Goal: Task Accomplishment & Management: Manage account settings

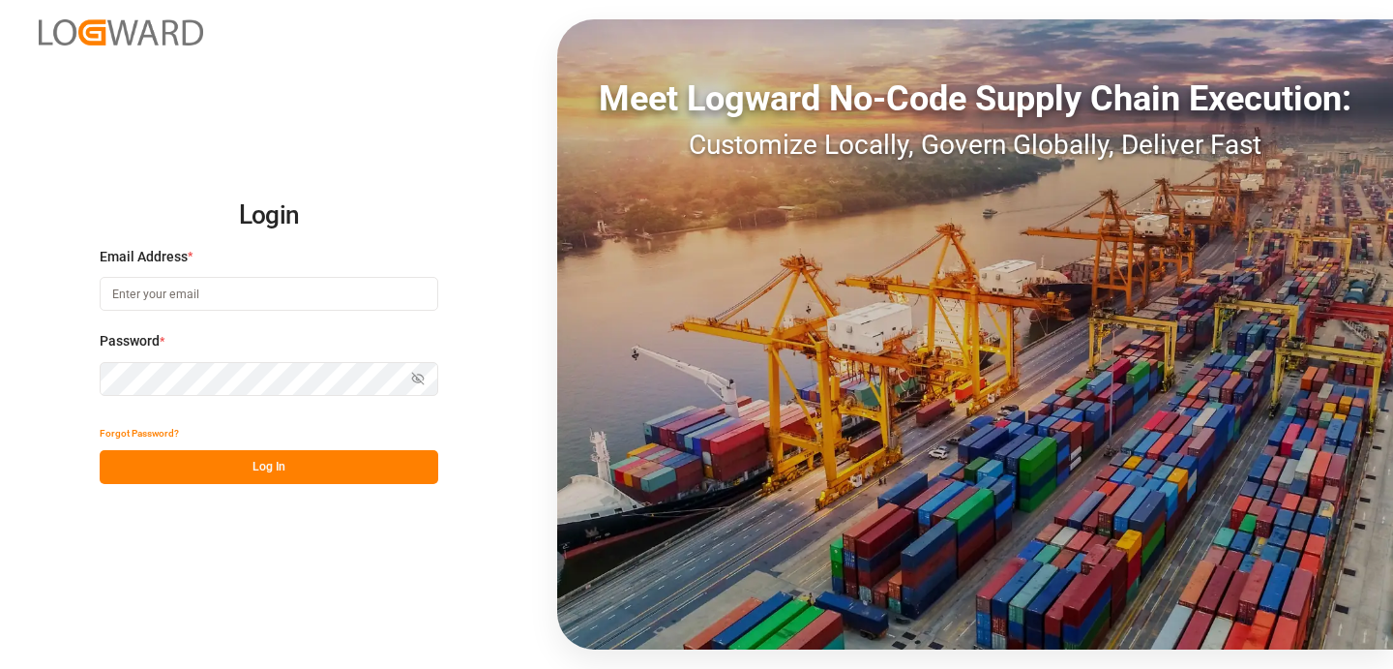
click at [206, 295] on input at bounding box center [269, 294] width 339 height 34
type input "[EMAIL_ADDRESS][PERSON_NAME][DOMAIN_NAME]"
click at [353, 461] on button "Log In" at bounding box center [269, 467] width 339 height 34
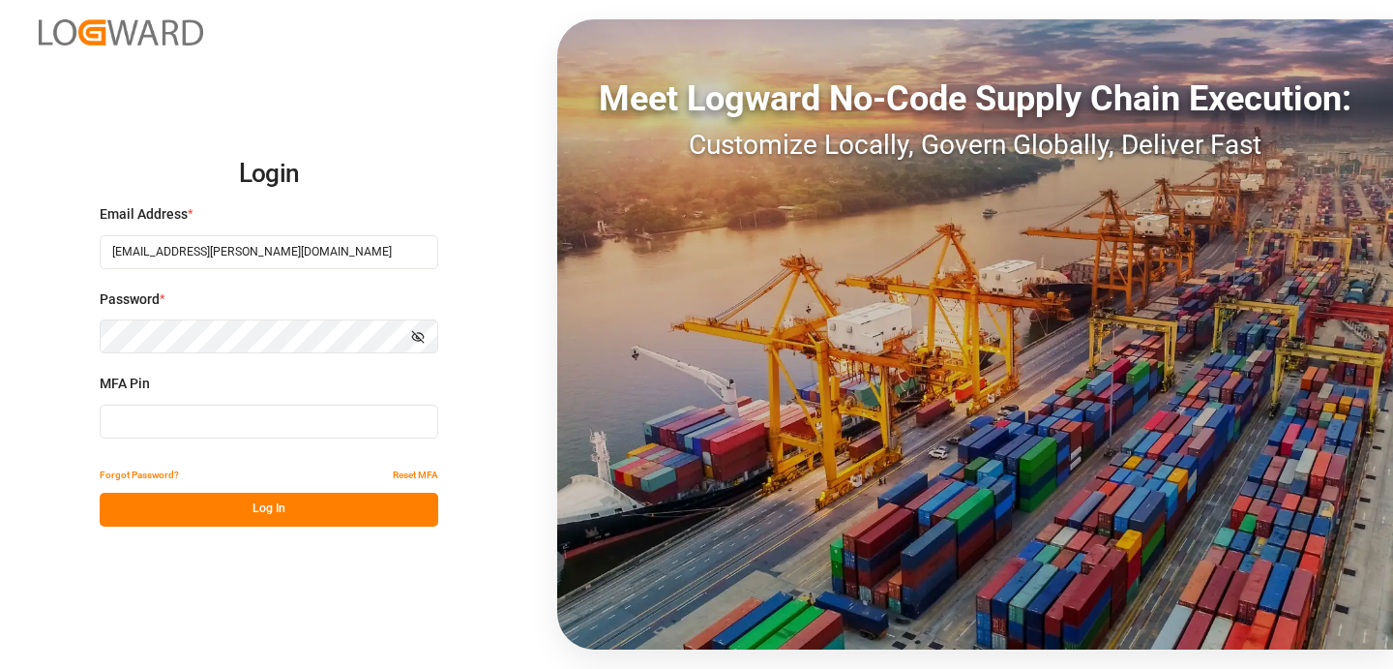
click at [325, 435] on input at bounding box center [269, 421] width 339 height 34
click at [270, 409] on input at bounding box center [269, 421] width 339 height 34
paste input "824320"
type input "824320"
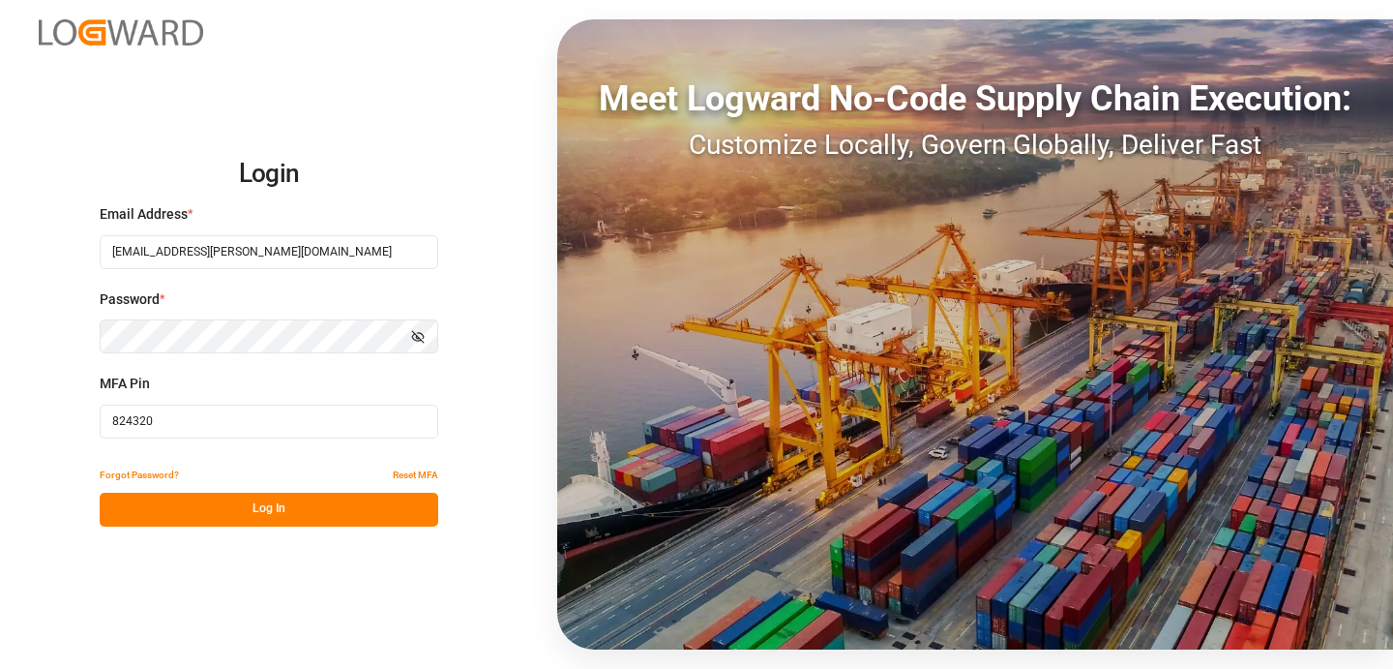
click at [233, 507] on button "Log In" at bounding box center [269, 509] width 339 height 34
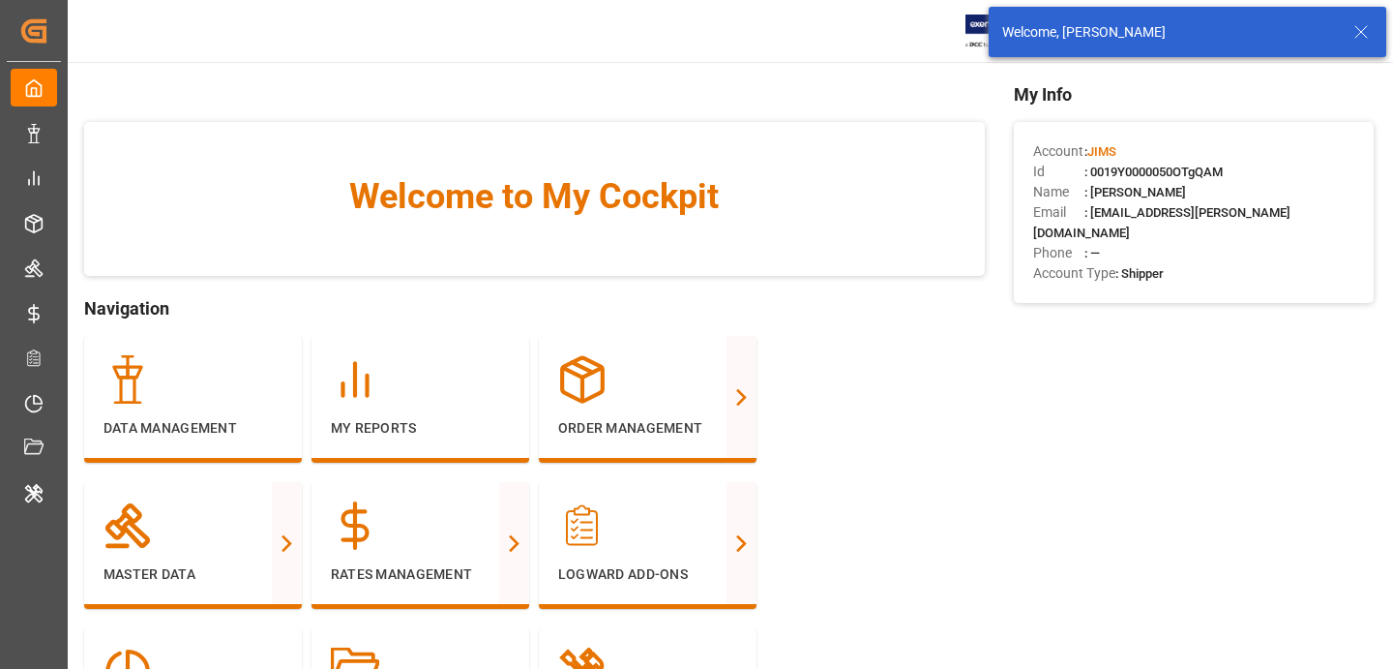
click at [1345, 35] on div "Welcome, Arjun Chaurasiya" at bounding box center [1175, 32] width 347 height 20
click at [1358, 33] on icon at bounding box center [1361, 31] width 23 height 23
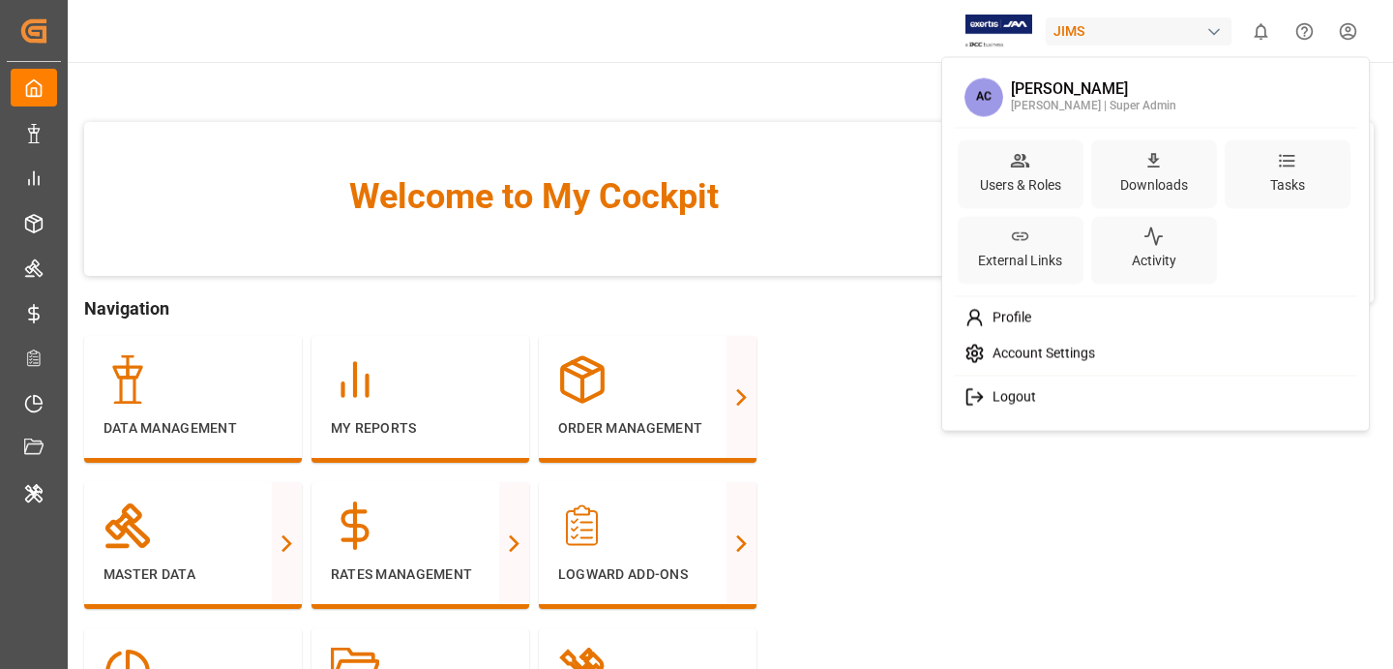
click at [1359, 26] on html "Created by potrace 1.15, written by Peter Selinger 2001-2017 Created by potrace…" at bounding box center [696, 334] width 1393 height 669
click at [1056, 169] on div "Users & Roles" at bounding box center [1021, 173] width 126 height 69
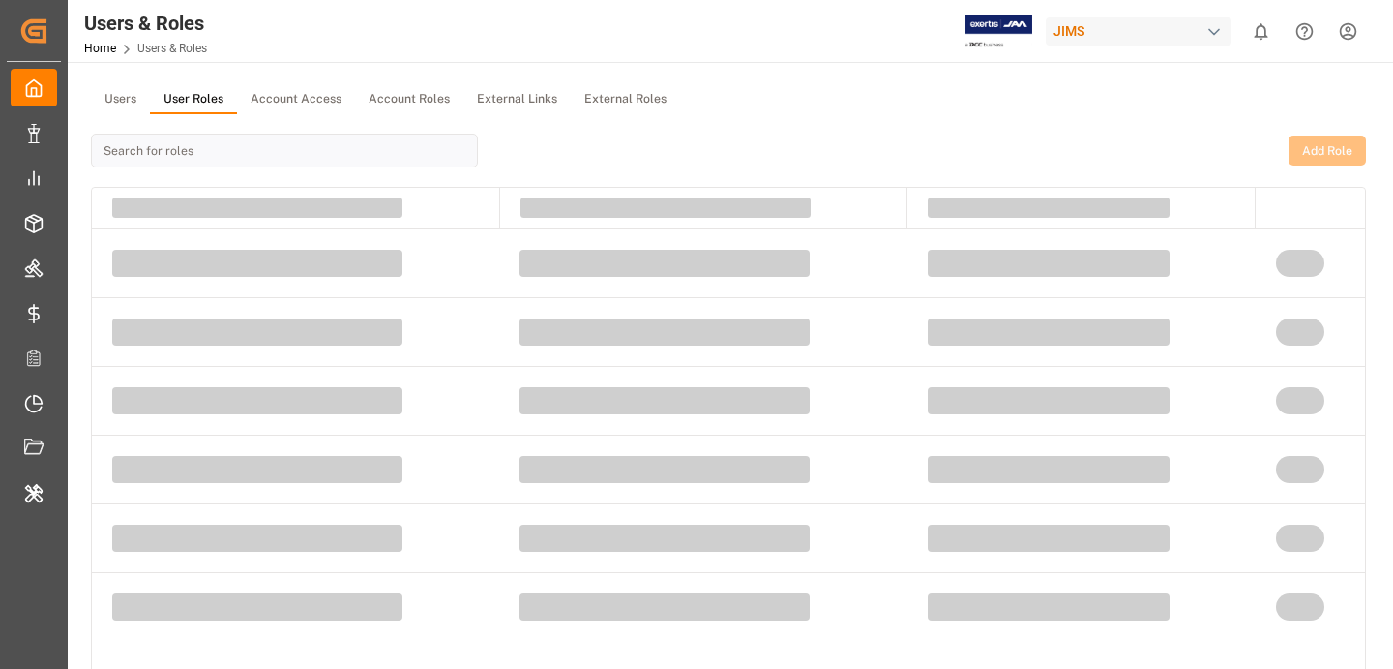
click at [188, 104] on button "User Roles" at bounding box center [193, 99] width 87 height 29
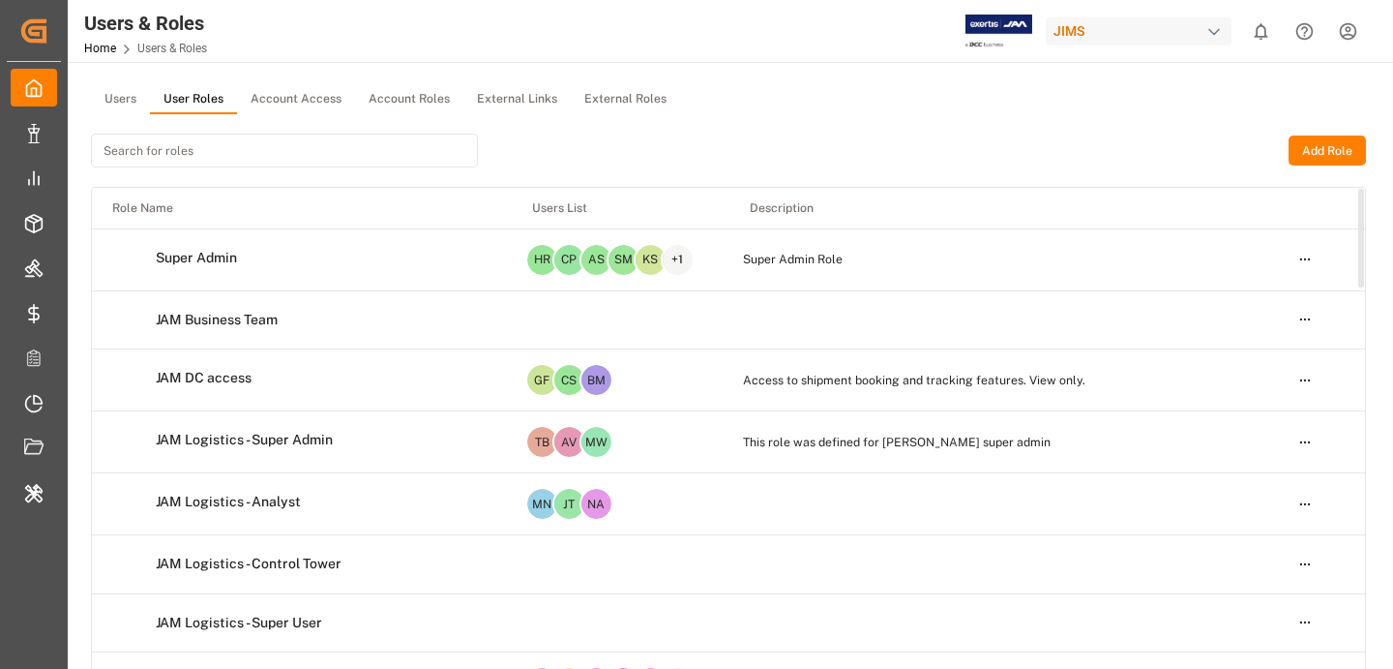
click at [119, 93] on button "Users" at bounding box center [120, 99] width 59 height 29
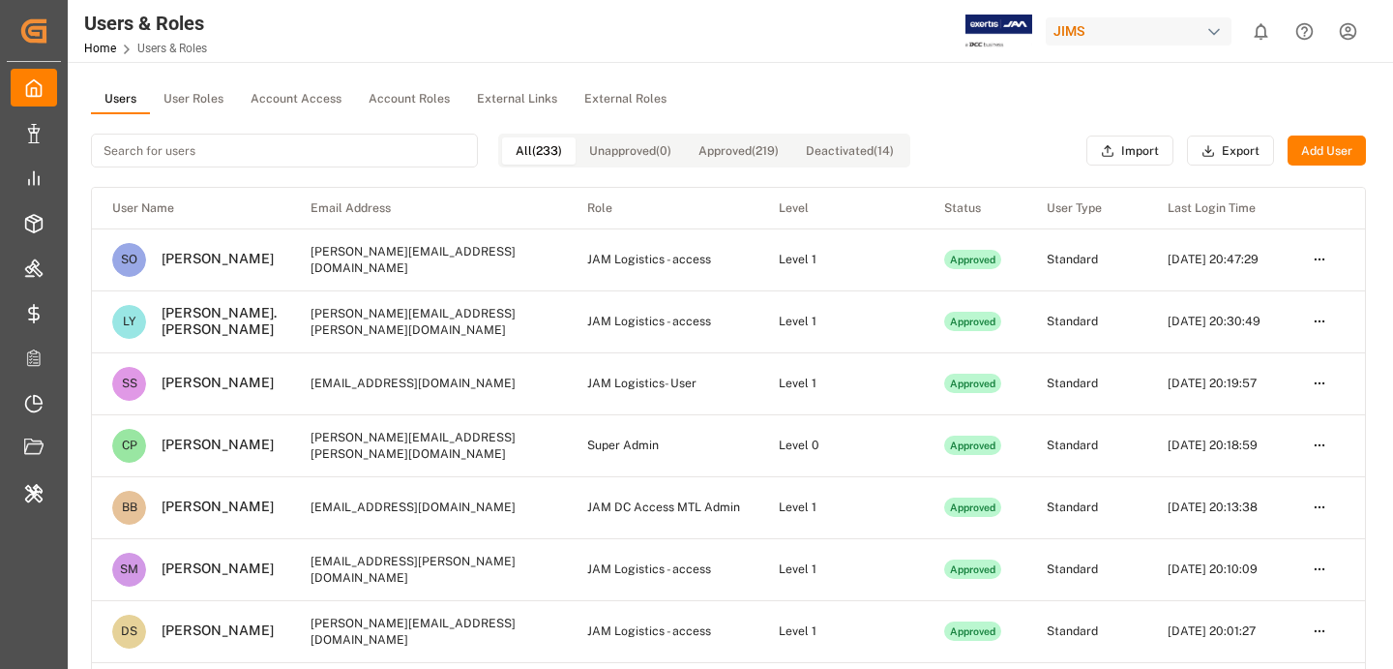
click at [372, 163] on input at bounding box center [284, 151] width 387 height 34
paste input "[PERSON_NAME][EMAIL_ADDRESS][PERSON_NAME][DOMAIN_NAME]"
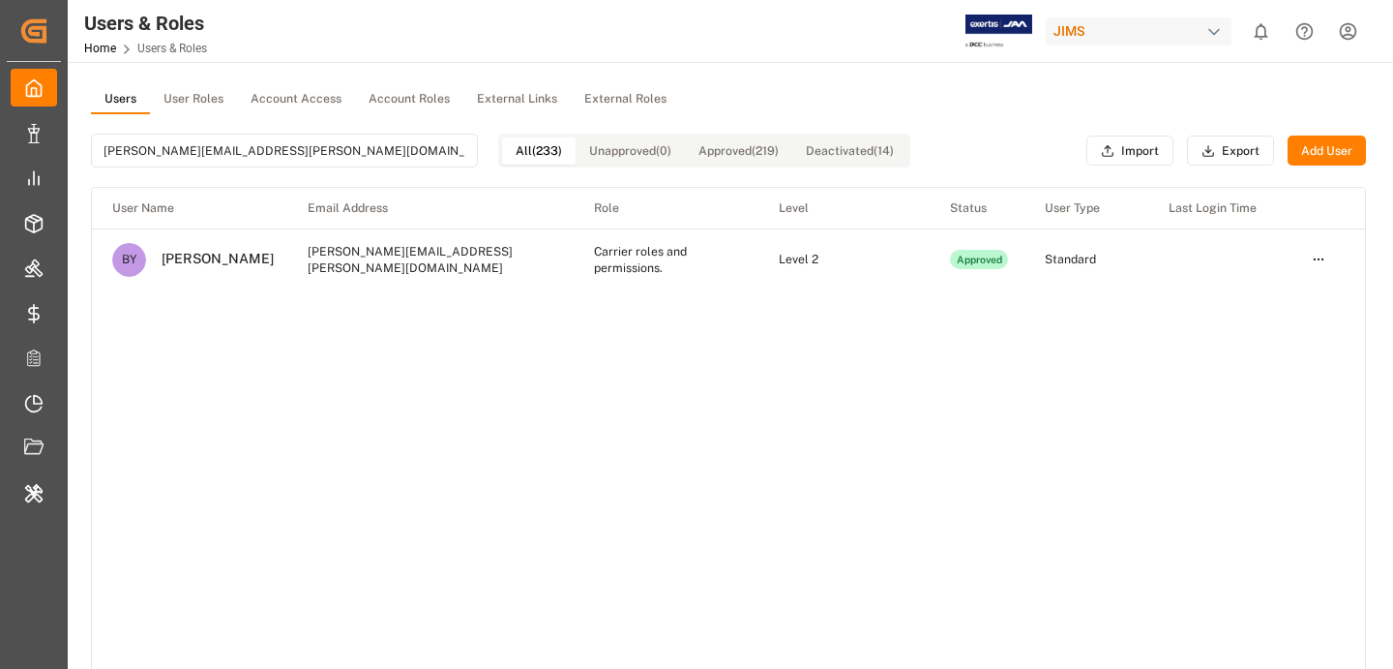
type input "[PERSON_NAME][EMAIL_ADDRESS][PERSON_NAME][DOMAIN_NAME]"
click at [1324, 258] on html "Created by potrace 1.15, written by [PERSON_NAME] [DATE]-[DATE] Created by potr…" at bounding box center [696, 334] width 1393 height 669
click at [637, 264] on html "Created by potrace 1.15, written by [PERSON_NAME] [DATE]-[DATE] Created by potr…" at bounding box center [696, 334] width 1393 height 669
click at [637, 264] on td "Carrier roles and permissions." at bounding box center [666, 259] width 185 height 62
drag, startPoint x: 640, startPoint y: 266, endPoint x: 553, endPoint y: 250, distance: 87.7
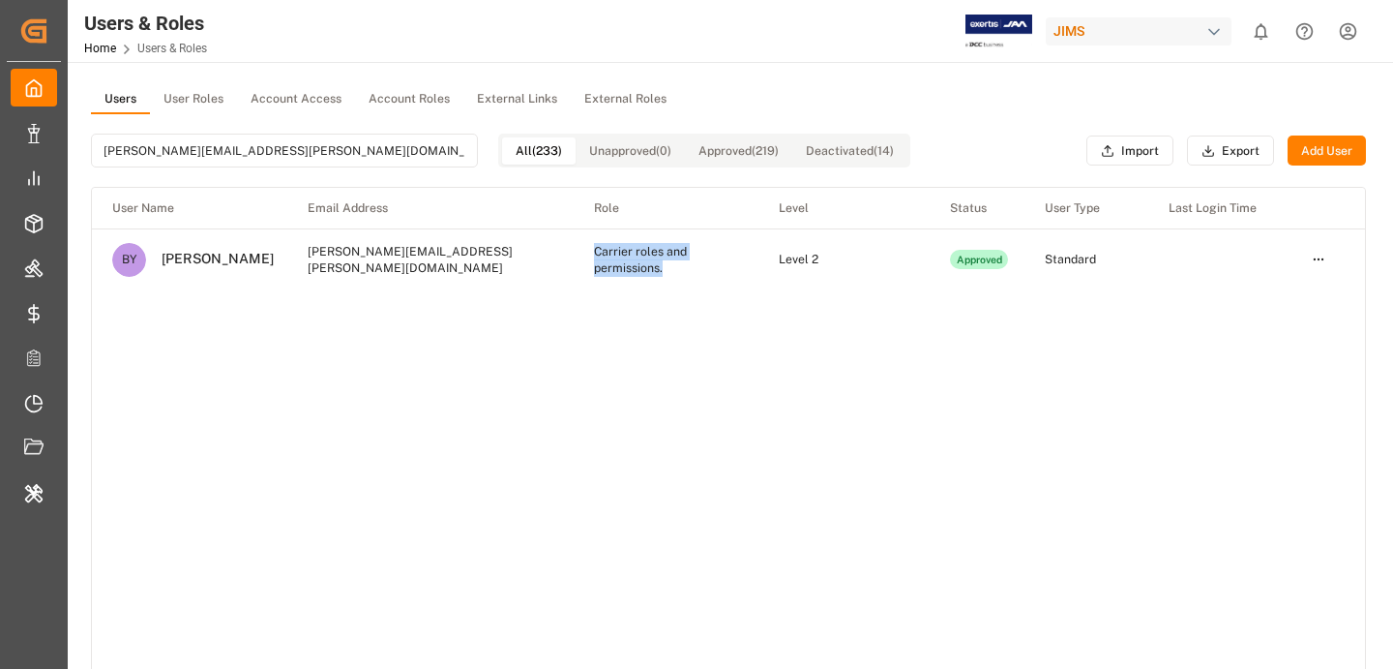
click at [574, 250] on td "Carrier roles and permissions." at bounding box center [666, 259] width 185 height 62
copy td "Carrier roles and permissions."
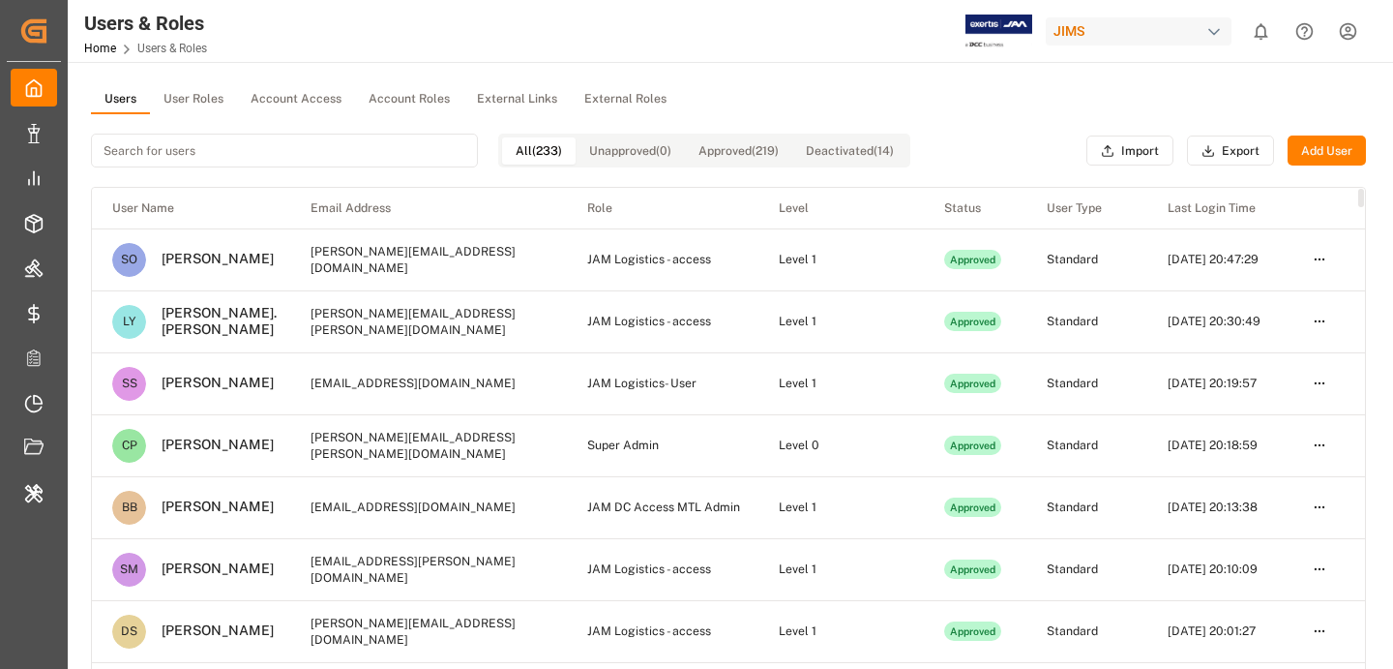
click at [206, 97] on button "User Roles" at bounding box center [193, 99] width 87 height 29
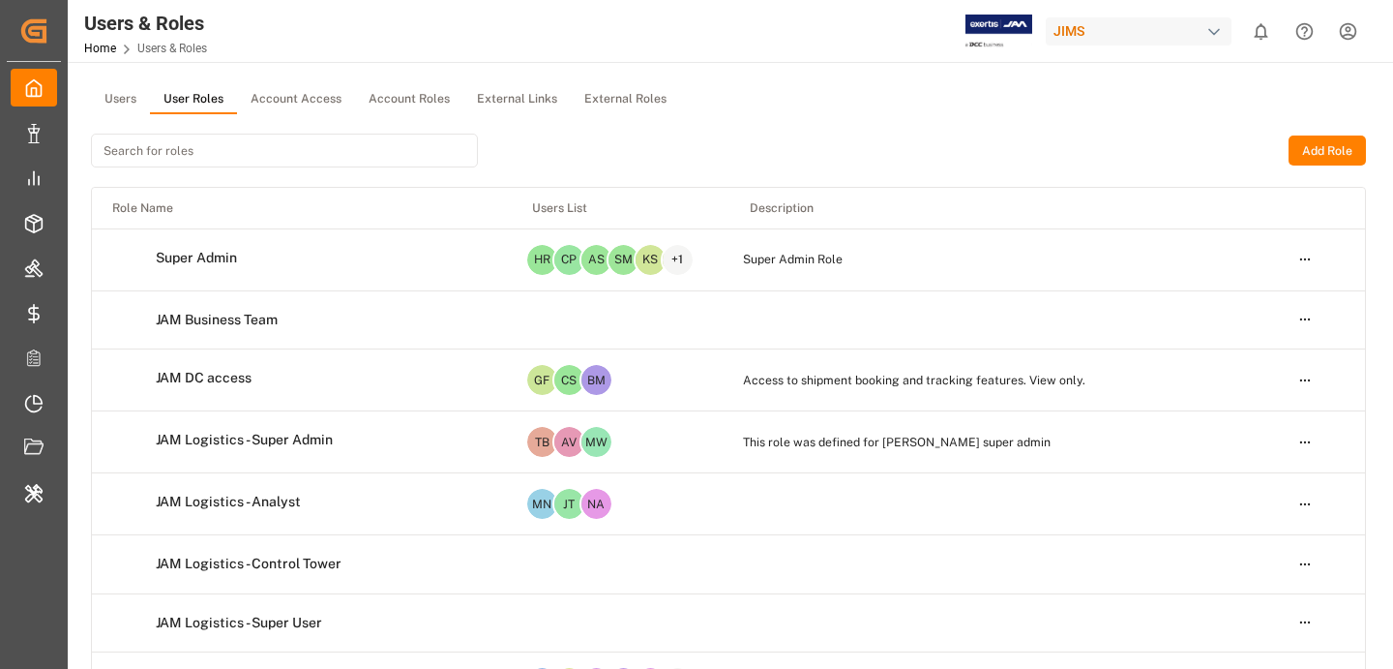
click at [157, 152] on input at bounding box center [284, 151] width 387 height 34
paste input "Carrier roles and permissions."
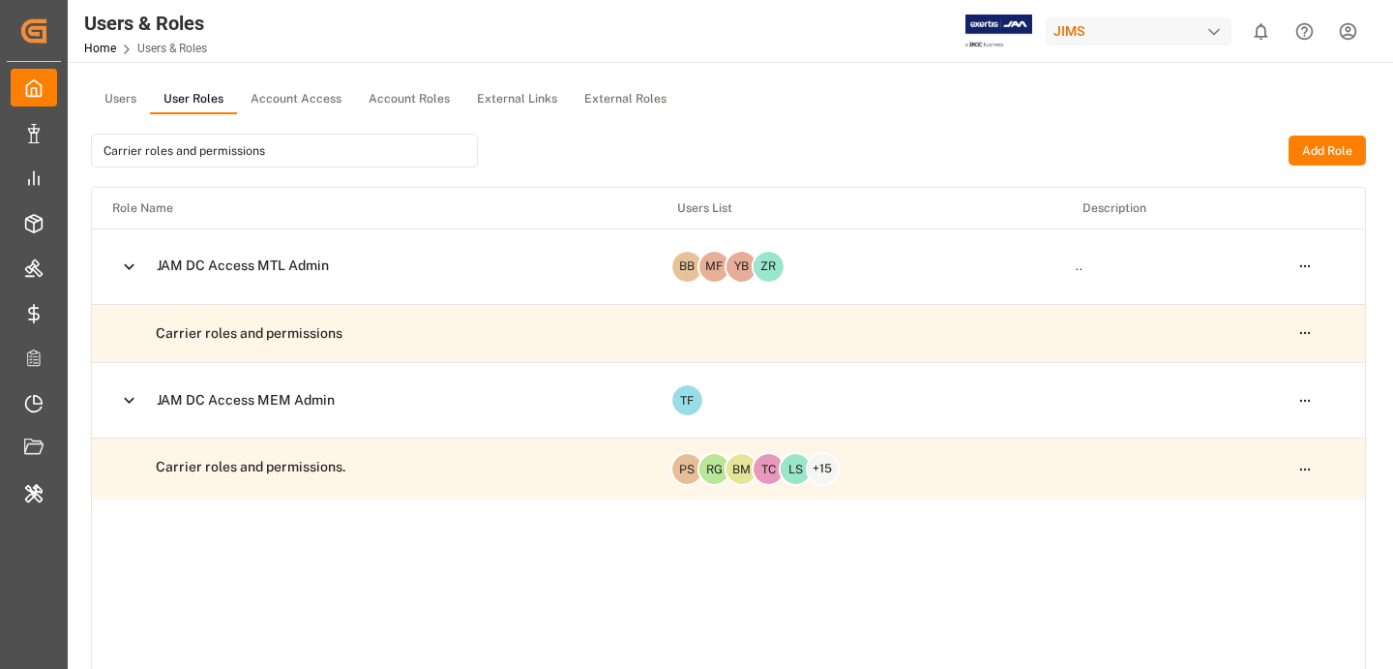
type input "Carrier roles and permissions"
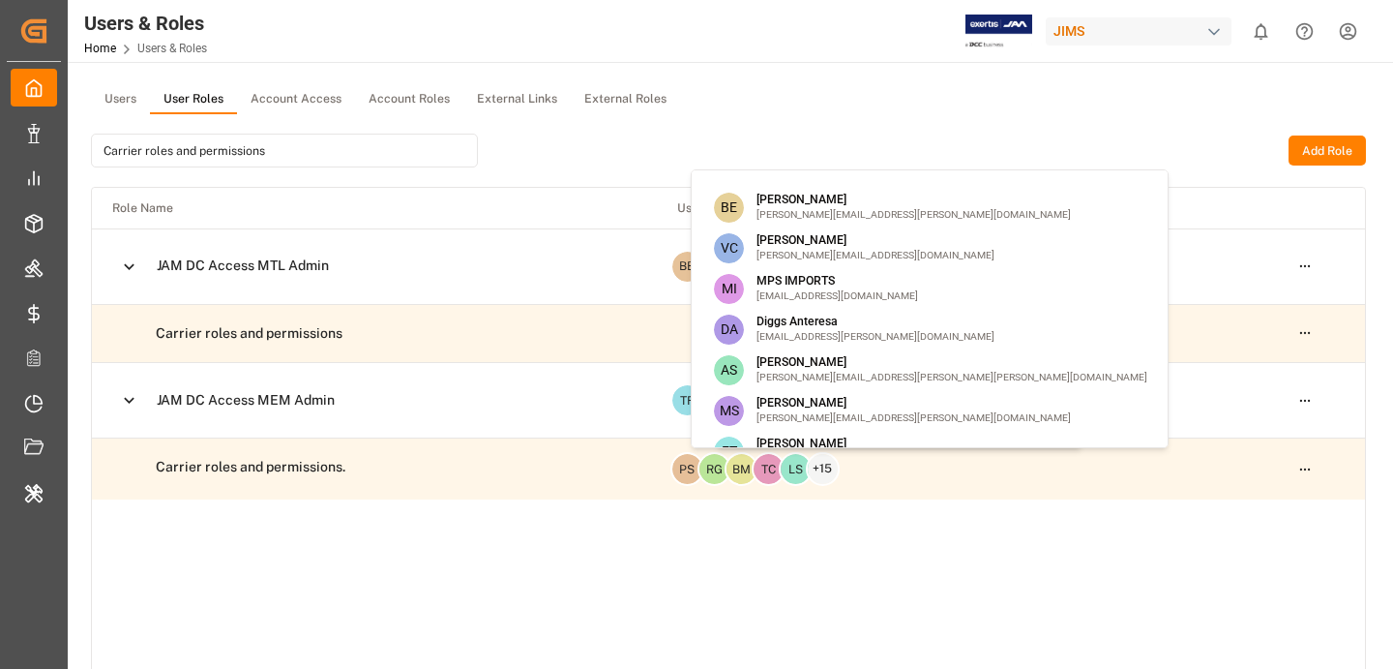
click at [817, 459] on span "+ 15" at bounding box center [823, 469] width 30 height 30
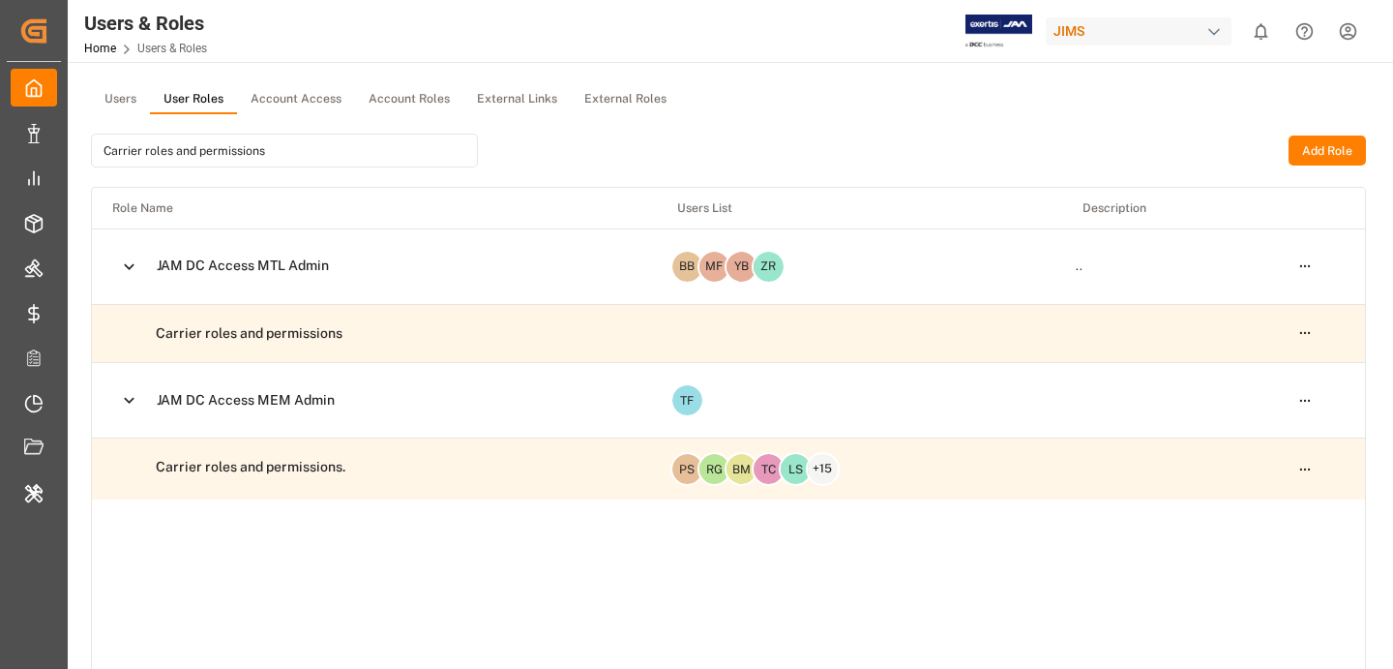
click at [817, 459] on span "+ 15" at bounding box center [823, 469] width 30 height 30
click at [1004, 423] on td "TF" at bounding box center [859, 400] width 405 height 75
click at [1312, 463] on html "Created by potrace 1.15, written by [PERSON_NAME] [DATE]-[DATE] Created by potr…" at bounding box center [696, 334] width 1393 height 669
click at [1265, 508] on div "Edit" at bounding box center [1265, 504] width 100 height 27
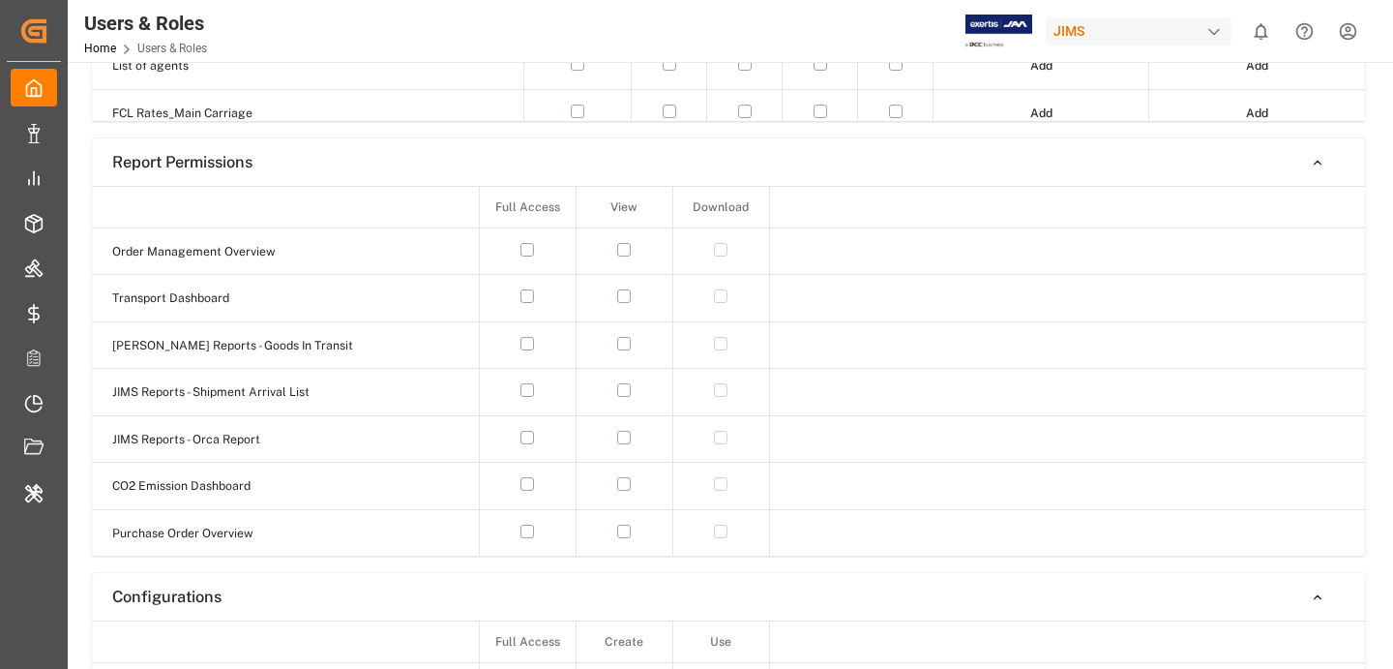
scroll to position [4, 0]
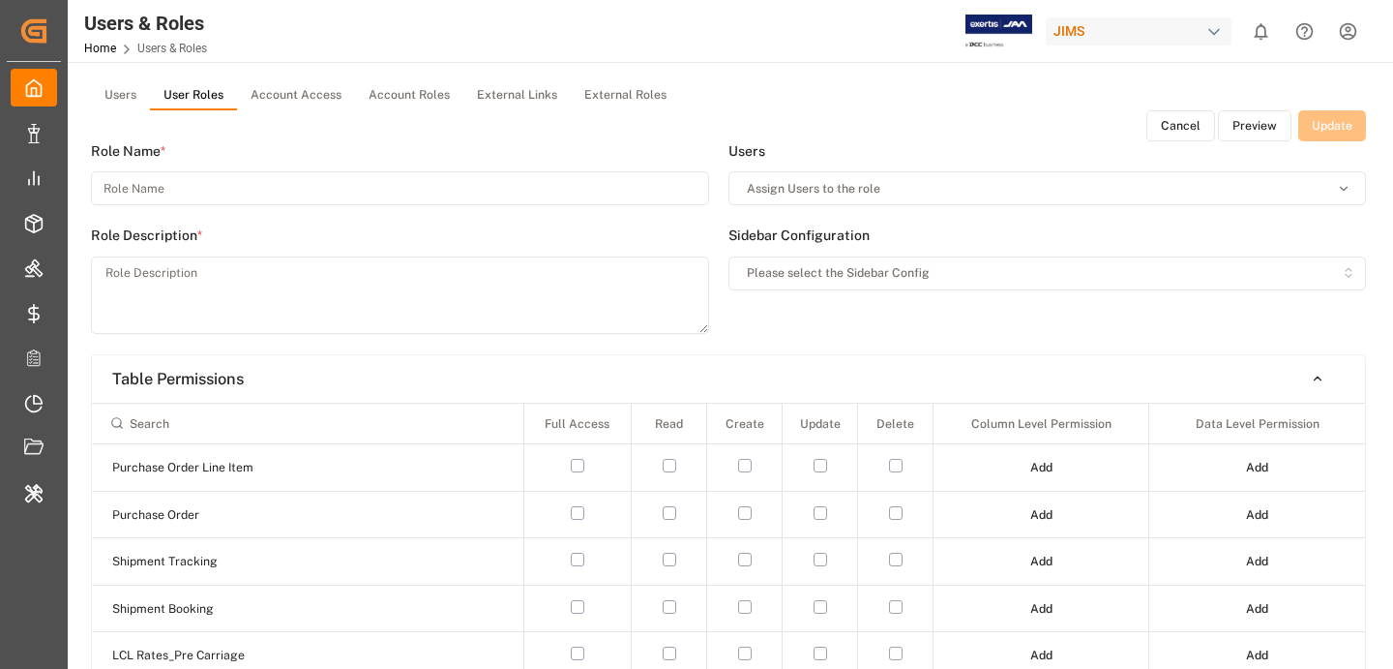
type input "Carrier roles and permissions."
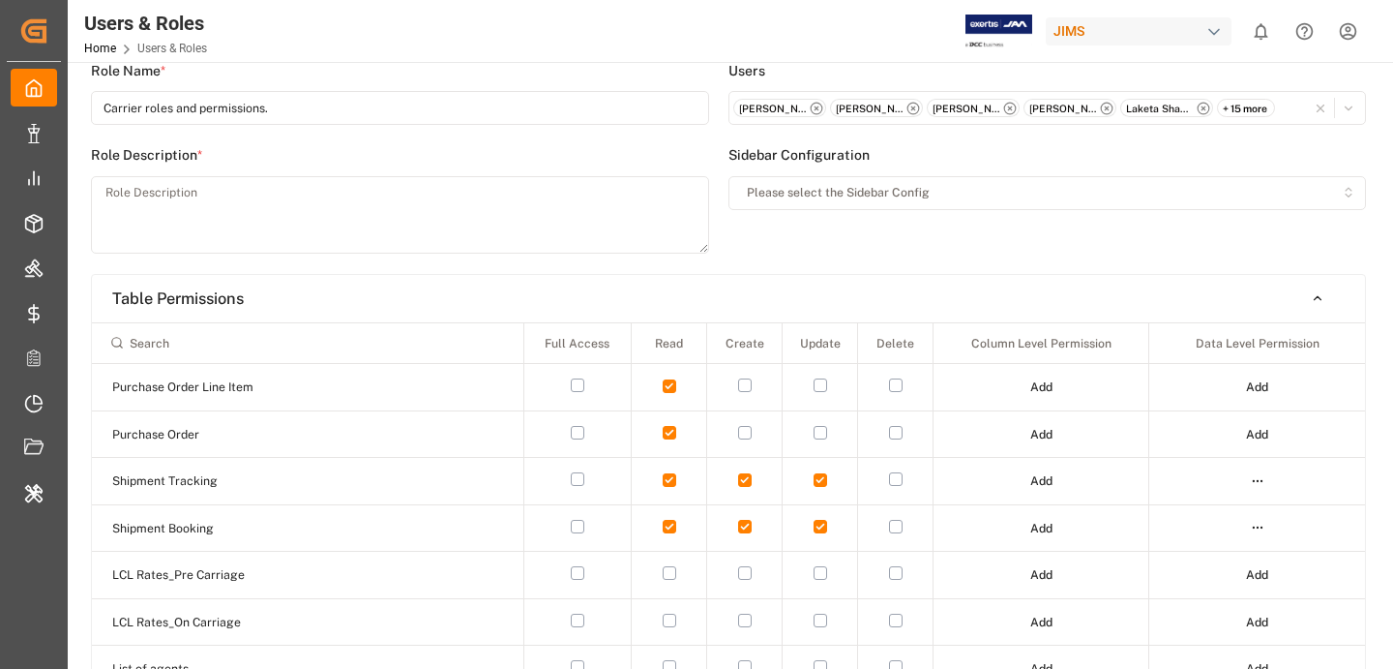
scroll to position [0, 0]
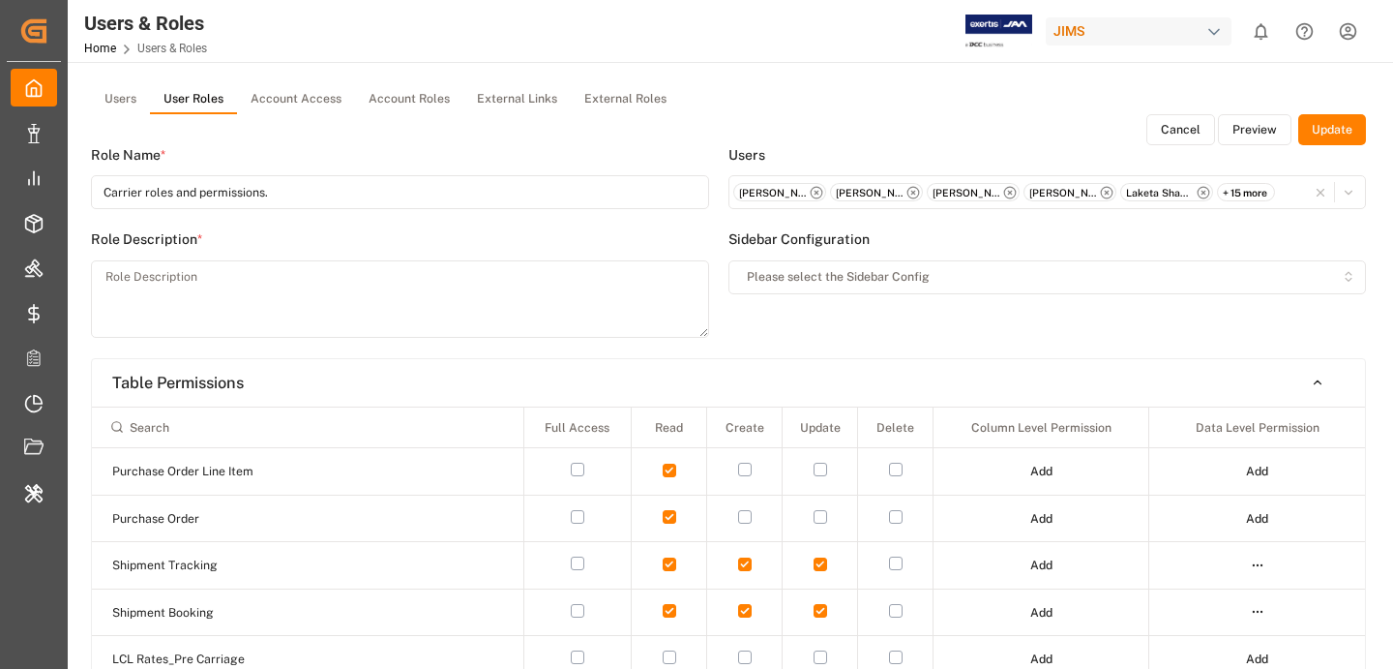
click at [1251, 134] on button "Preview" at bounding box center [1255, 129] width 74 height 31
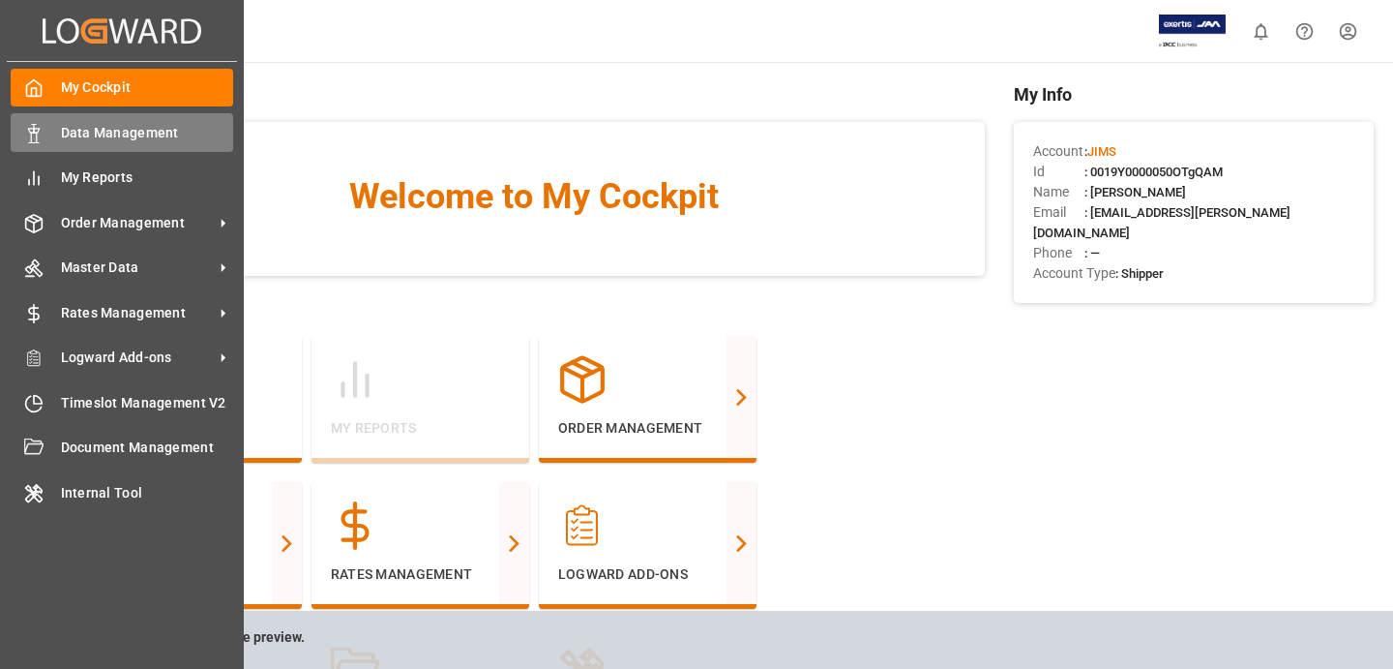
click at [58, 122] on div "Data Management Data Management" at bounding box center [122, 132] width 223 height 38
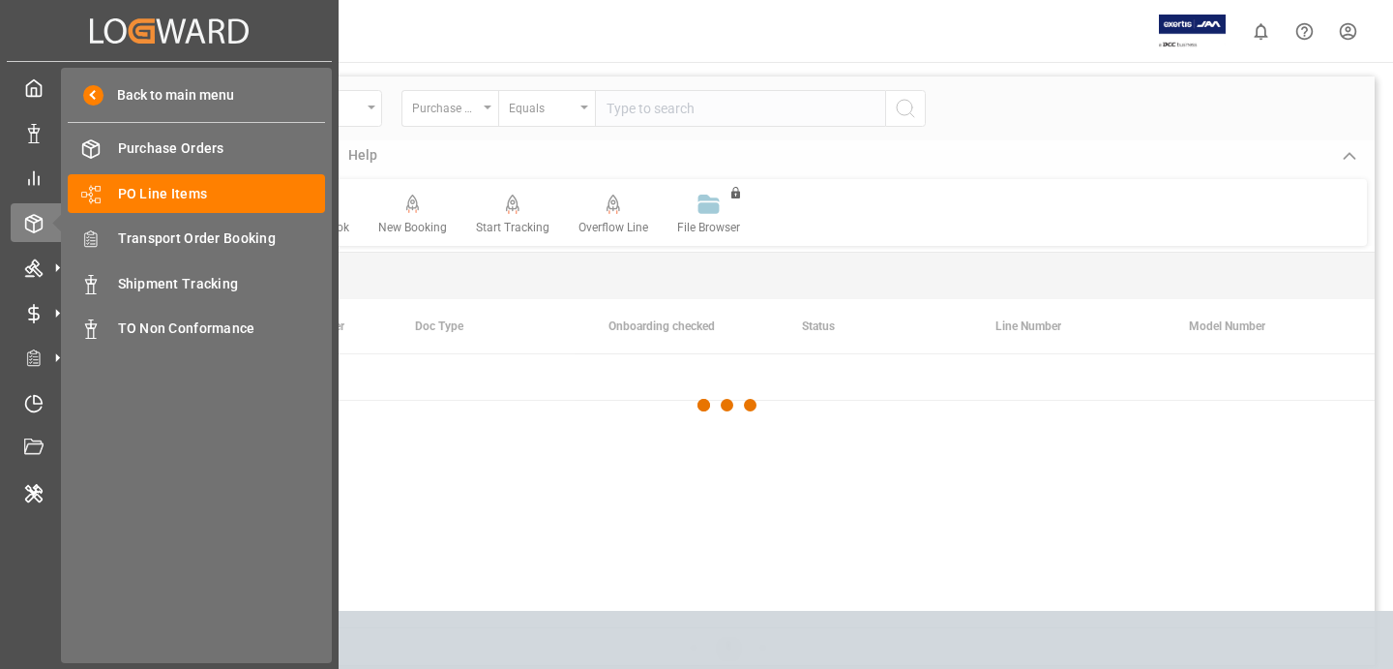
click at [10, 480] on div "My Cockpit My Cockpit Data Management Data Management My Reports My Reports Ord…" at bounding box center [169, 359] width 325 height 595
click at [36, 507] on div "Internal Tool Internal Tool" at bounding box center [169, 492] width 317 height 38
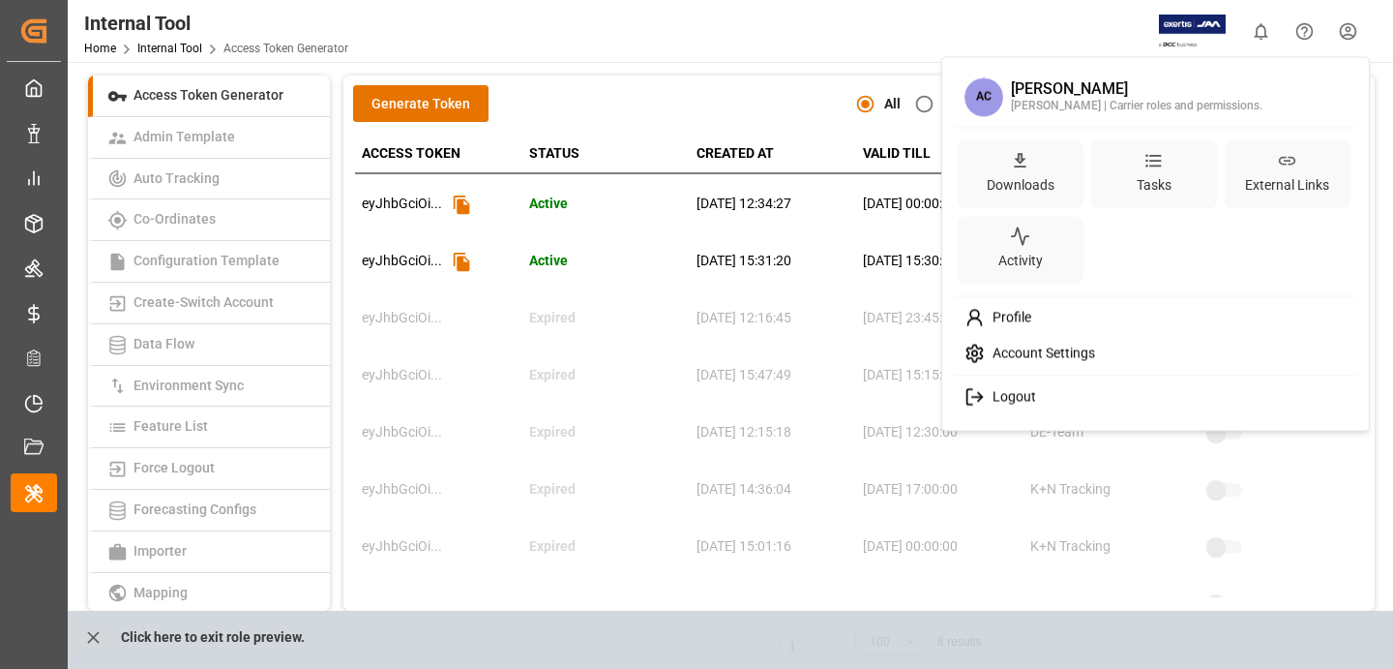
click at [1357, 27] on html "Created by potrace 1.15, written by [PERSON_NAME] [DATE]-[DATE] Created by potr…" at bounding box center [696, 334] width 1393 height 669
click at [1120, 354] on div "Account Settings" at bounding box center [1156, 354] width 397 height 36
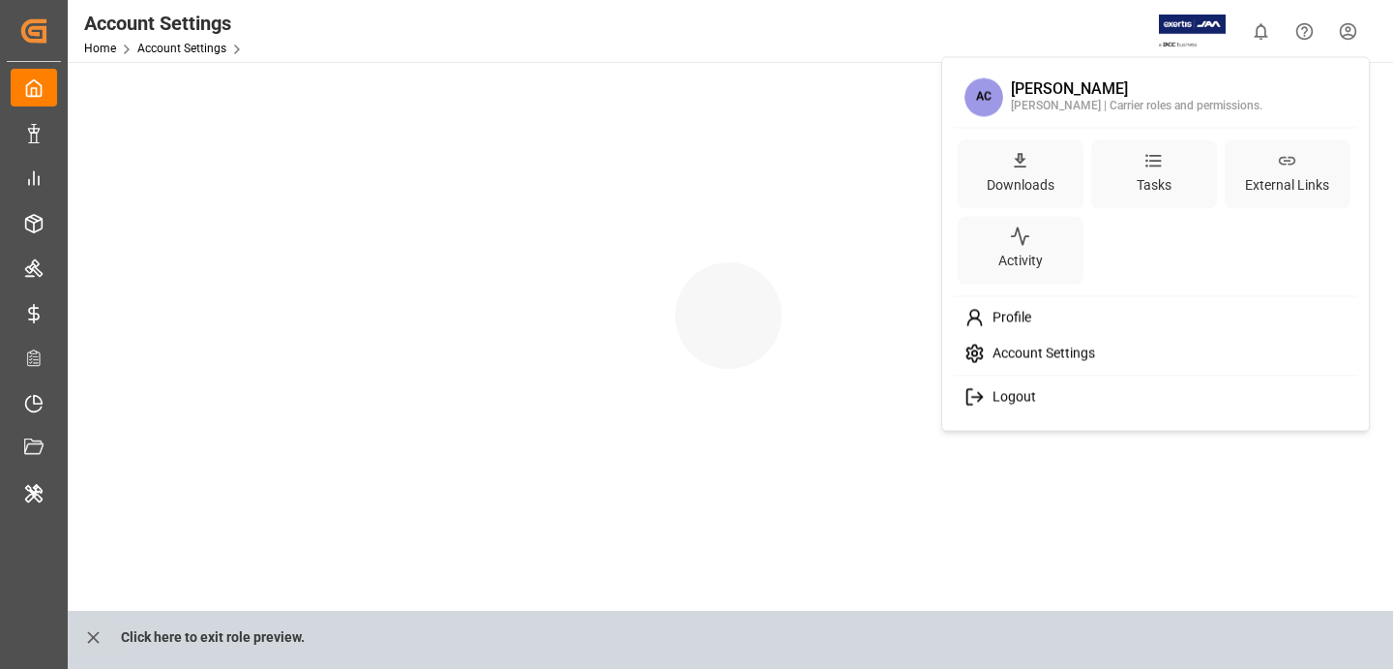
click at [1347, 25] on html "Created by potrace 1.15, written by [PERSON_NAME] [DATE]-[DATE] Created by potr…" at bounding box center [696, 334] width 1393 height 669
click at [1083, 321] on div "Profile" at bounding box center [1156, 318] width 397 height 36
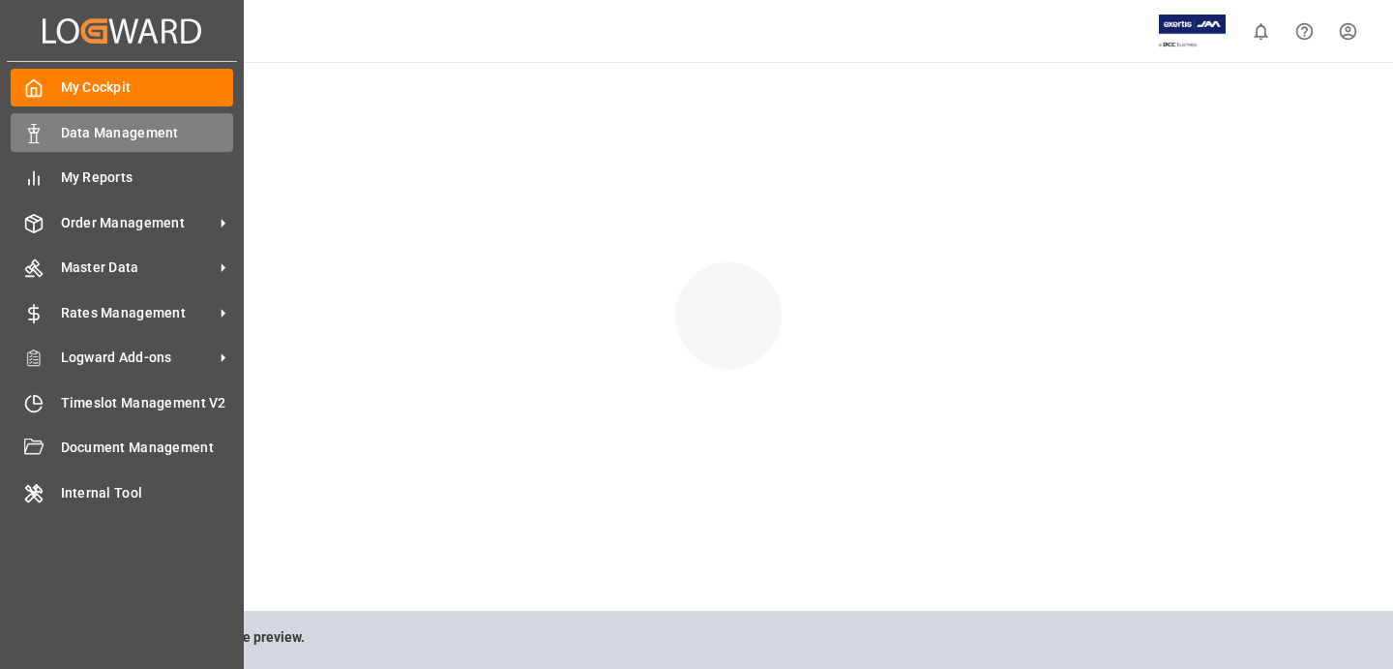
click at [100, 137] on span "Data Management" at bounding box center [147, 133] width 173 height 20
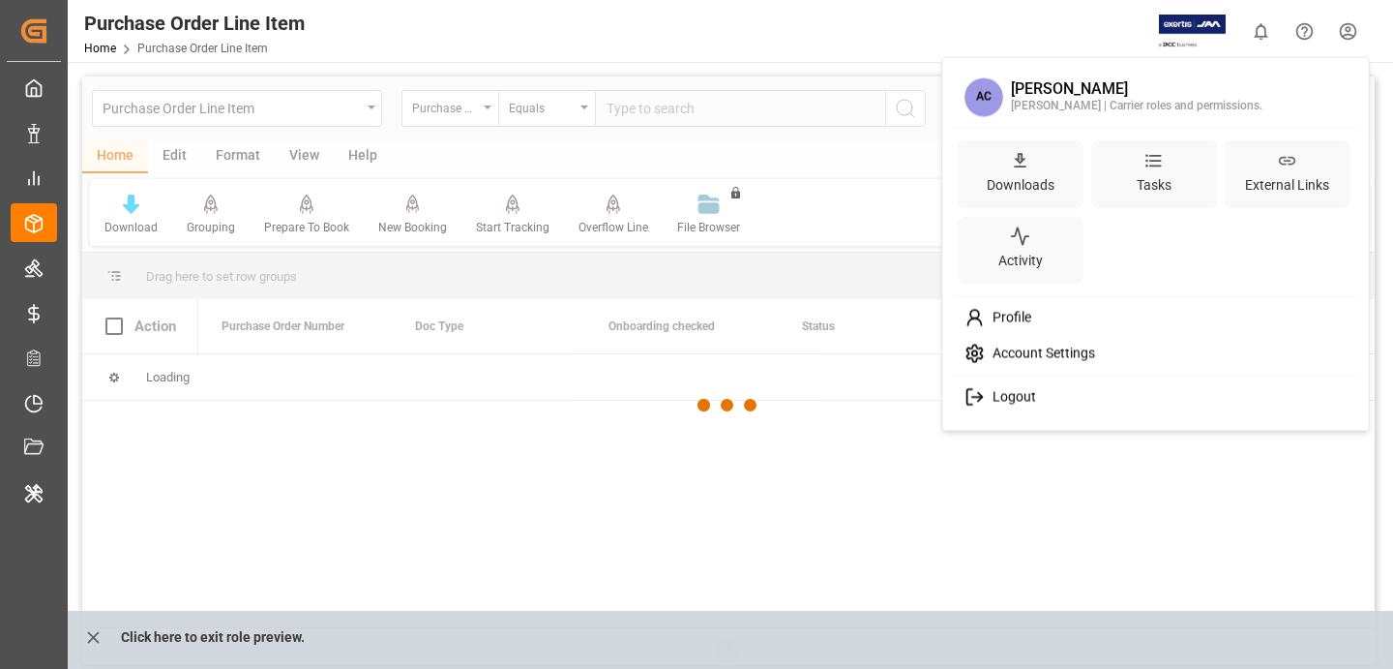
click at [1350, 30] on html "Created by potrace 1.15, written by [PERSON_NAME] [DATE]-[DATE] Created by potr…" at bounding box center [696, 334] width 1393 height 669
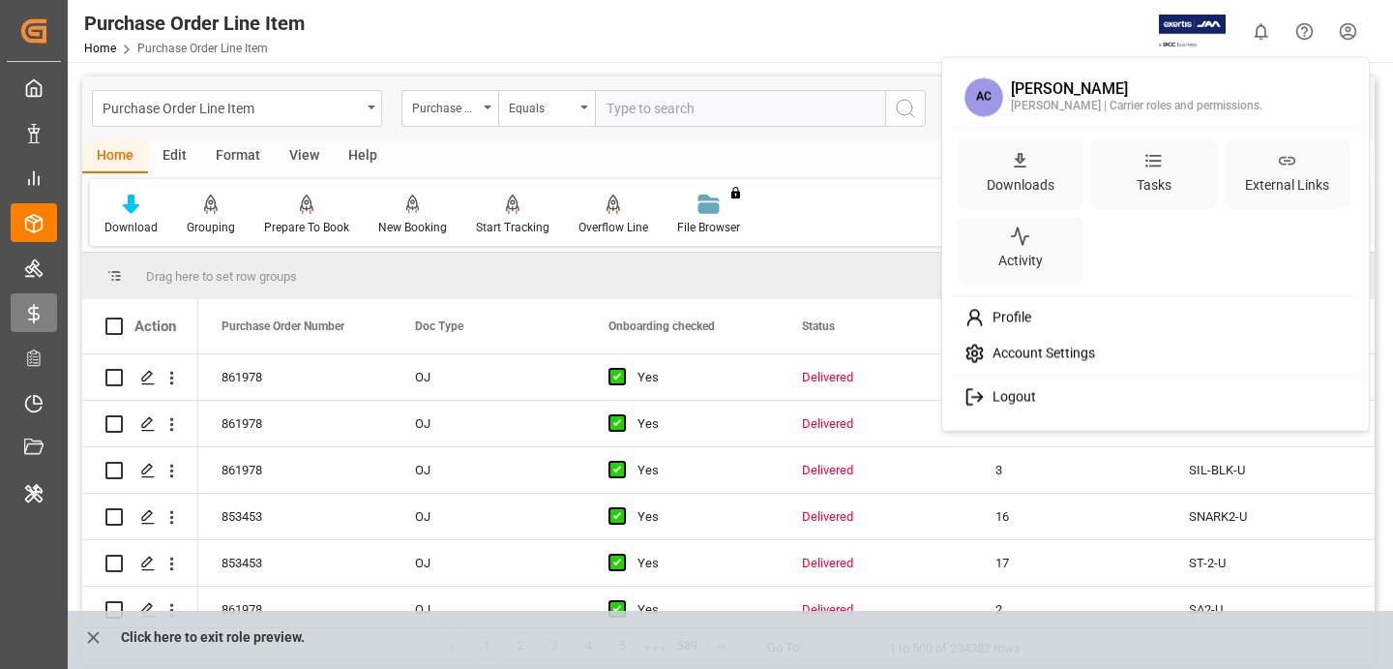
click at [18, 311] on html "Created by potrace 1.15, written by [PERSON_NAME] [DATE]-[DATE] Created by potr…" at bounding box center [696, 334] width 1393 height 669
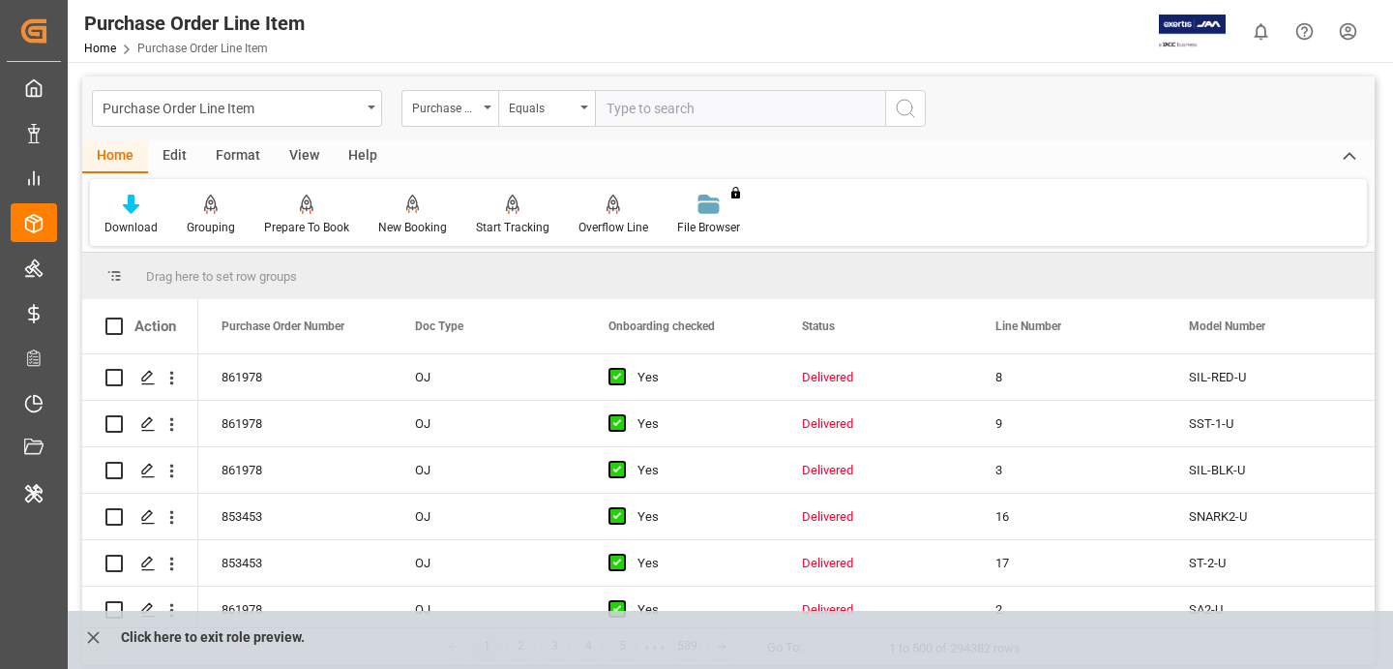
click at [1347, 24] on html "Created by potrace 1.15, written by [PERSON_NAME] [DATE]-[DATE] Created by potr…" at bounding box center [696, 334] width 1393 height 669
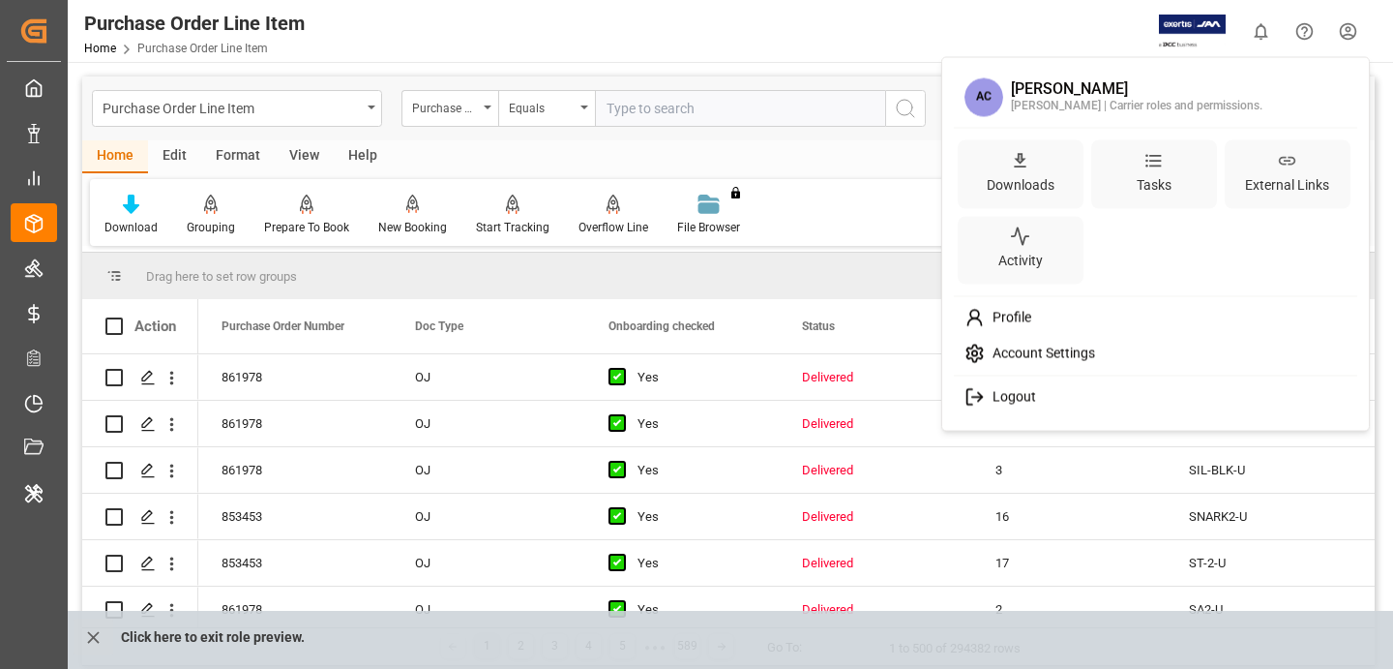
click at [1180, 21] on html "Created by potrace 1.15, written by [PERSON_NAME] [DATE]-[DATE] Created by potr…" at bounding box center [696, 334] width 1393 height 669
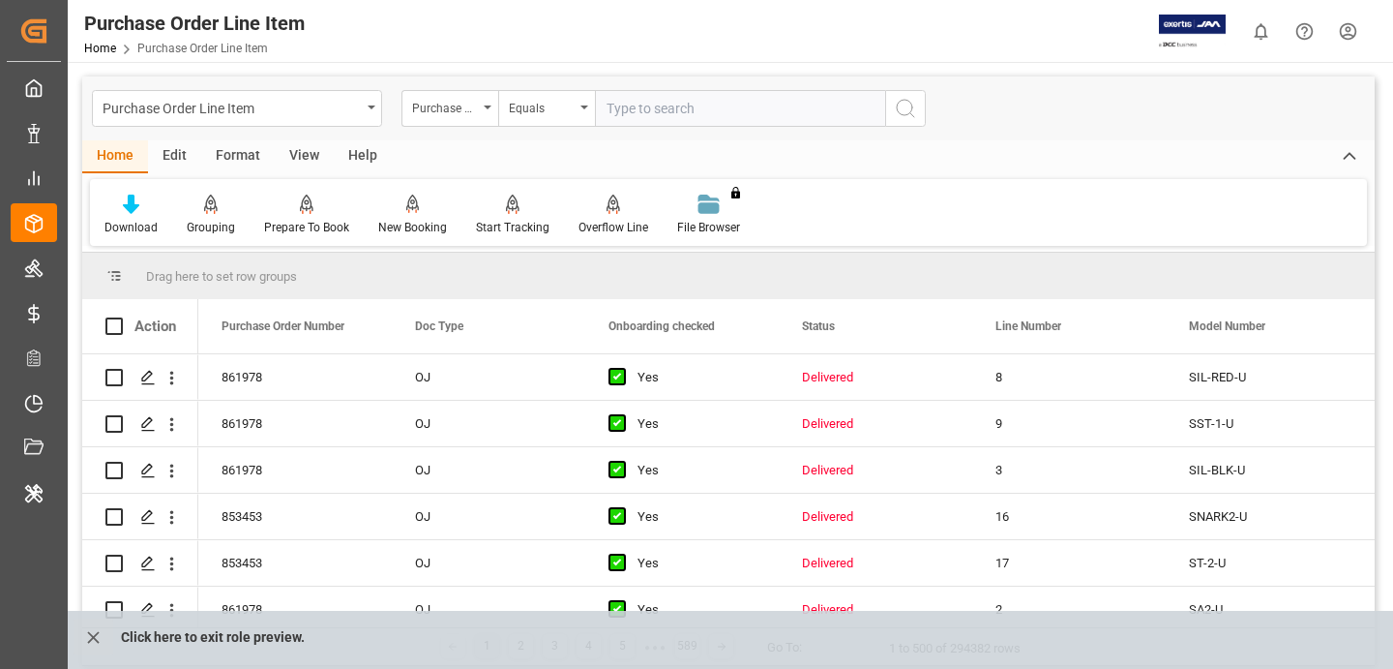
click at [1129, 29] on div at bounding box center [1144, 32] width 163 height 34
click at [1175, 26] on img at bounding box center [1192, 32] width 67 height 34
click at [1175, 39] on img at bounding box center [1192, 32] width 67 height 34
drag, startPoint x: 1156, startPoint y: 39, endPoint x: 1186, endPoint y: 39, distance: 30.0
click at [1186, 39] on div at bounding box center [1144, 32] width 163 height 34
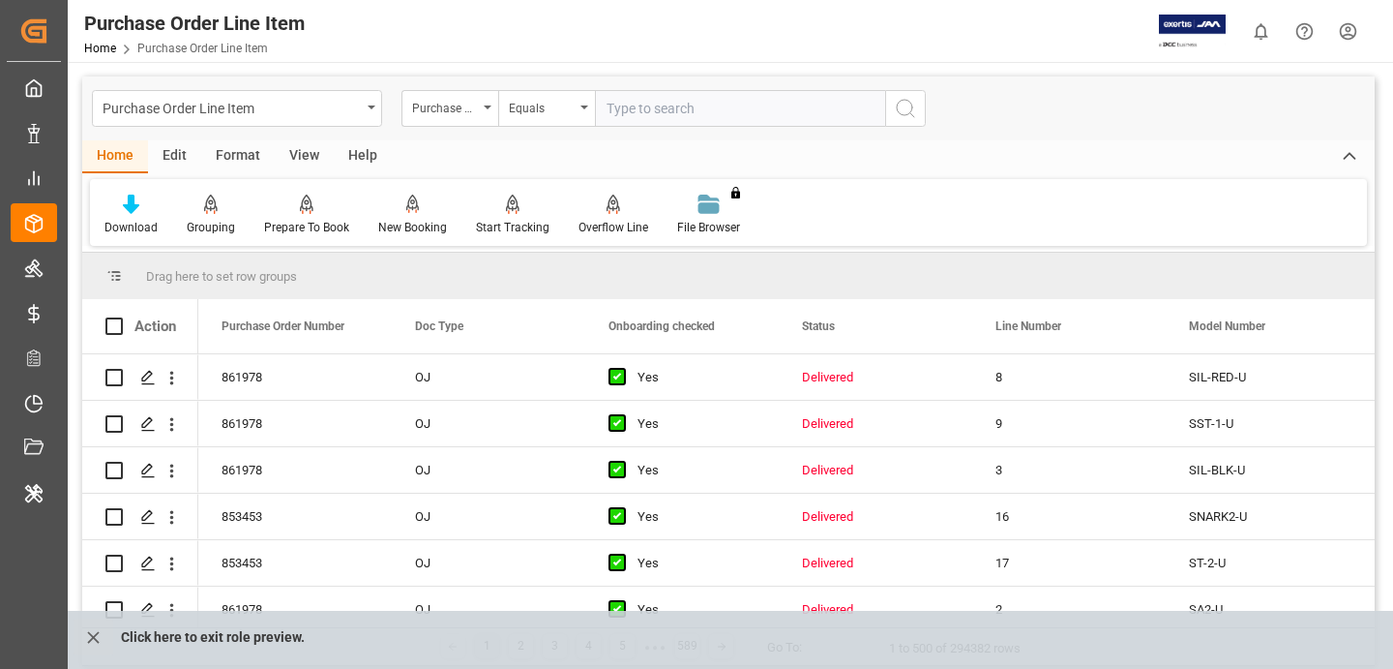
click at [1344, 18] on html "Created by potrace 1.15, written by [PERSON_NAME] [DATE]-[DATE] Created by potr…" at bounding box center [696, 334] width 1393 height 669
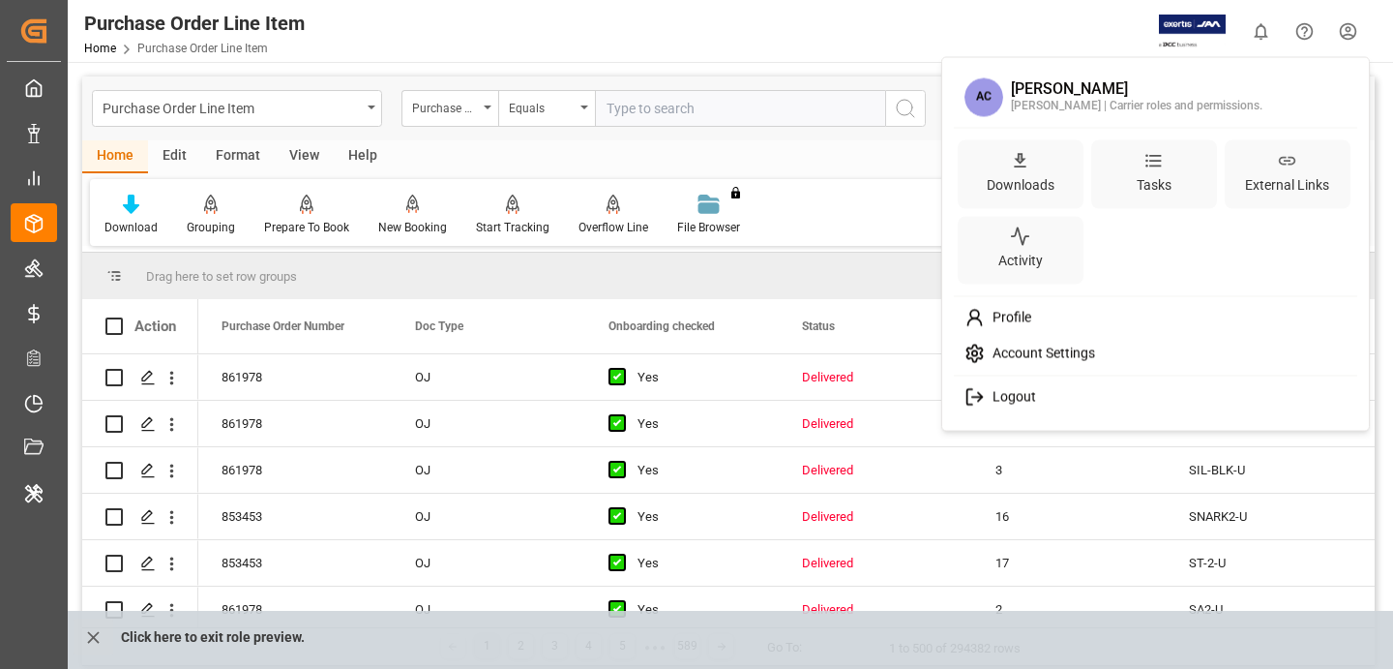
click at [223, 638] on html "Created by potrace 1.15, written by [PERSON_NAME] [DATE]-[DATE] Created by potr…" at bounding box center [696, 334] width 1393 height 669
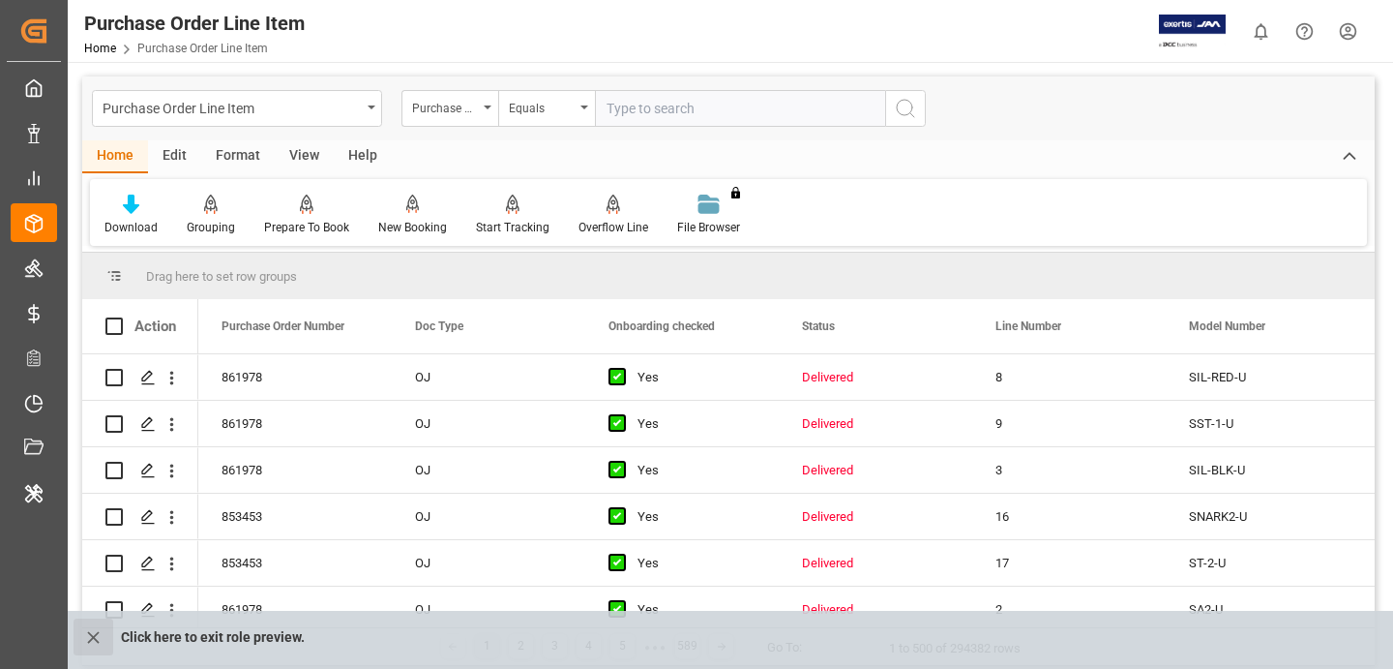
click at [89, 637] on icon "close role preview" at bounding box center [93, 637] width 20 height 20
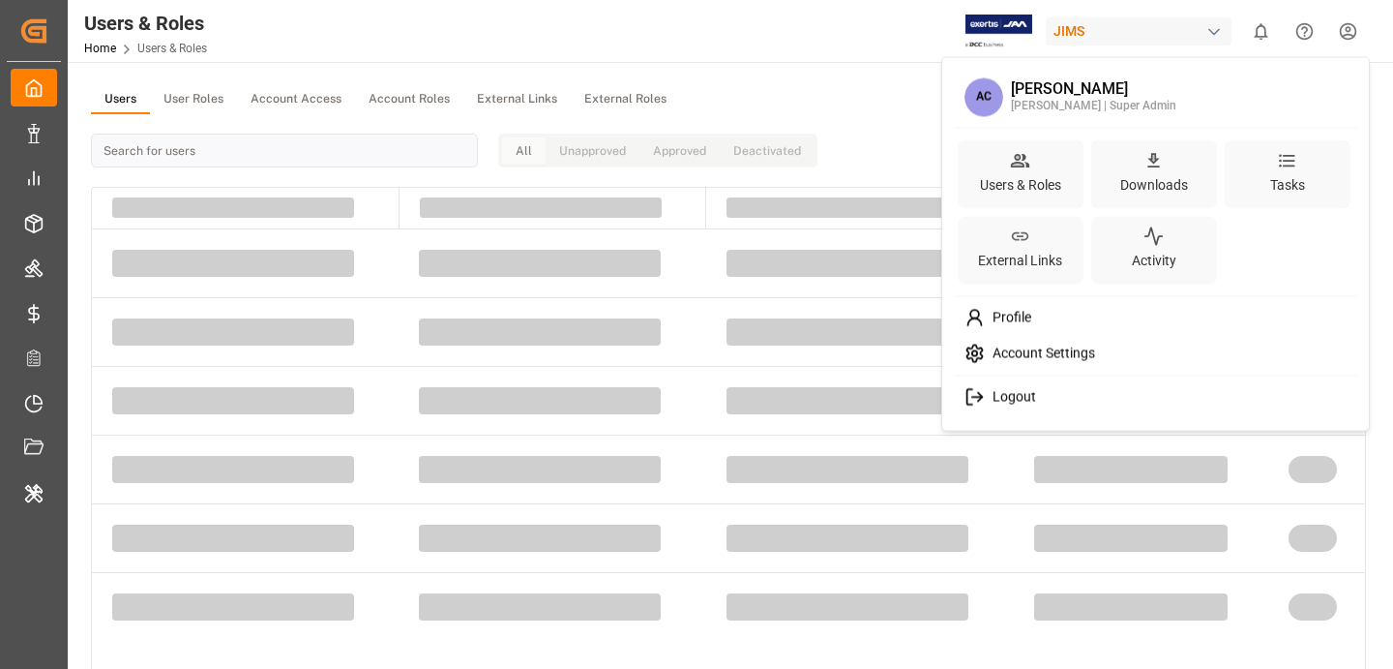
click at [1358, 23] on html "Created by potrace 1.15, written by [PERSON_NAME] [DATE]-[DATE] Created by potr…" at bounding box center [696, 334] width 1393 height 669
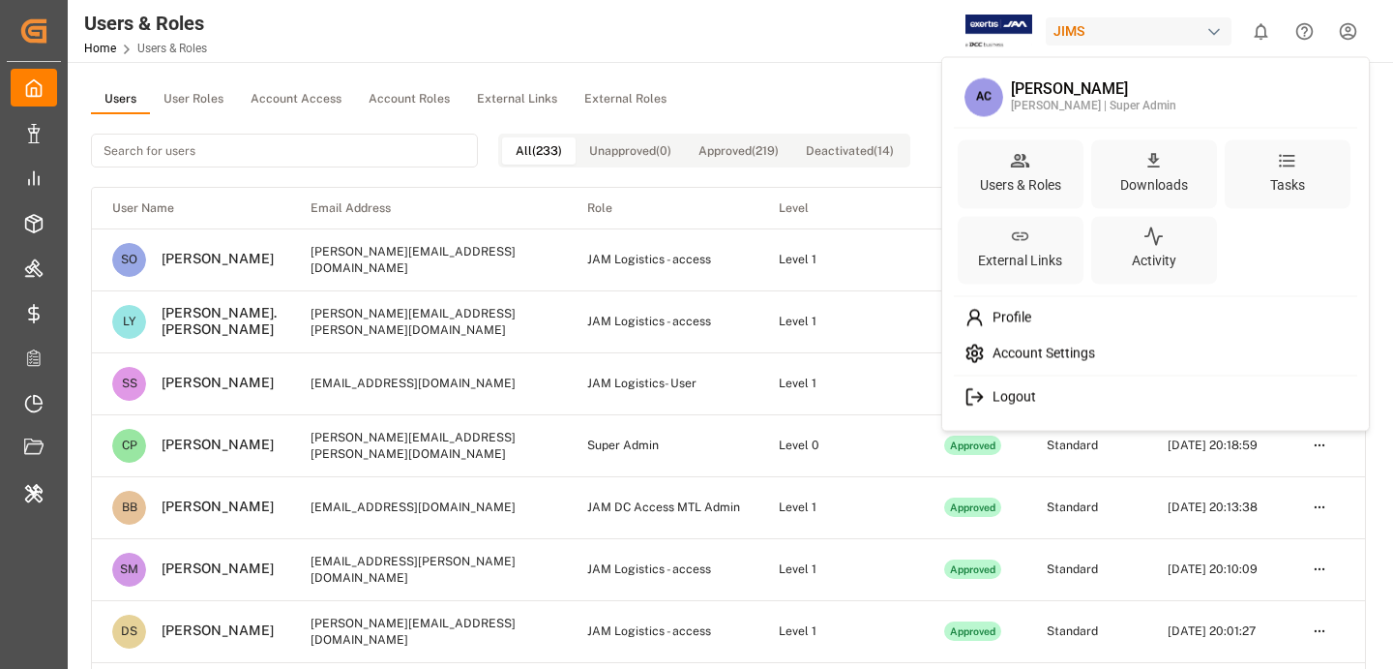
click at [309, 142] on html "Created by potrace 1.15, written by [PERSON_NAME] [DATE]-[DATE] Created by potr…" at bounding box center [696, 334] width 1393 height 669
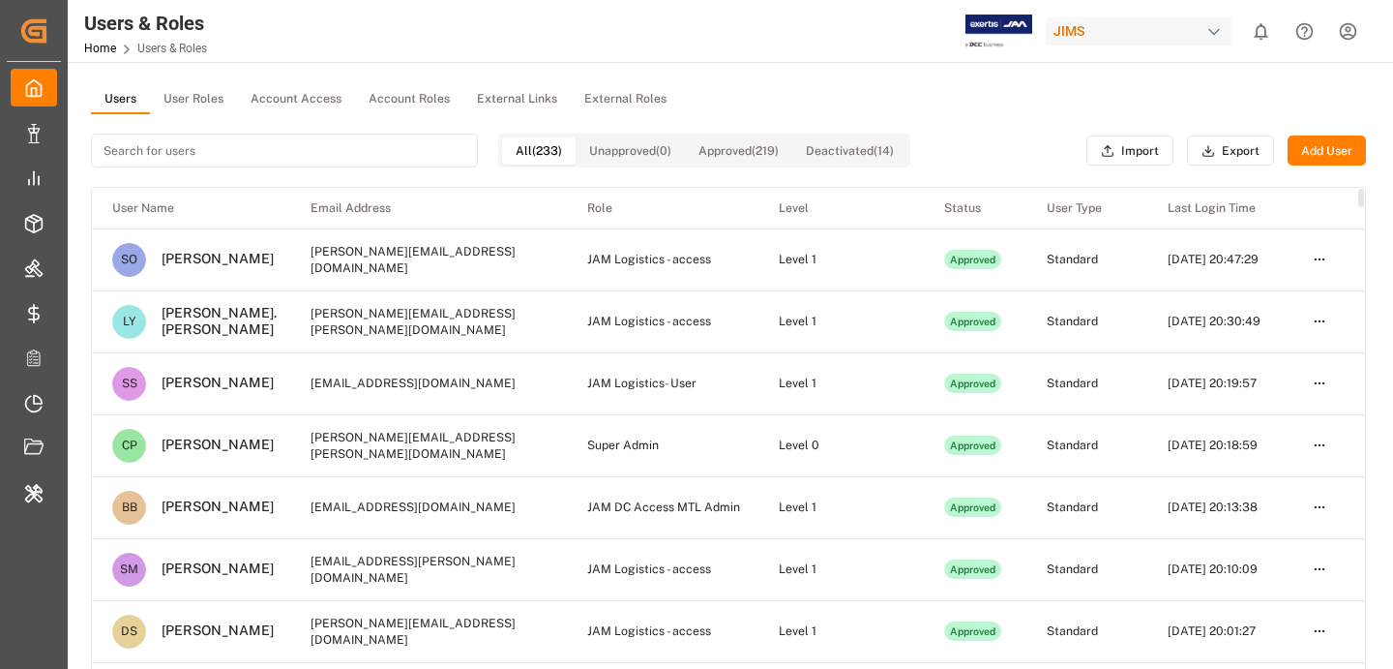
click at [345, 147] on input at bounding box center [284, 151] width 387 height 34
paste input "[PERSON_NAME][EMAIL_ADDRESS][PERSON_NAME][DOMAIN_NAME]"
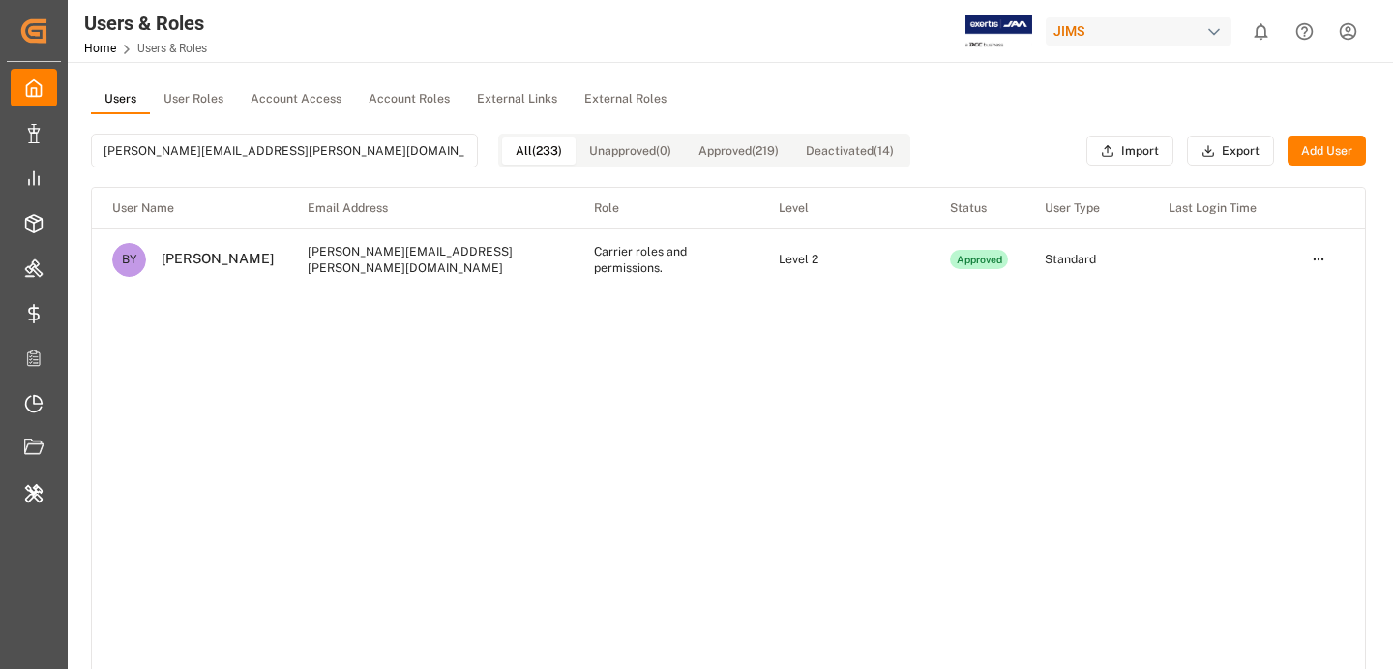
type input "[PERSON_NAME][EMAIL_ADDRESS][PERSON_NAME][DOMAIN_NAME]"
click at [364, 271] on td "[PERSON_NAME][EMAIL_ADDRESS][PERSON_NAME][DOMAIN_NAME]" at bounding box center [430, 259] width 286 height 62
click at [369, 260] on td "[PERSON_NAME][EMAIL_ADDRESS][PERSON_NAME][DOMAIN_NAME]" at bounding box center [430, 259] width 286 height 62
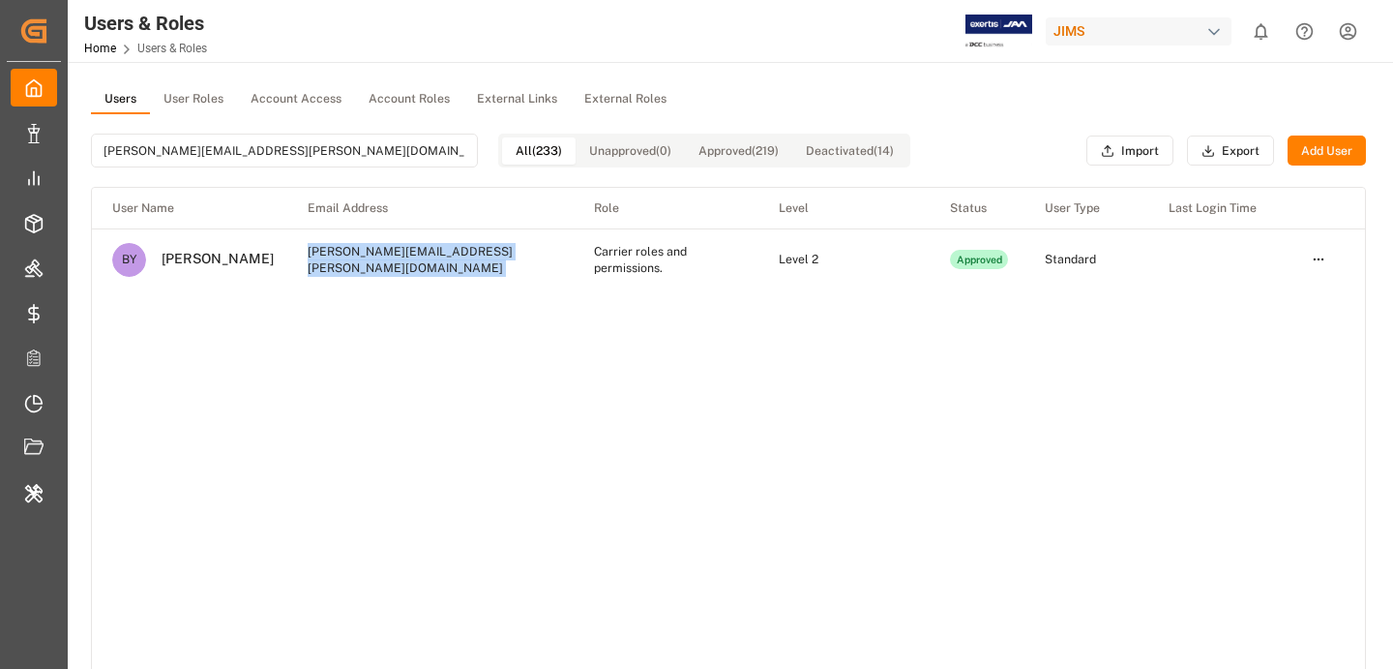
click at [369, 260] on td "[PERSON_NAME][EMAIL_ADDRESS][PERSON_NAME][DOMAIN_NAME]" at bounding box center [430, 259] width 286 height 62
click at [1317, 260] on html "Created by potrace 1.15, written by [PERSON_NAME] [DATE]-[DATE] Created by potr…" at bounding box center [696, 334] width 1393 height 669
click at [1296, 282] on div "Edit" at bounding box center [1277, 295] width 100 height 27
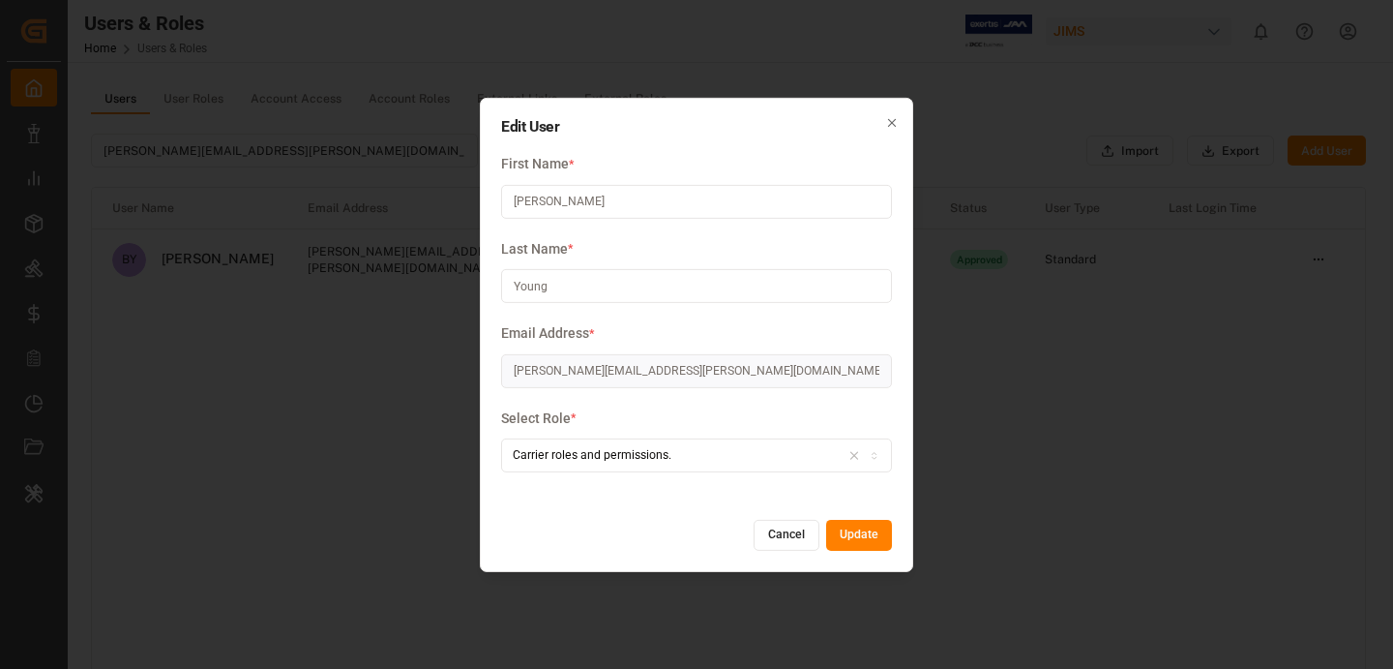
click at [860, 421] on label "Select Role *" at bounding box center [696, 418] width 391 height 20
click at [790, 541] on button "Cancel" at bounding box center [787, 535] width 66 height 31
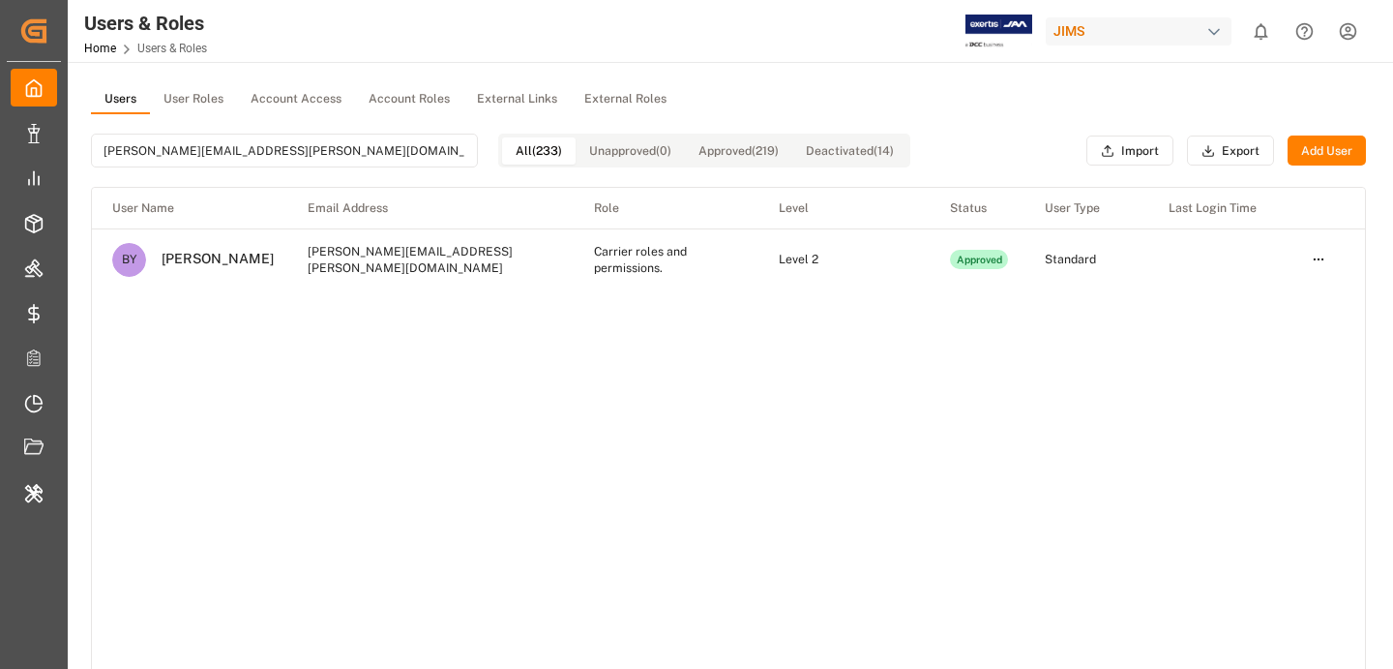
click at [1316, 253] on html "Created by potrace 1.15, written by [PERSON_NAME] [DATE]-[DATE] Created by potr…" at bounding box center [696, 334] width 1393 height 669
click at [895, 411] on html "Created by potrace 1.15, written by [PERSON_NAME] [DATE]-[DATE] Created by potr…" at bounding box center [696, 334] width 1393 height 669
click at [1174, 282] on td at bounding box center [1220, 259] width 143 height 62
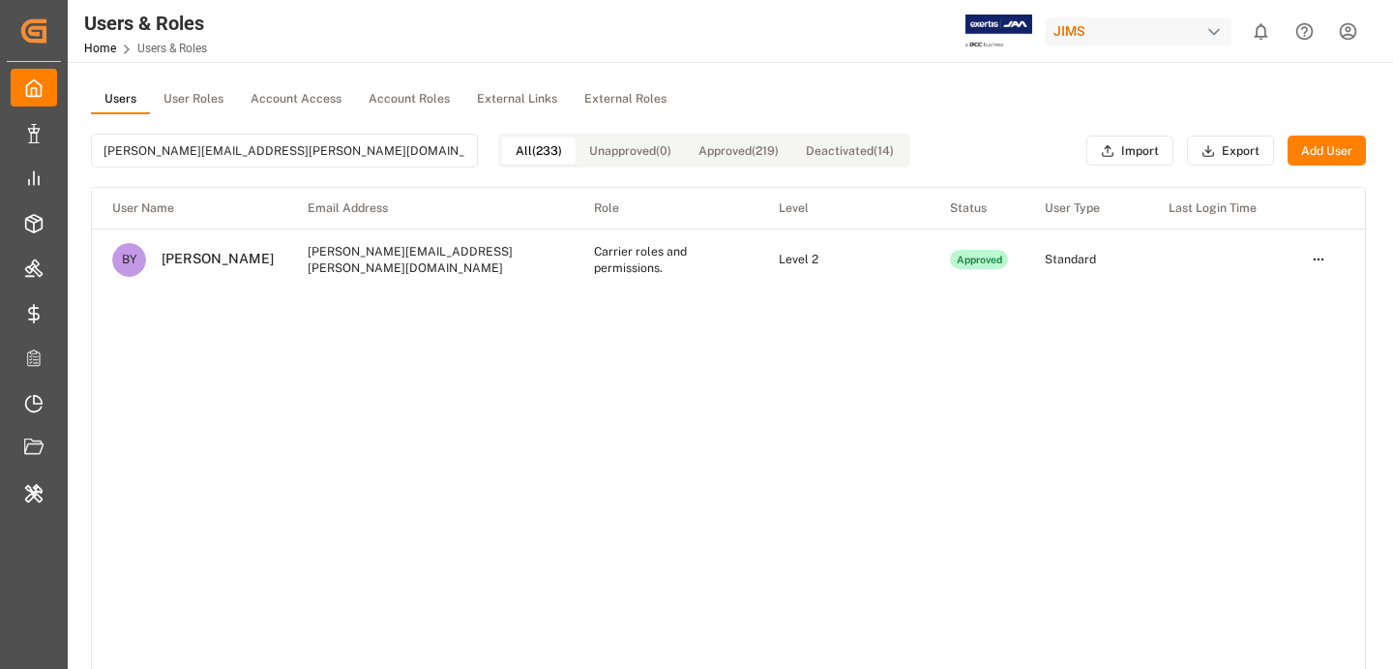
click at [1174, 282] on td at bounding box center [1220, 259] width 143 height 62
click at [1137, 271] on td "Standard" at bounding box center [1086, 259] width 123 height 62
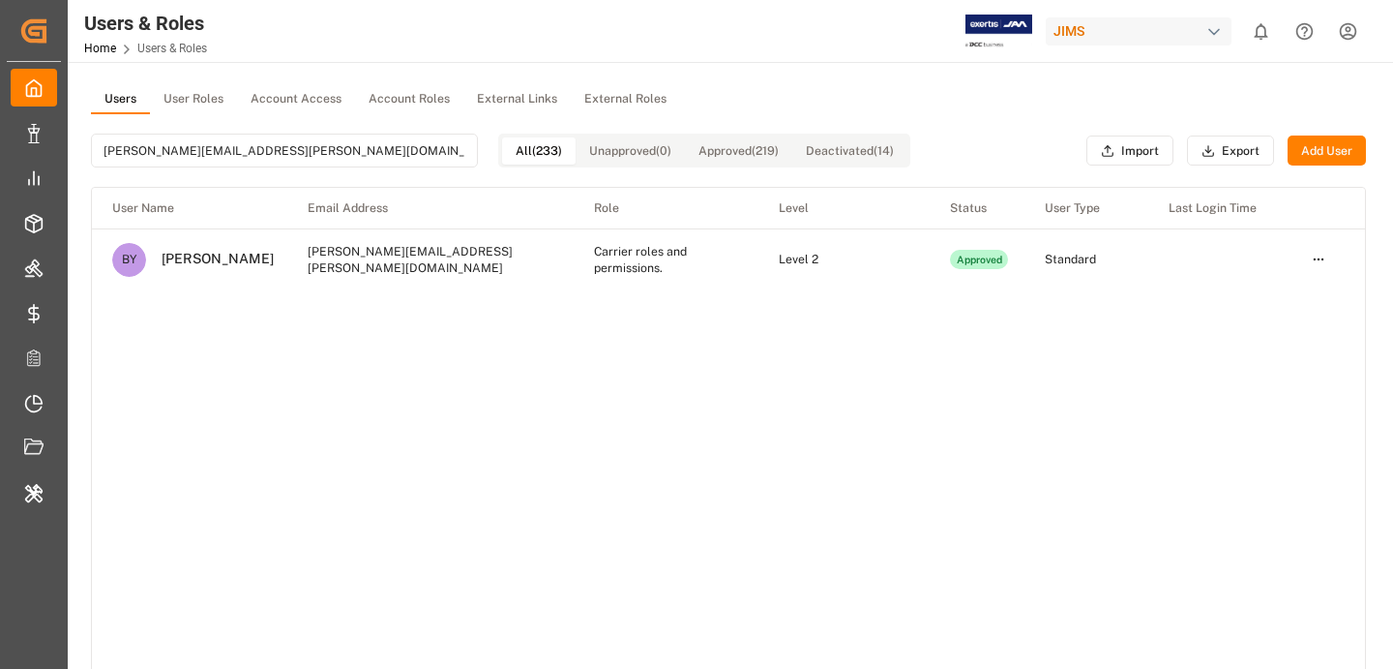
click at [818, 246] on td "Level 2" at bounding box center [844, 259] width 171 height 62
click at [639, 250] on td "Carrier roles and permissions." at bounding box center [666, 259] width 185 height 62
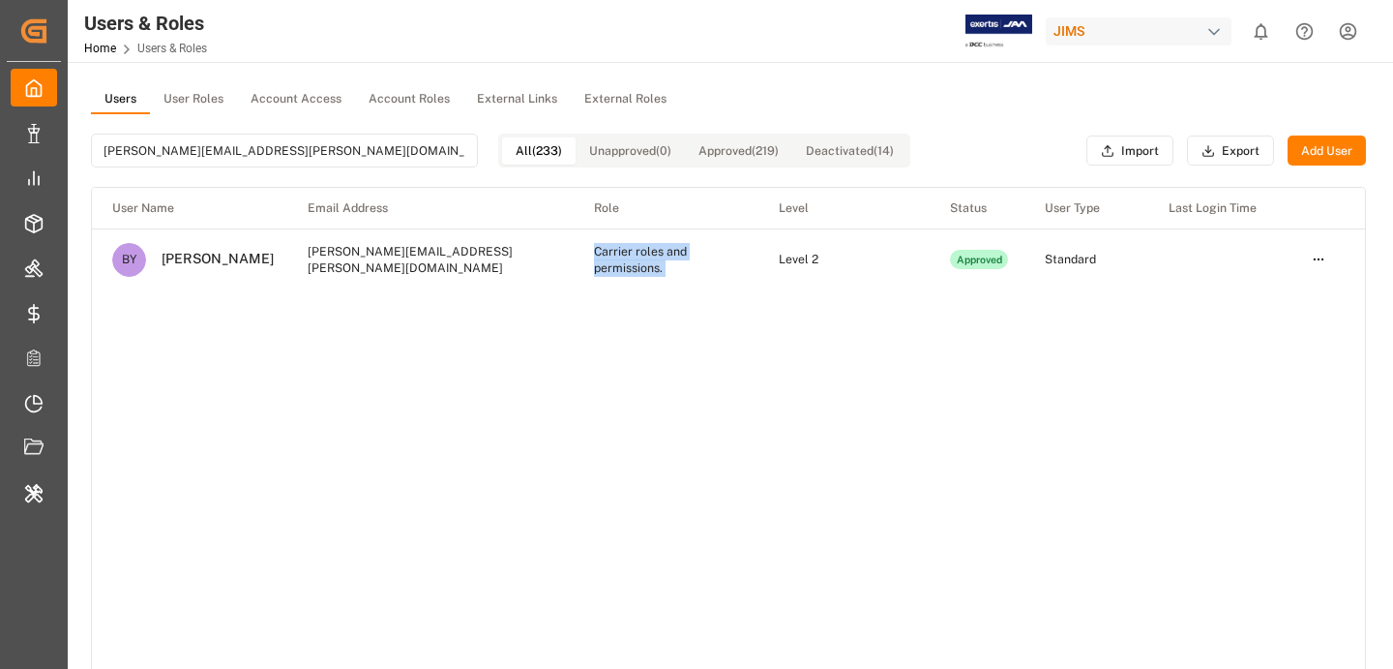
click at [639, 250] on td "Carrier roles and permissions." at bounding box center [666, 259] width 185 height 62
click at [678, 255] on td "Carrier roles and permissions." at bounding box center [666, 259] width 185 height 62
click at [688, 256] on td "Carrier roles and permissions." at bounding box center [666, 259] width 185 height 62
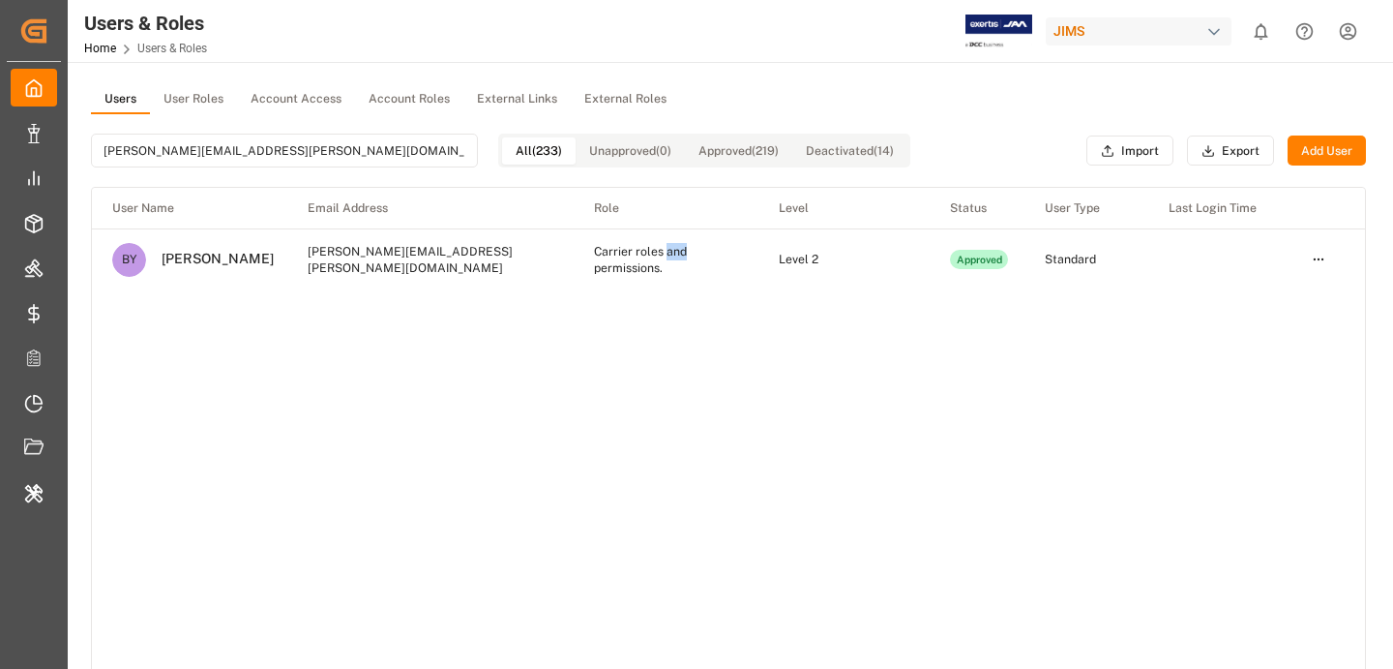
click at [688, 256] on td "Carrier roles and permissions." at bounding box center [666, 259] width 185 height 62
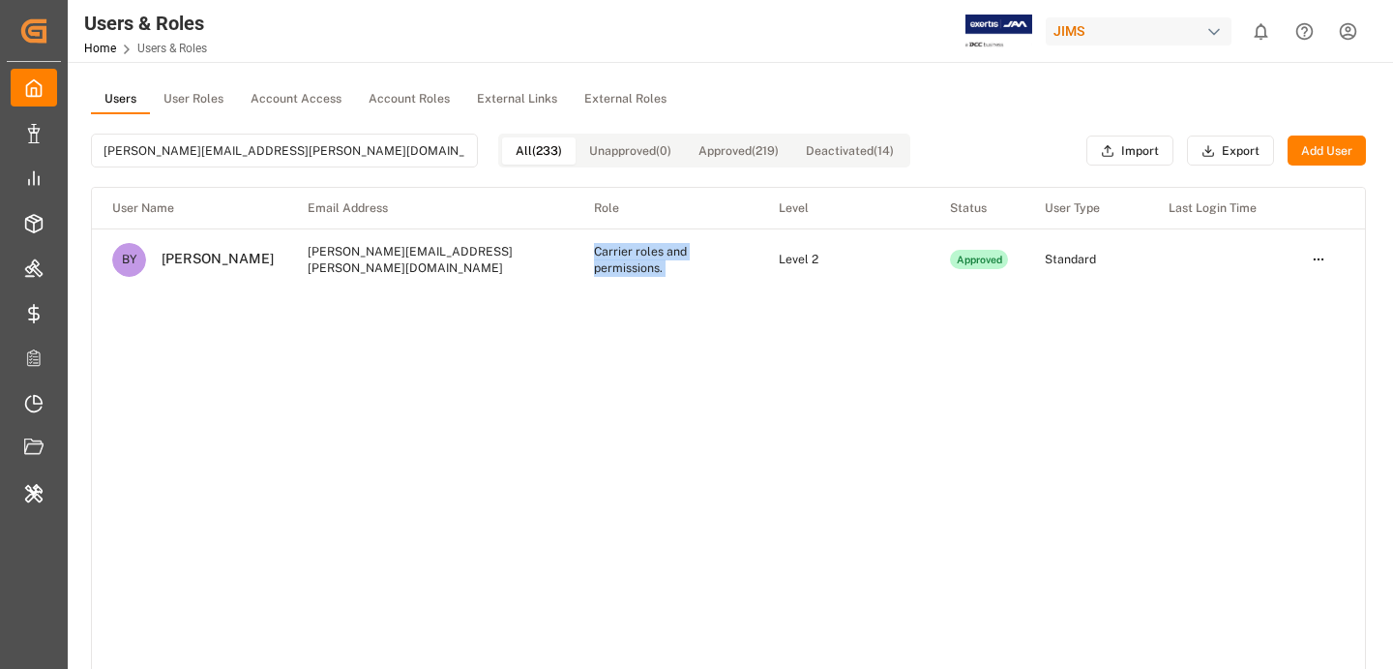
click at [681, 247] on td "Carrier roles and permissions." at bounding box center [666, 259] width 185 height 62
click at [698, 255] on td "Carrier roles and permissions." at bounding box center [666, 259] width 185 height 62
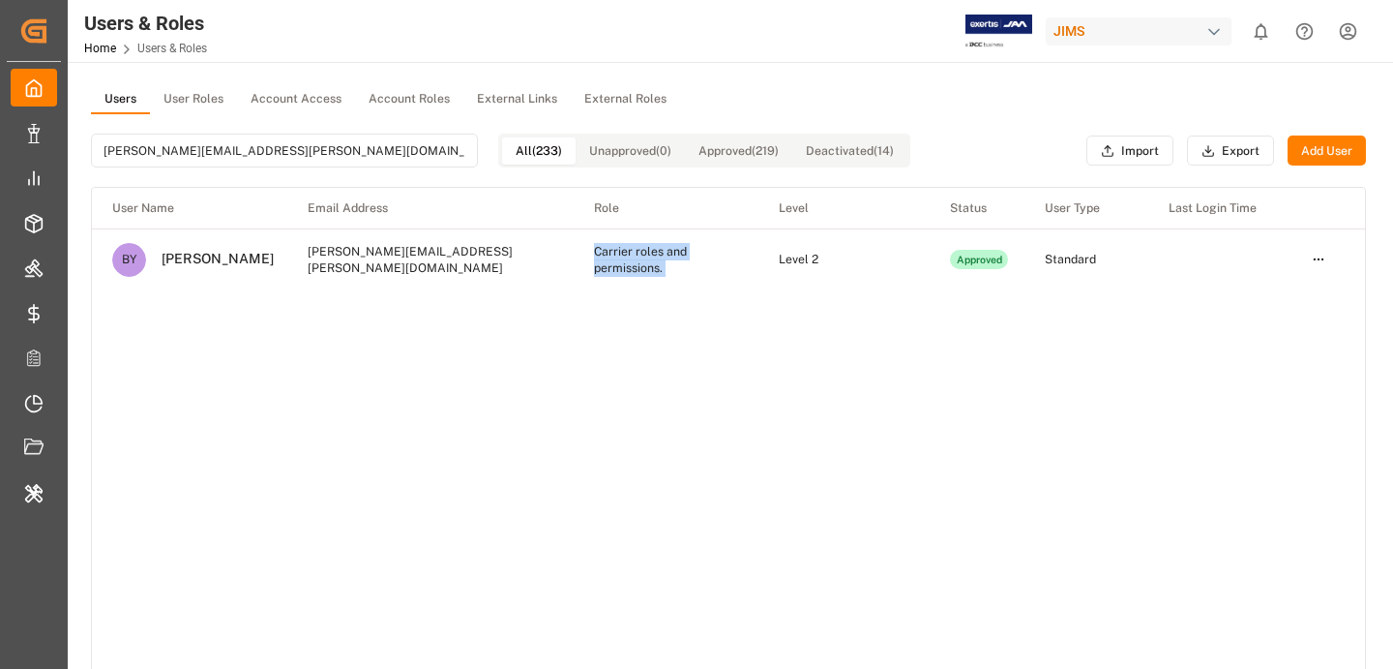
click at [698, 255] on td "Carrier roles and permissions." at bounding box center [666, 259] width 185 height 62
click at [1318, 258] on html "Created by potrace 1.15, written by [PERSON_NAME] [DATE]-[DATE] Created by potr…" at bounding box center [696, 334] width 1393 height 669
click at [1268, 298] on div "Edit" at bounding box center [1277, 295] width 100 height 27
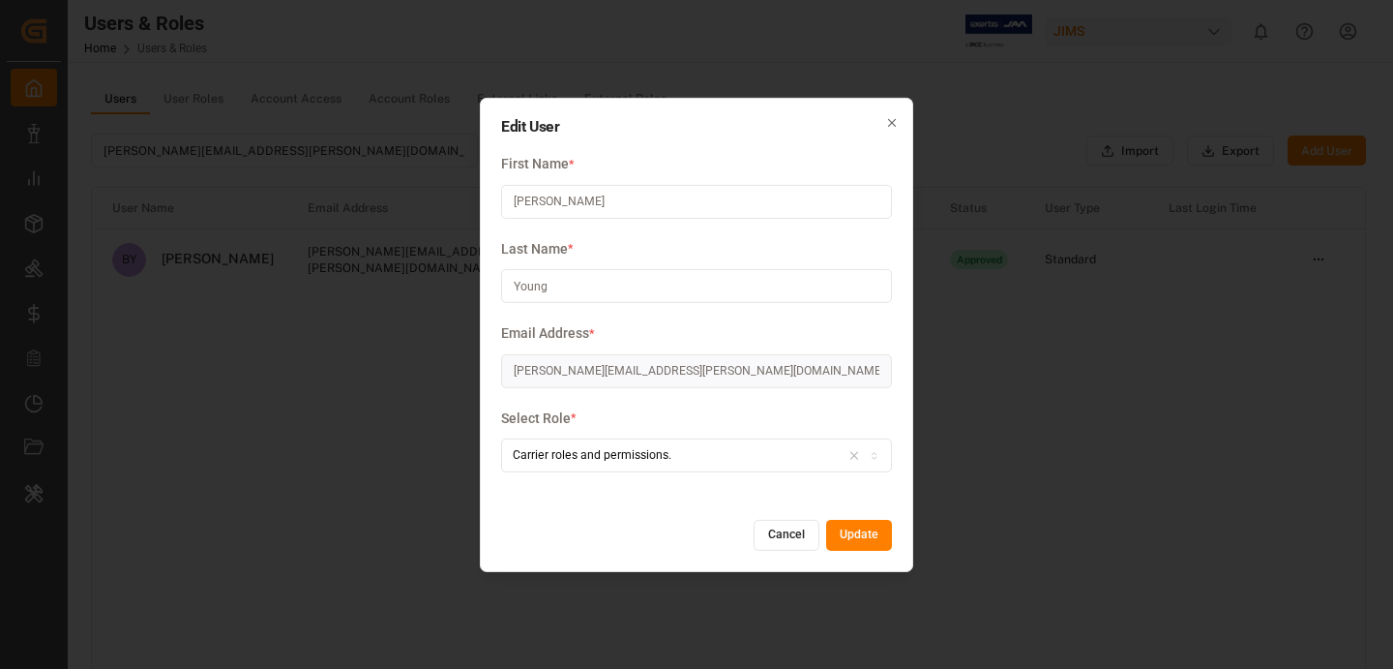
click at [895, 122] on icon "button" at bounding box center [892, 123] width 14 height 14
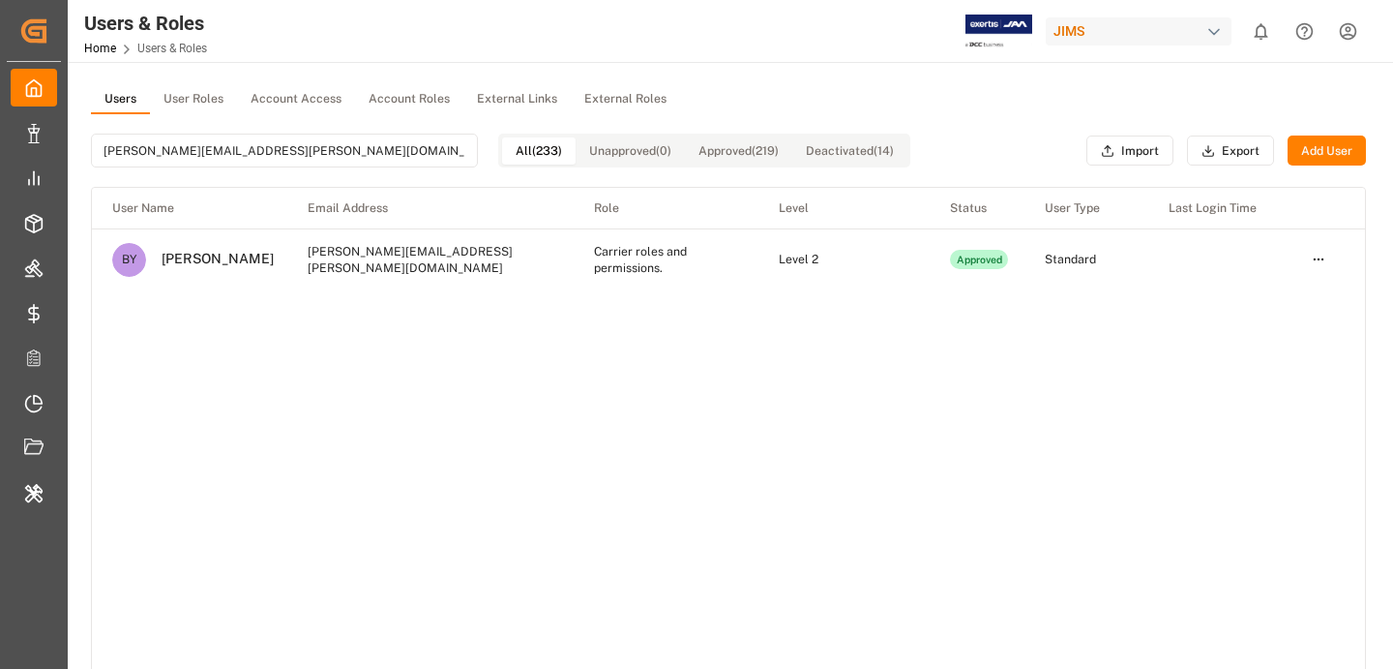
click at [1322, 258] on html "Created by potrace 1.15, written by [PERSON_NAME] [DATE]-[DATE] Created by potr…" at bounding box center [696, 334] width 1393 height 669
click at [1284, 299] on div "Edit" at bounding box center [1277, 295] width 100 height 27
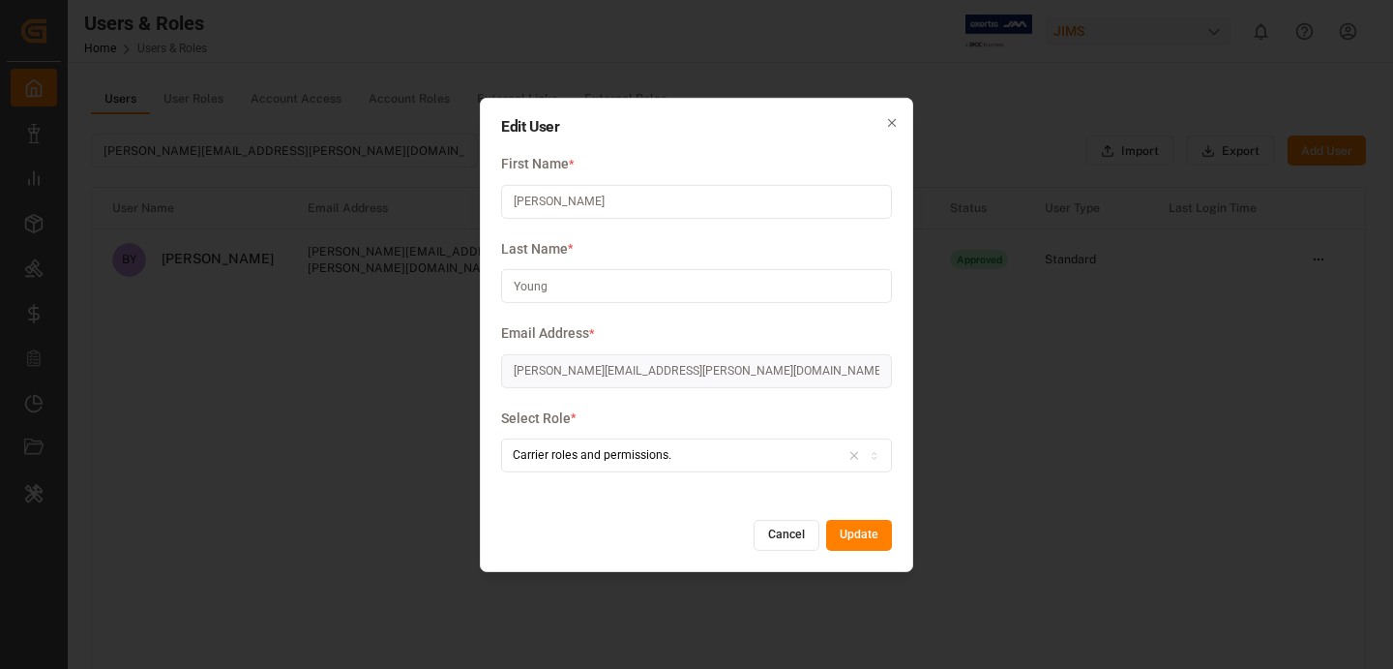
click at [778, 522] on button "Cancel" at bounding box center [787, 535] width 66 height 31
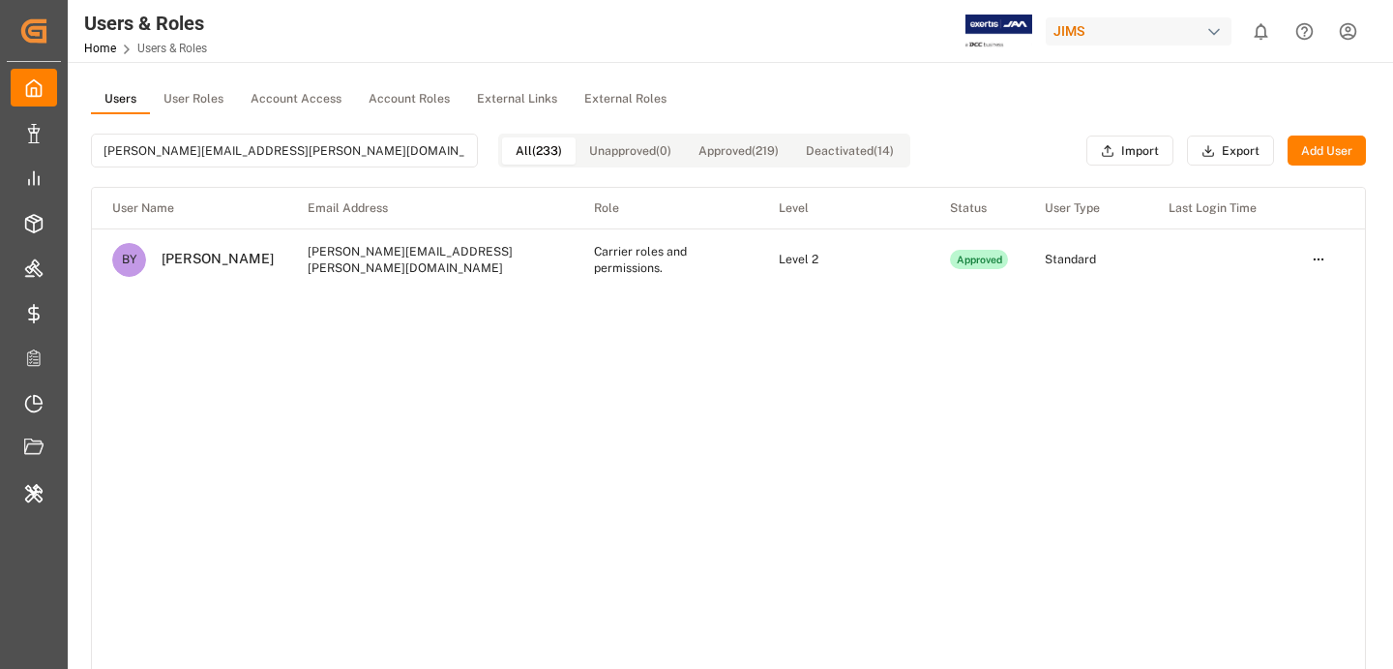
click at [1319, 259] on html "Created by potrace 1.15, written by [PERSON_NAME] [DATE]-[DATE] Created by potr…" at bounding box center [696, 334] width 1393 height 669
click at [1241, 290] on div "Edit" at bounding box center [1277, 295] width 100 height 27
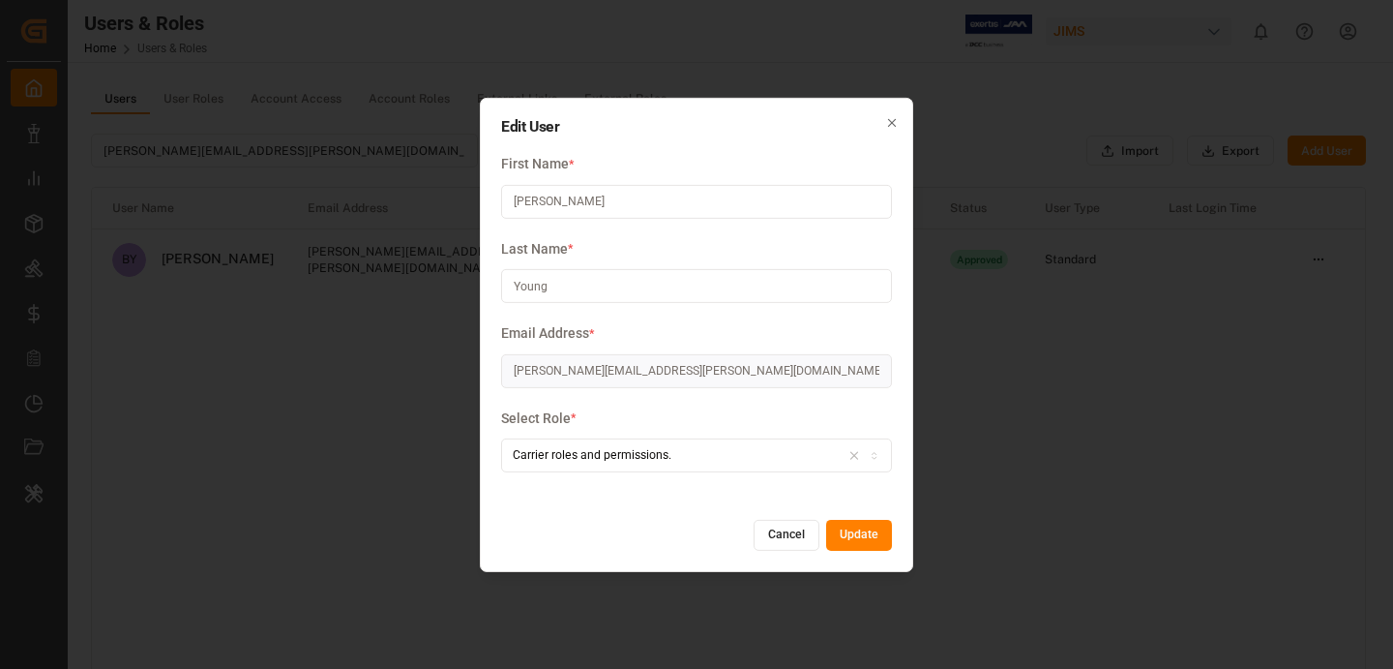
click at [654, 164] on label "First Name *" at bounding box center [696, 164] width 391 height 20
click at [669, 229] on div "First Name * [PERSON_NAME]" at bounding box center [696, 196] width 391 height 85
click at [668, 209] on input "[PERSON_NAME]" at bounding box center [696, 202] width 391 height 34
click at [665, 151] on div "Edit User First Name * [PERSON_NAME] Last Name * [PERSON_NAME] Email Address * …" at bounding box center [696, 334] width 433 height 474
click at [677, 212] on input "[PERSON_NAME]" at bounding box center [696, 202] width 391 height 34
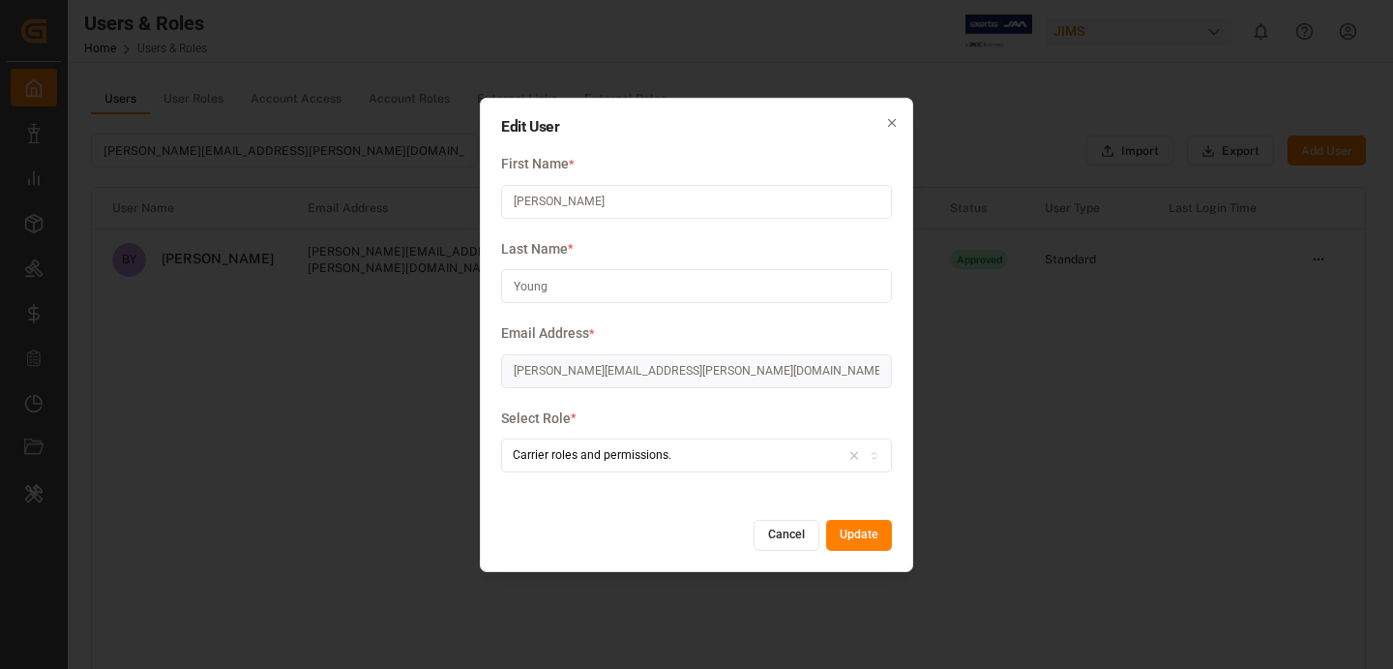
click at [677, 212] on input "[PERSON_NAME]" at bounding box center [696, 202] width 391 height 34
click at [700, 158] on label "First Name *" at bounding box center [696, 164] width 391 height 20
click at [889, 123] on icon "button" at bounding box center [892, 123] width 14 height 14
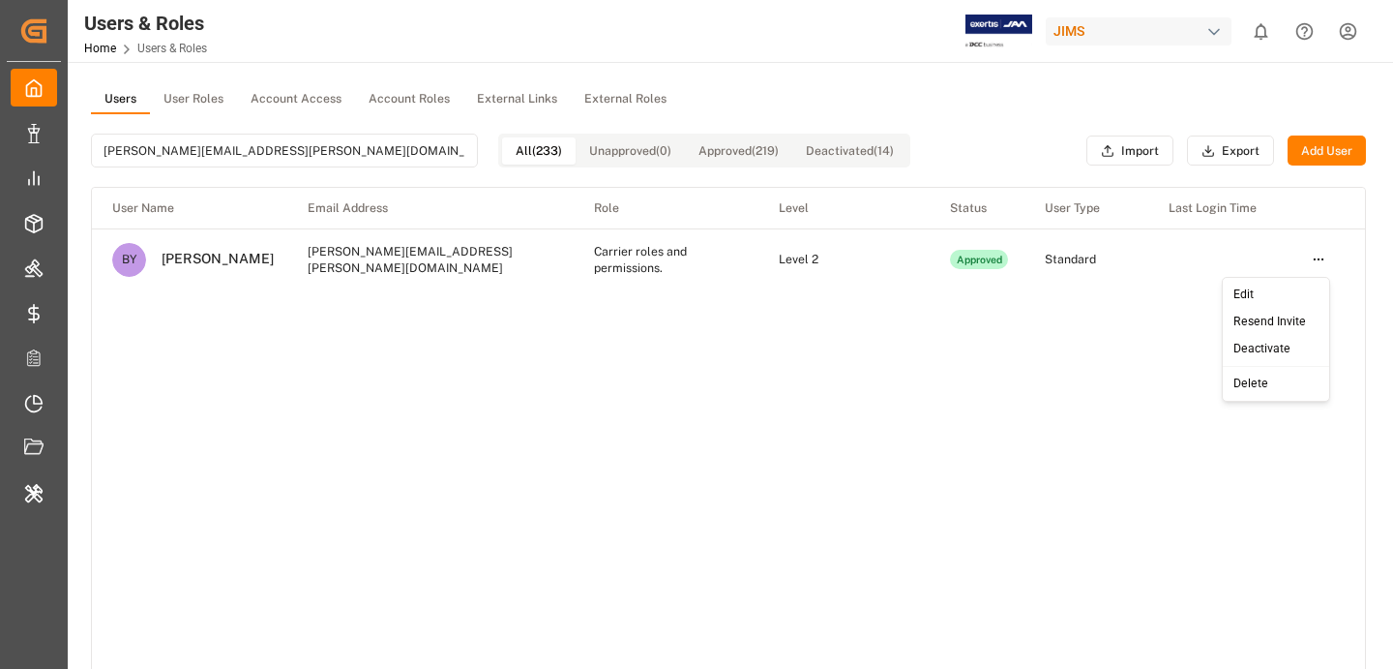
click at [1328, 254] on html "Created by potrace 1.15, written by [PERSON_NAME] [DATE]-[DATE] Created by potr…" at bounding box center [696, 334] width 1393 height 669
click at [1286, 283] on div "Edit" at bounding box center [1277, 295] width 100 height 27
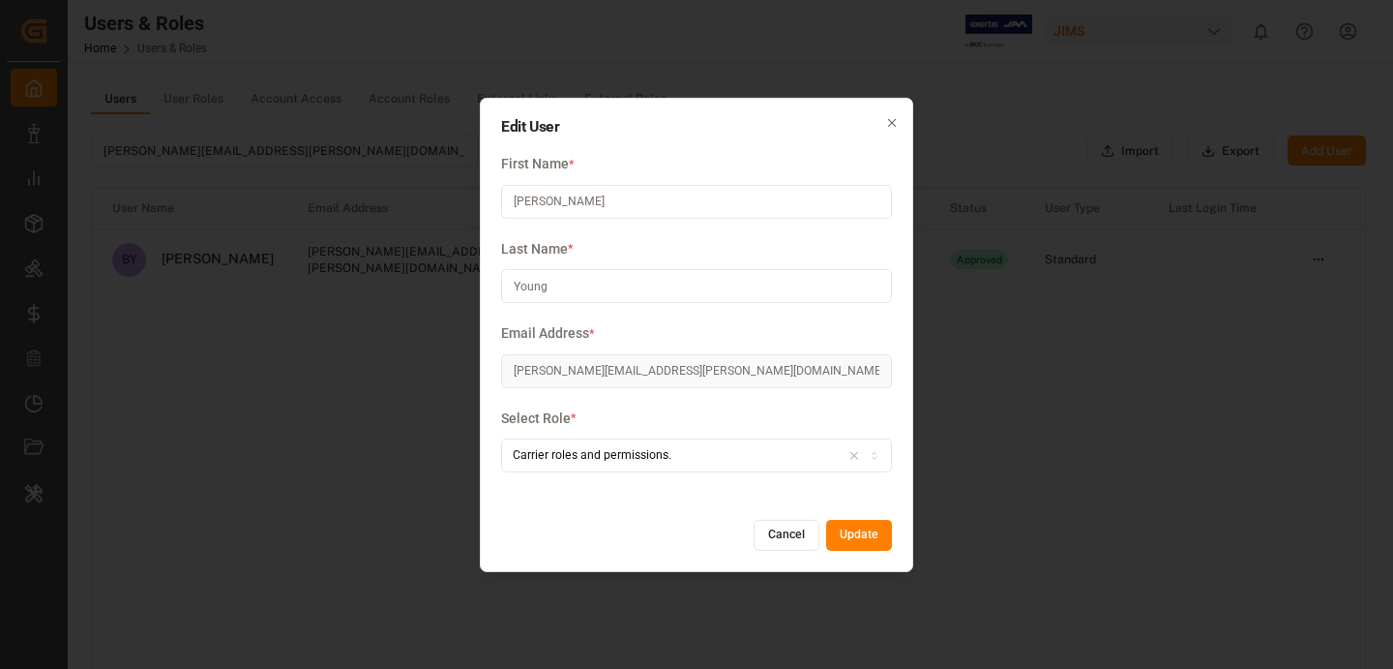
click at [898, 121] on icon "button" at bounding box center [892, 123] width 14 height 14
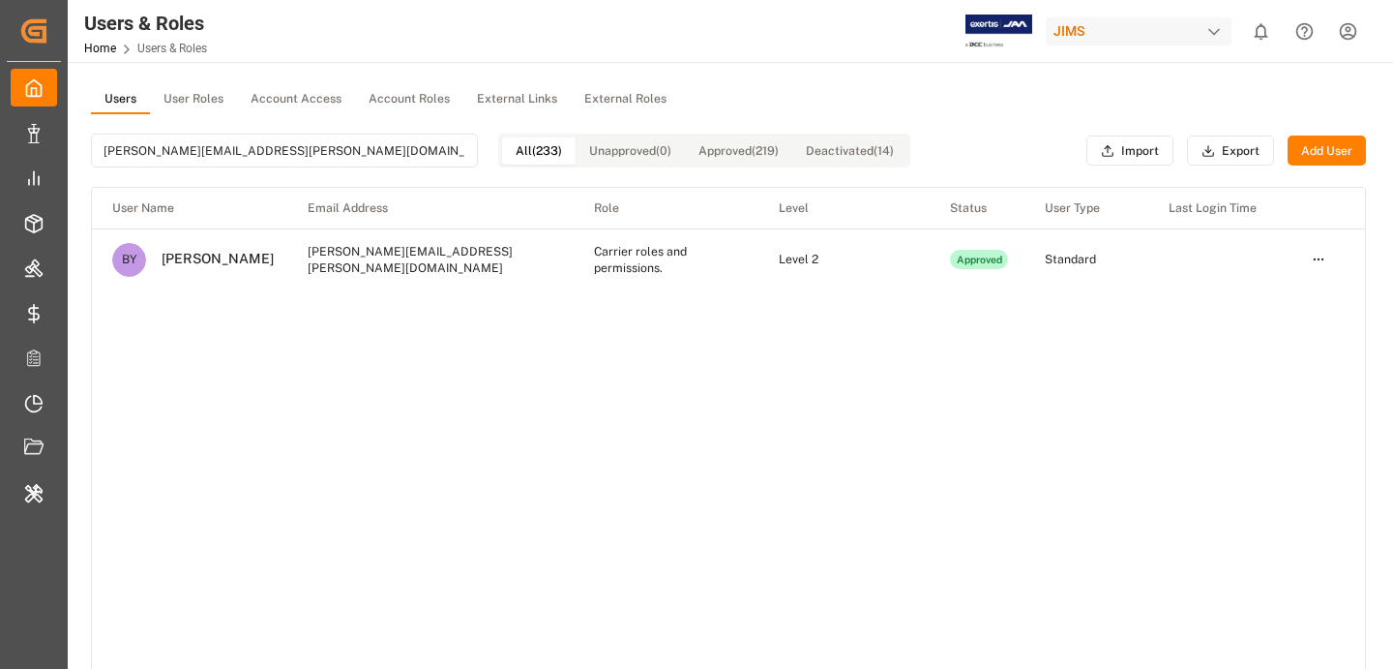
click at [1085, 260] on td "Standard" at bounding box center [1086, 259] width 123 height 62
click at [781, 255] on td "Level 2" at bounding box center [844, 259] width 171 height 62
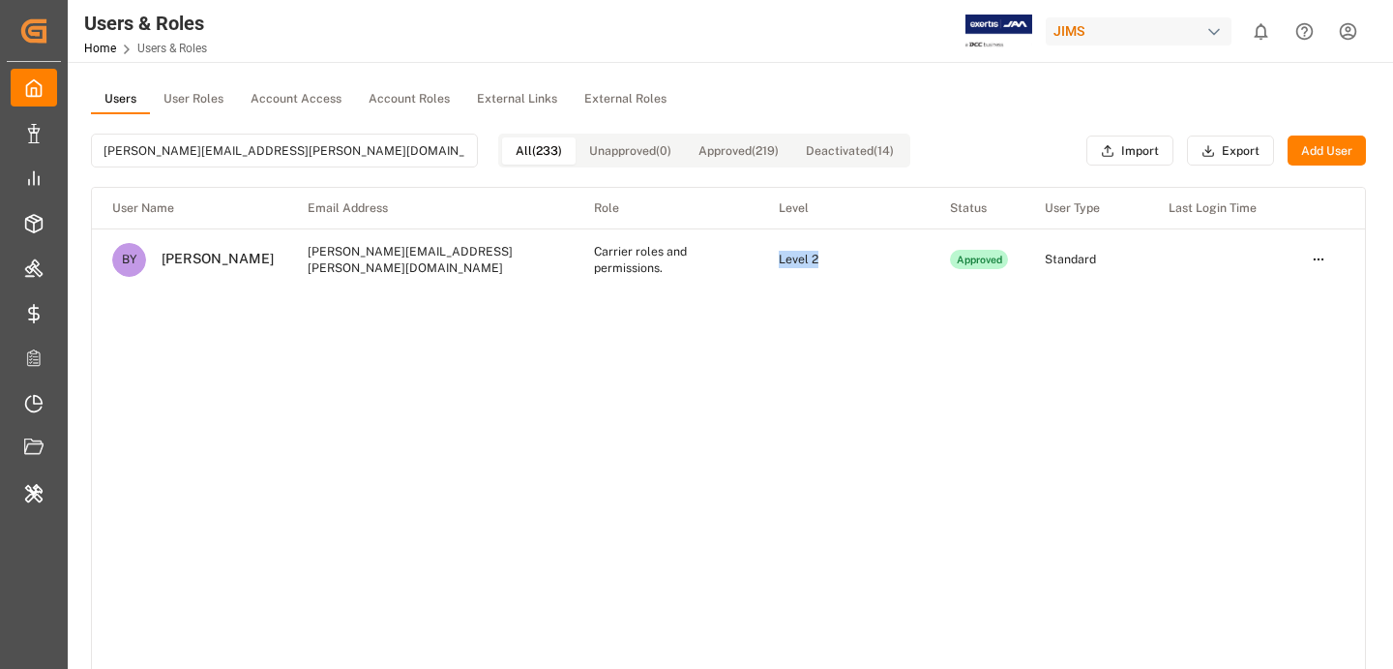
click at [781, 255] on td "Level 2" at bounding box center [844, 259] width 171 height 62
click at [652, 252] on td "Carrier roles and permissions." at bounding box center [666, 259] width 185 height 62
click at [361, 257] on td "[PERSON_NAME][EMAIL_ADDRESS][PERSON_NAME][DOMAIN_NAME]" at bounding box center [430, 259] width 286 height 62
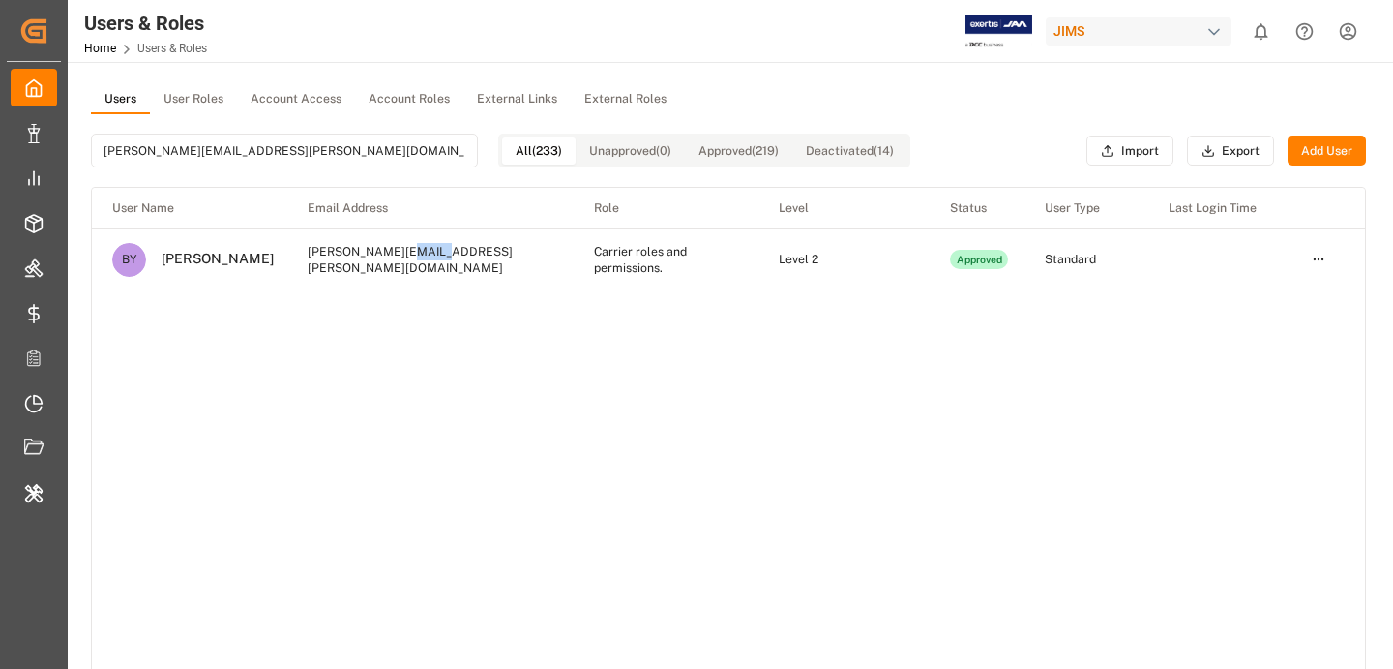
click at [361, 257] on td "[PERSON_NAME][EMAIL_ADDRESS][PERSON_NAME][DOMAIN_NAME]" at bounding box center [430, 259] width 286 height 62
click at [362, 257] on td "[PERSON_NAME][EMAIL_ADDRESS][PERSON_NAME][DOMAIN_NAME]" at bounding box center [430, 259] width 286 height 62
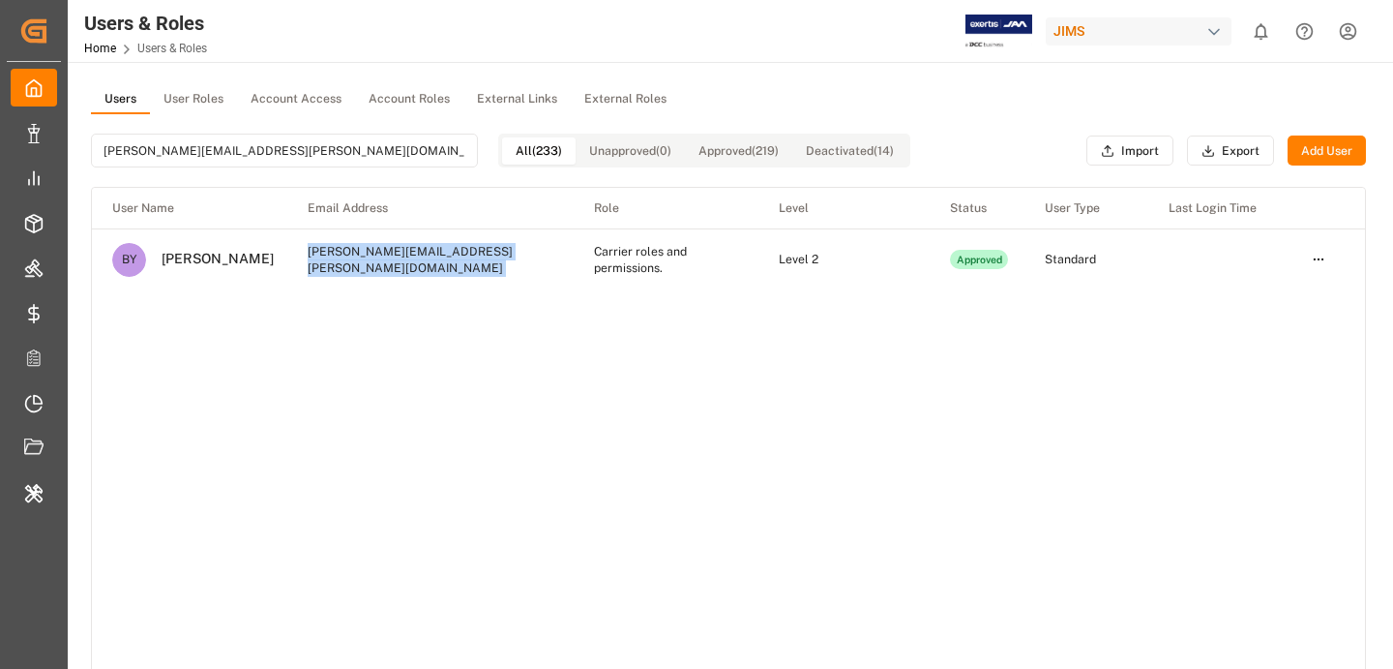
click at [467, 263] on td "[PERSON_NAME][EMAIL_ADDRESS][PERSON_NAME][DOMAIN_NAME]" at bounding box center [430, 259] width 286 height 62
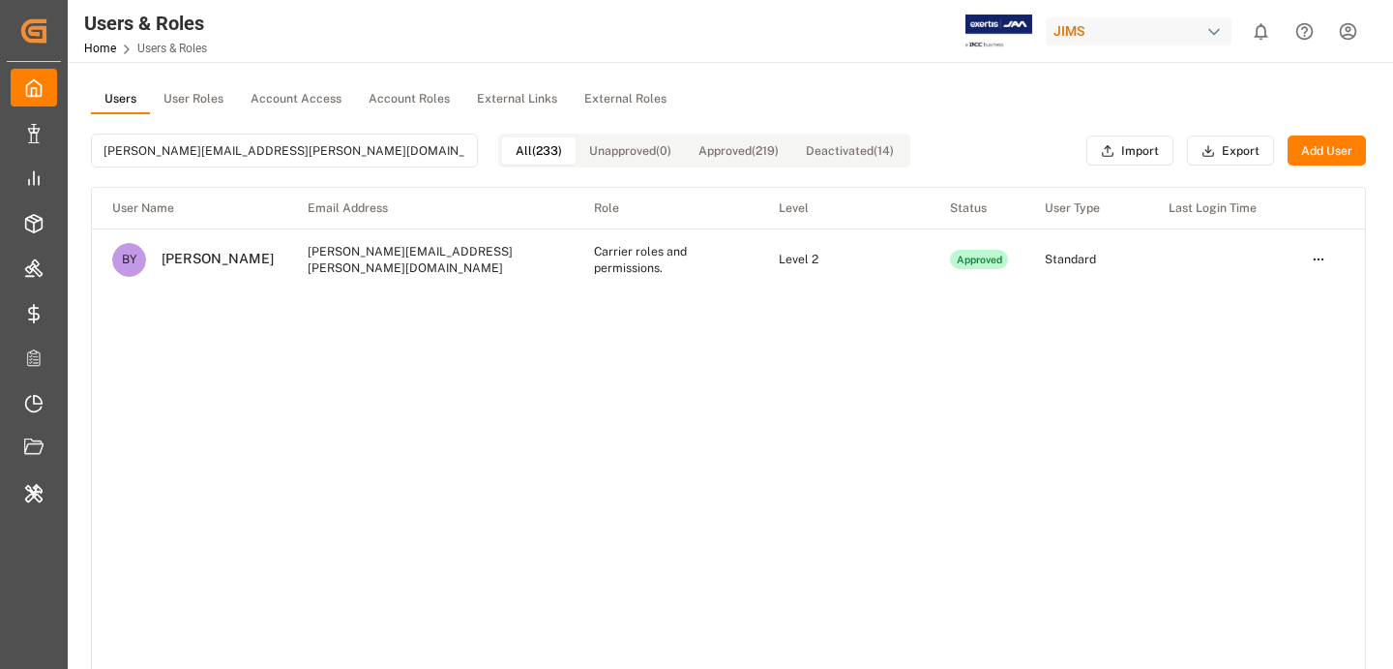
click at [467, 263] on td "[PERSON_NAME][EMAIL_ADDRESS][PERSON_NAME][DOMAIN_NAME]" at bounding box center [430, 259] width 286 height 62
click at [1314, 267] on html "Created by potrace 1.15, written by [PERSON_NAME] [DATE]-[DATE] Created by potr…" at bounding box center [696, 334] width 1393 height 669
click at [964, 292] on html "Created by potrace 1.15, written by [PERSON_NAME] [DATE]-[DATE] Created by potr…" at bounding box center [696, 334] width 1393 height 669
click at [1322, 253] on html "Created by potrace 1.15, written by [PERSON_NAME] [DATE]-[DATE] Created by potr…" at bounding box center [696, 334] width 1393 height 669
click at [1236, 299] on div "Edit" at bounding box center [1277, 295] width 100 height 27
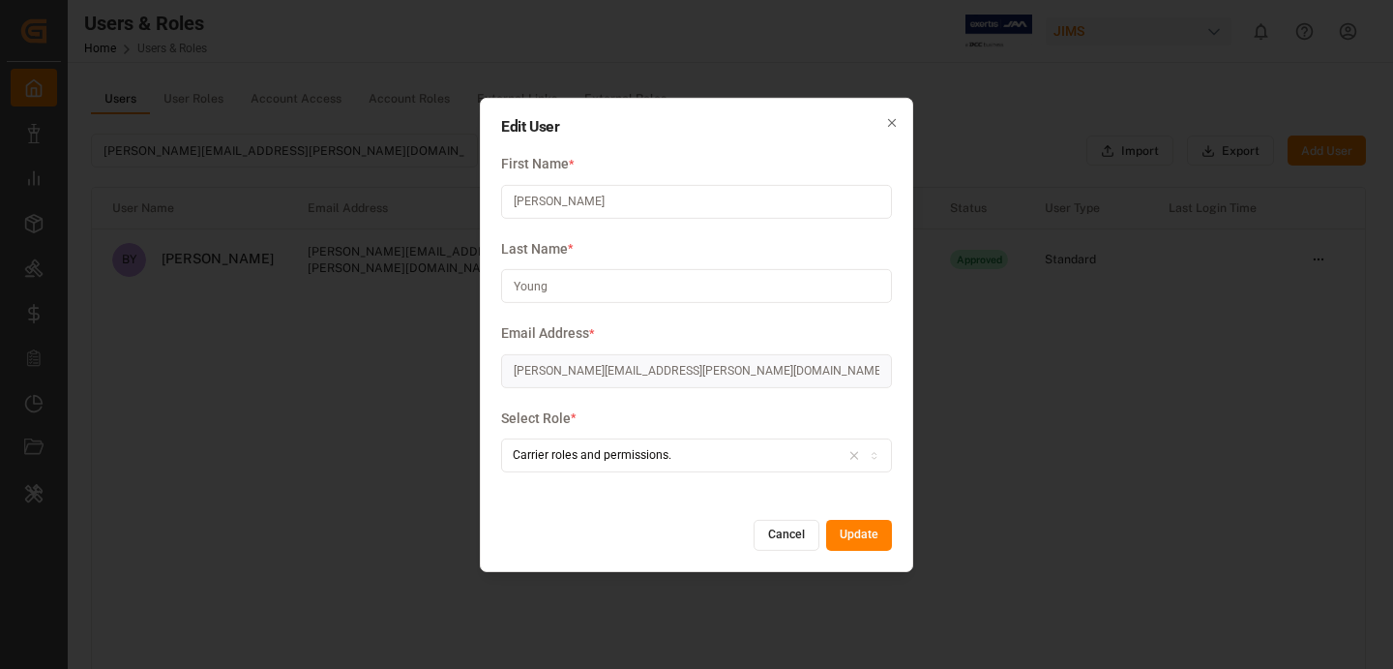
click at [783, 547] on button "Cancel" at bounding box center [787, 535] width 66 height 31
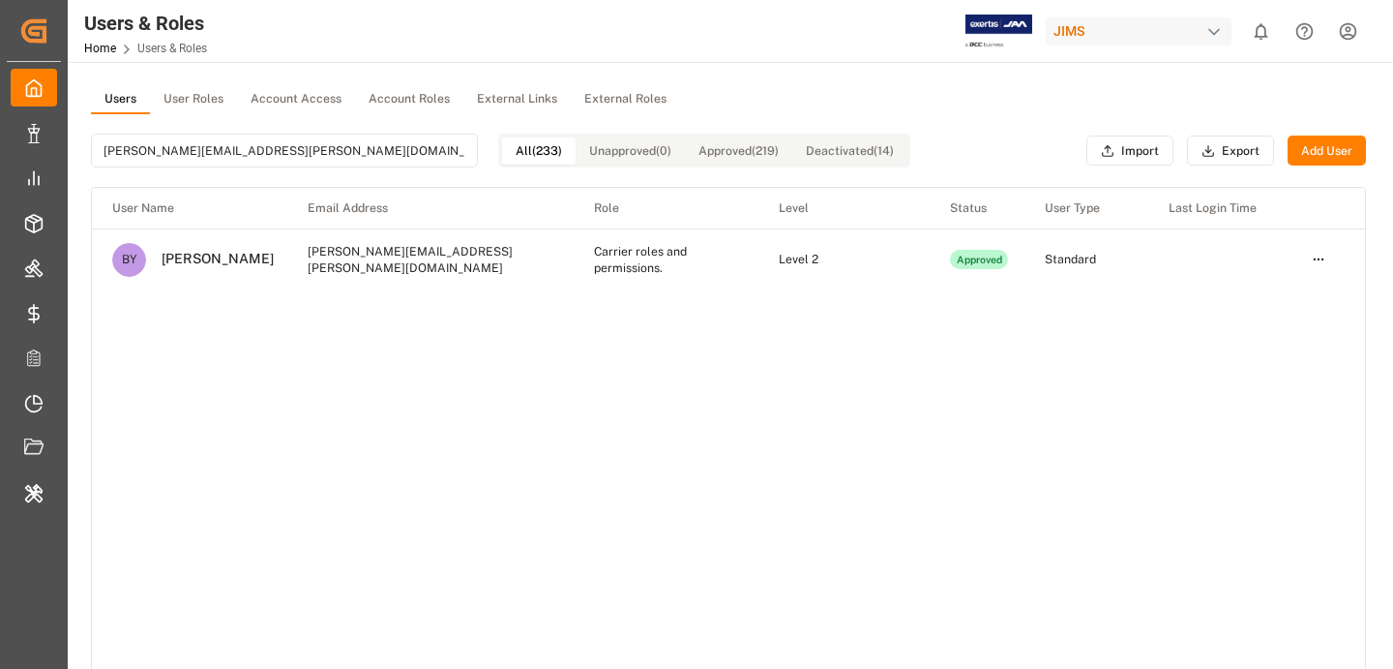
click at [761, 539] on div "User Name Email Address Role Level Status User Type Last Login Time BY [PERSON_…" at bounding box center [728, 448] width 1273 height 520
click at [602, 273] on td "Carrier roles and permissions." at bounding box center [666, 259] width 185 height 62
click at [602, 272] on td "Carrier roles and permissions." at bounding box center [666, 259] width 185 height 62
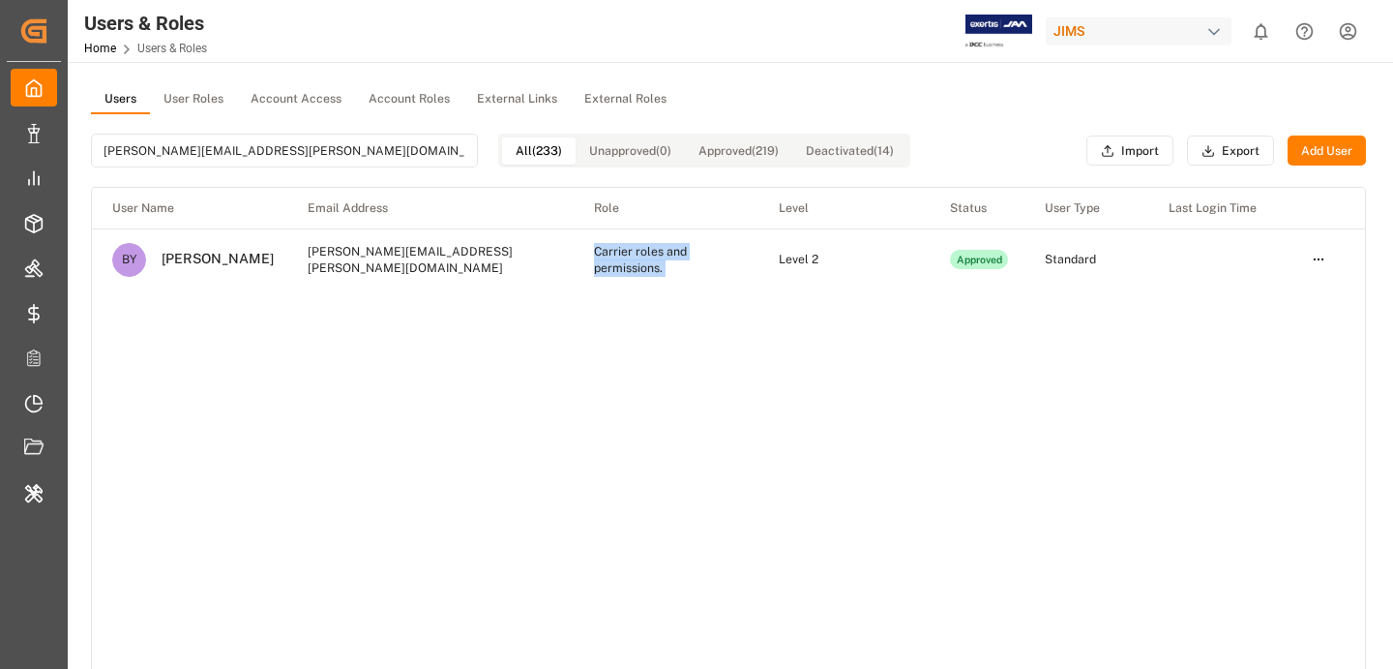
click at [602, 272] on td "Carrier roles and permissions." at bounding box center [666, 259] width 185 height 62
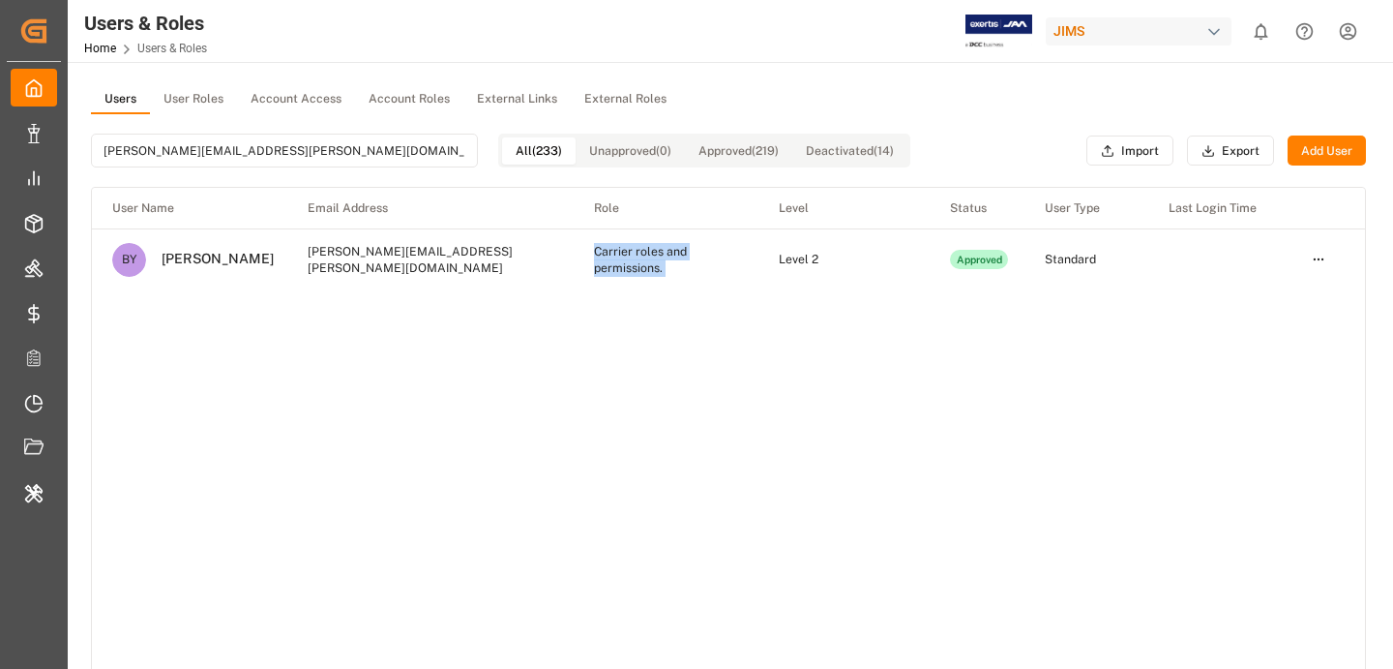
click at [602, 272] on td "Carrier roles and permissions." at bounding box center [666, 259] width 185 height 62
click at [595, 269] on td "Carrier roles and permissions." at bounding box center [666, 259] width 185 height 62
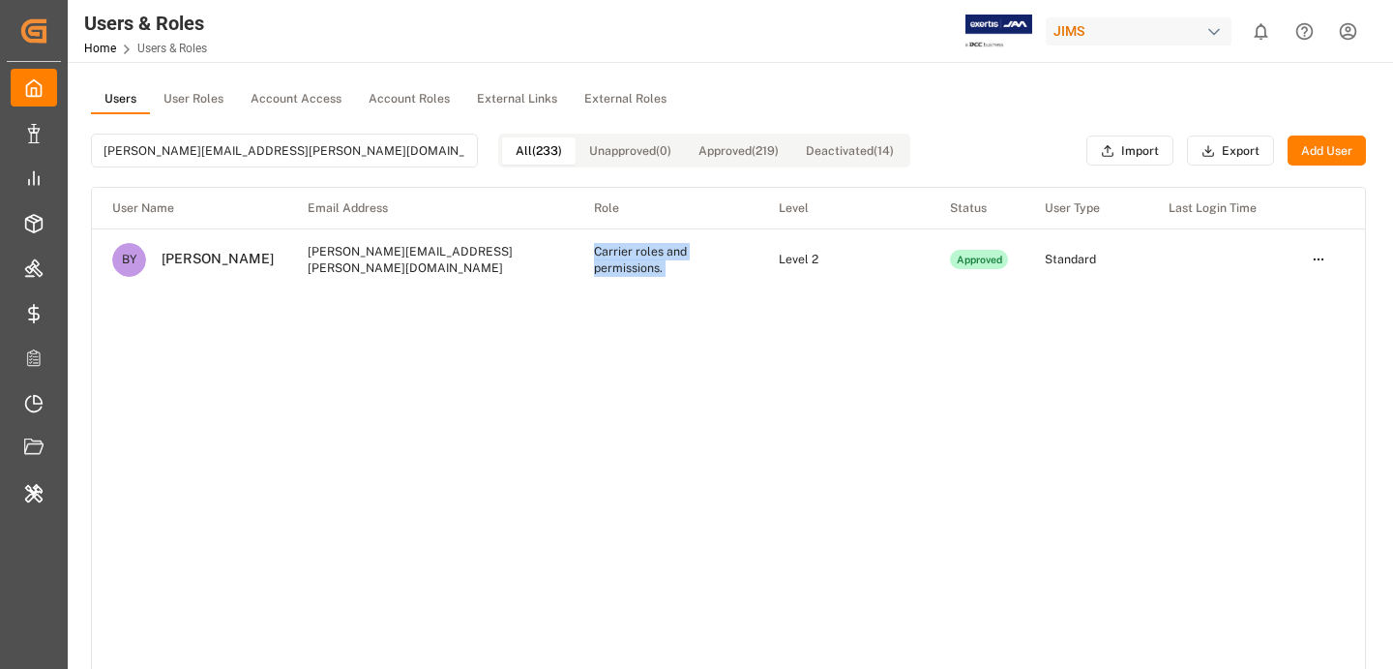
click at [595, 269] on td "Carrier roles and permissions." at bounding box center [666, 259] width 185 height 62
click at [619, 293] on div "User Name Email Address Role Level Status User Type Last Login Time BY [PERSON_…" at bounding box center [728, 448] width 1273 height 520
click at [603, 273] on td "Carrier roles and permissions." at bounding box center [666, 259] width 185 height 62
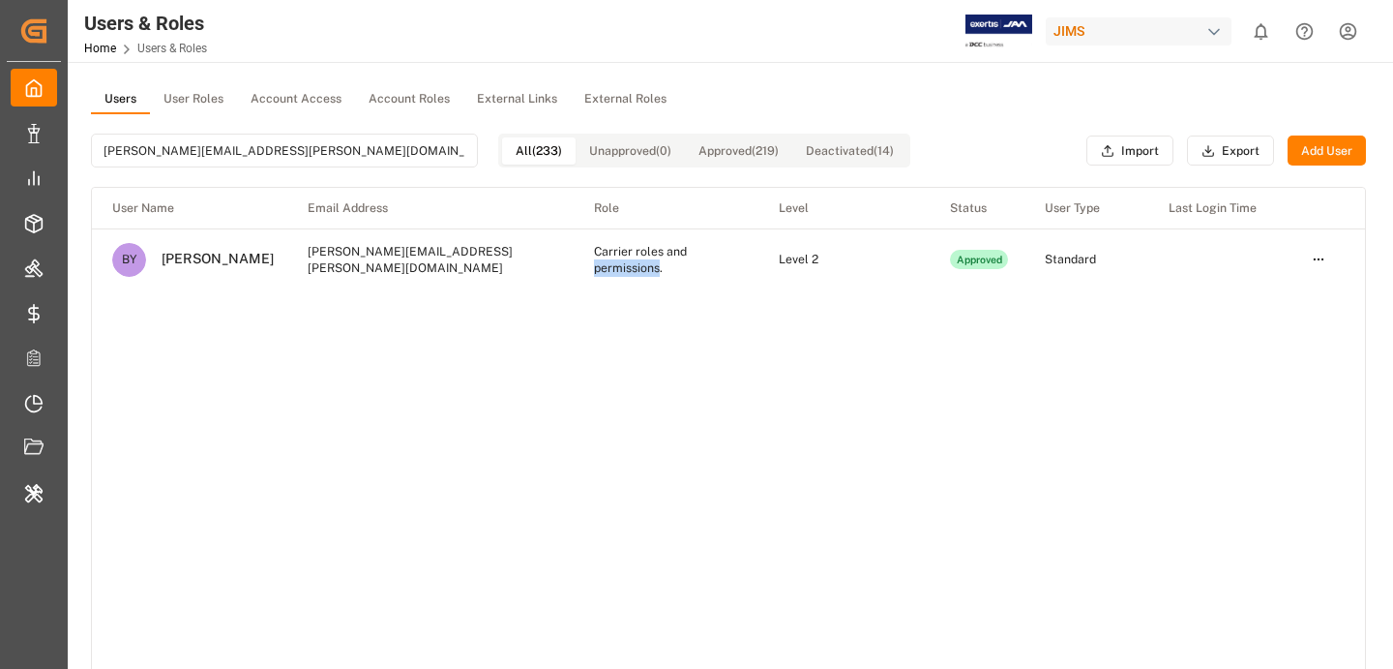
click at [603, 273] on td "Carrier roles and permissions." at bounding box center [666, 259] width 185 height 62
click at [661, 292] on div "User Name Email Address Role Level Status User Type Last Login Time BY [PERSON_…" at bounding box center [728, 448] width 1273 height 520
click at [784, 258] on td "Level 2" at bounding box center [844, 259] width 171 height 62
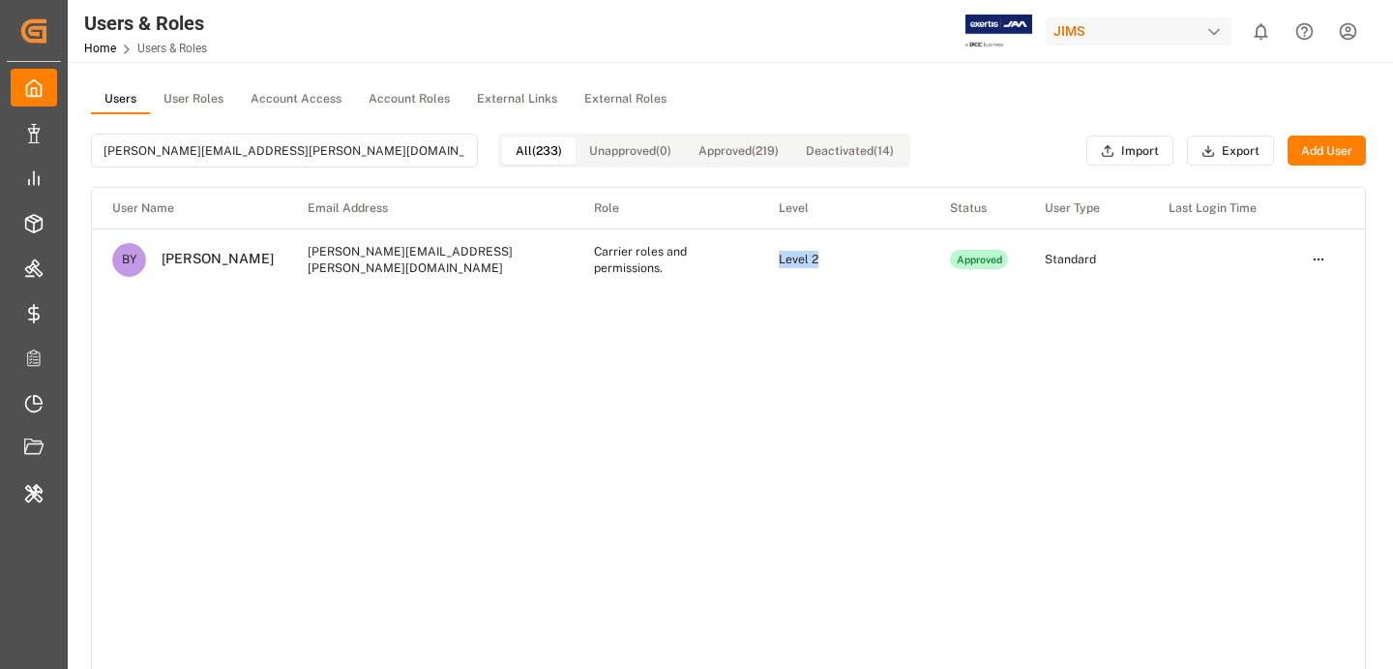
click at [784, 258] on td "Level 2" at bounding box center [844, 259] width 171 height 62
click at [1061, 263] on td "Standard" at bounding box center [1086, 259] width 123 height 62
click at [1222, 66] on div "Users User Roles Account Access Account Roles External Links External Roles [PE…" at bounding box center [729, 512] width 1322 height 900
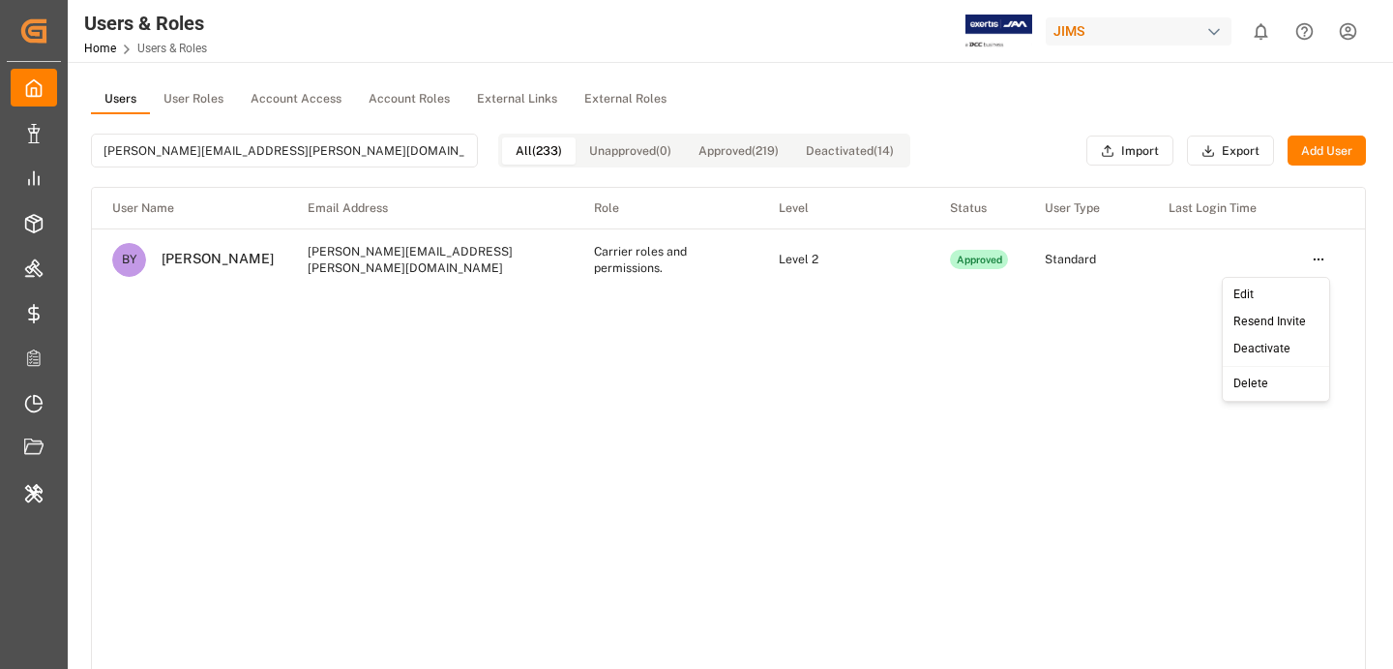
click at [1312, 270] on html "Created by potrace 1.15, written by [PERSON_NAME] [DATE]-[DATE] Created by potr…" at bounding box center [696, 334] width 1393 height 669
click at [1283, 291] on div "Edit" at bounding box center [1277, 295] width 100 height 27
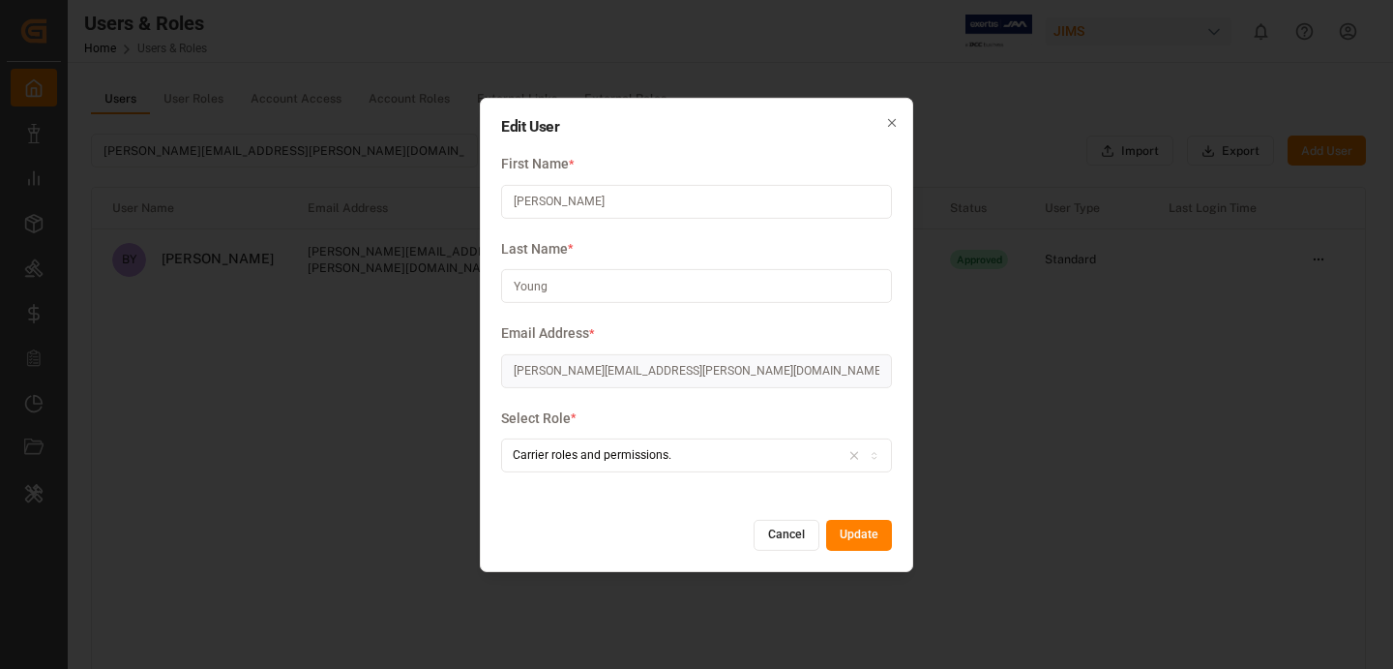
click at [722, 456] on div "Carrier roles and permissions." at bounding box center [697, 455] width 382 height 17
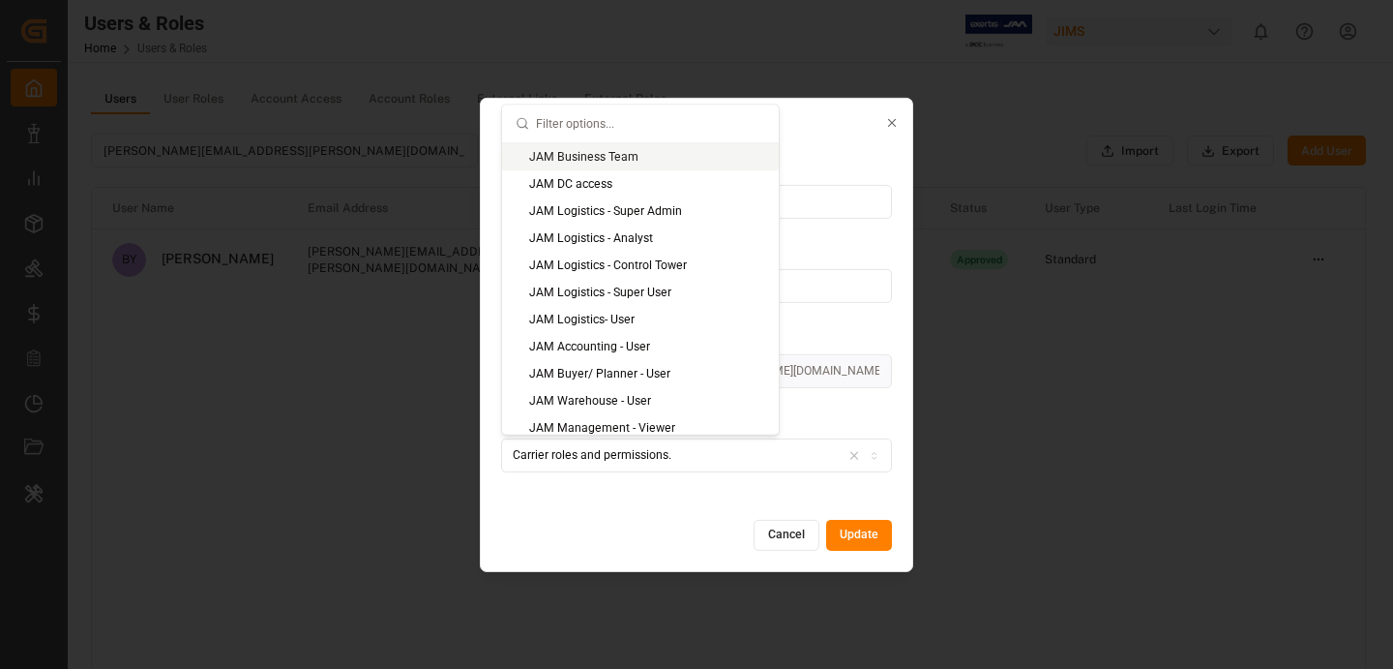
click at [709, 539] on div "Cancel Update" at bounding box center [696, 535] width 391 height 31
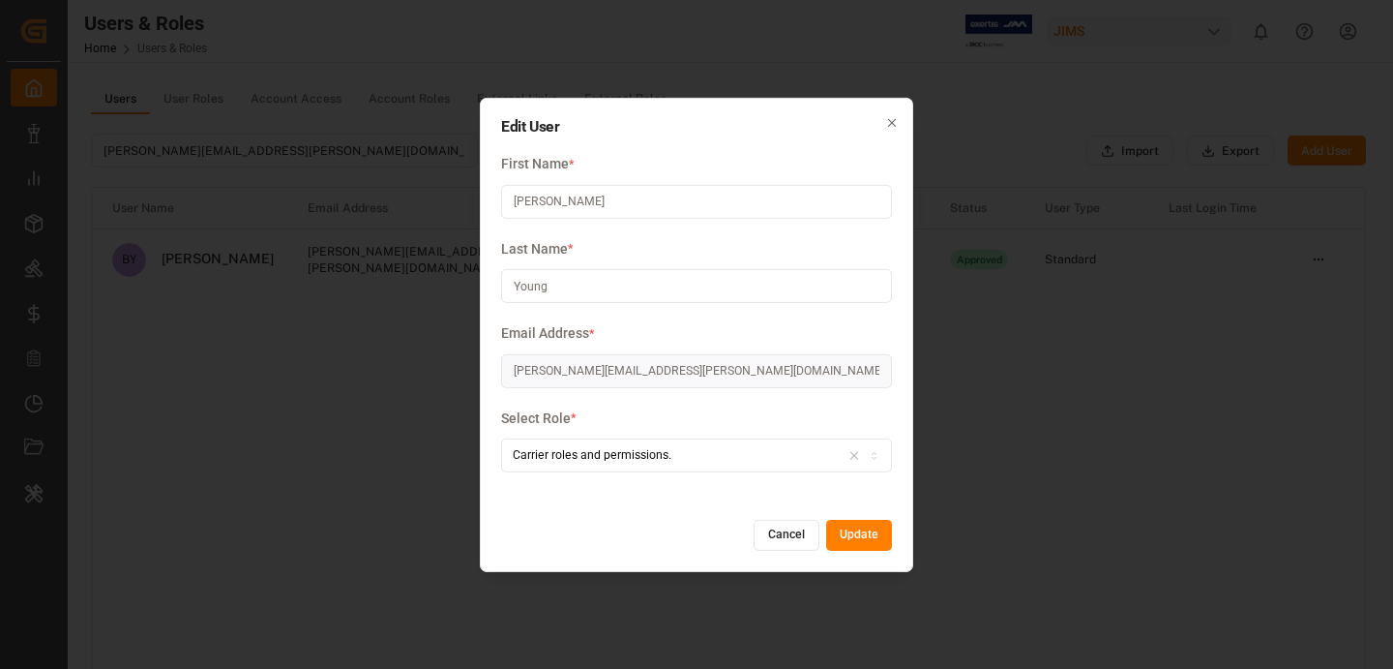
click at [782, 539] on button "Cancel" at bounding box center [787, 535] width 66 height 31
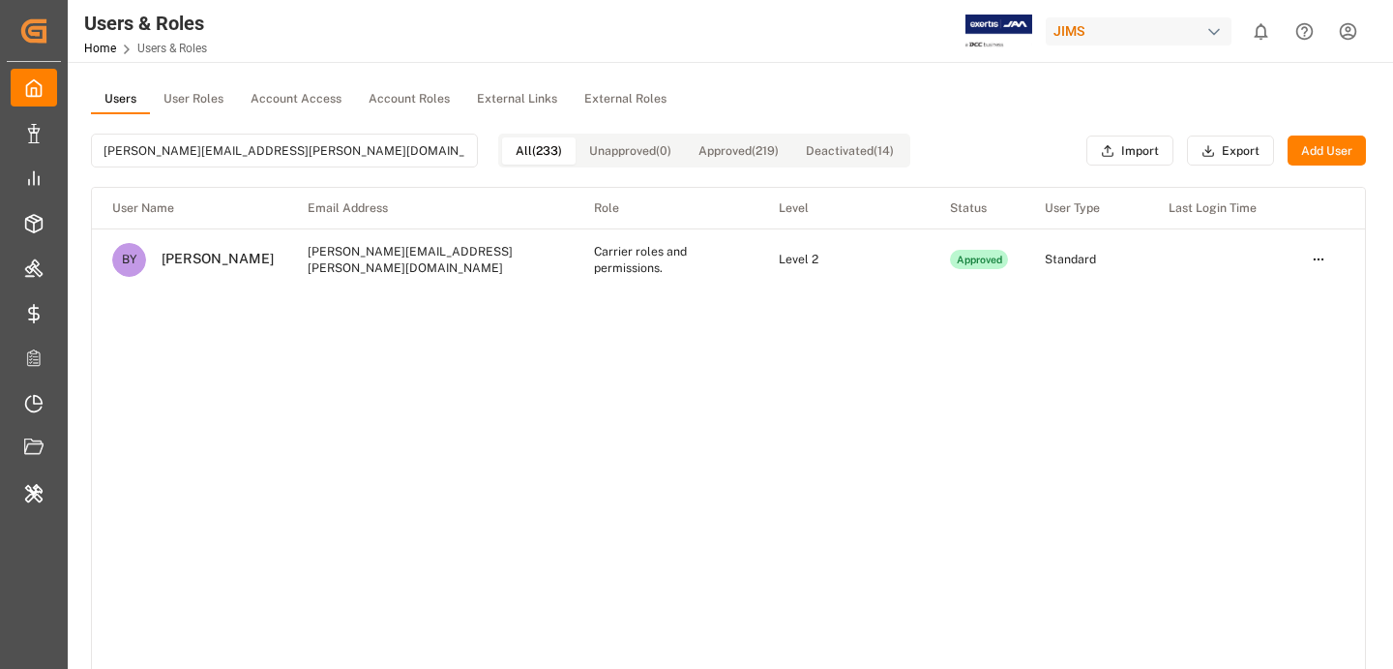
click at [1312, 254] on html "Created by potrace 1.15, written by [PERSON_NAME] [DATE]-[DATE] Created by potr…" at bounding box center [696, 334] width 1393 height 669
click at [20, 507] on html "Created by potrace 1.15, written by [PERSON_NAME] [DATE]-[DATE] Created by potr…" at bounding box center [696, 334] width 1393 height 669
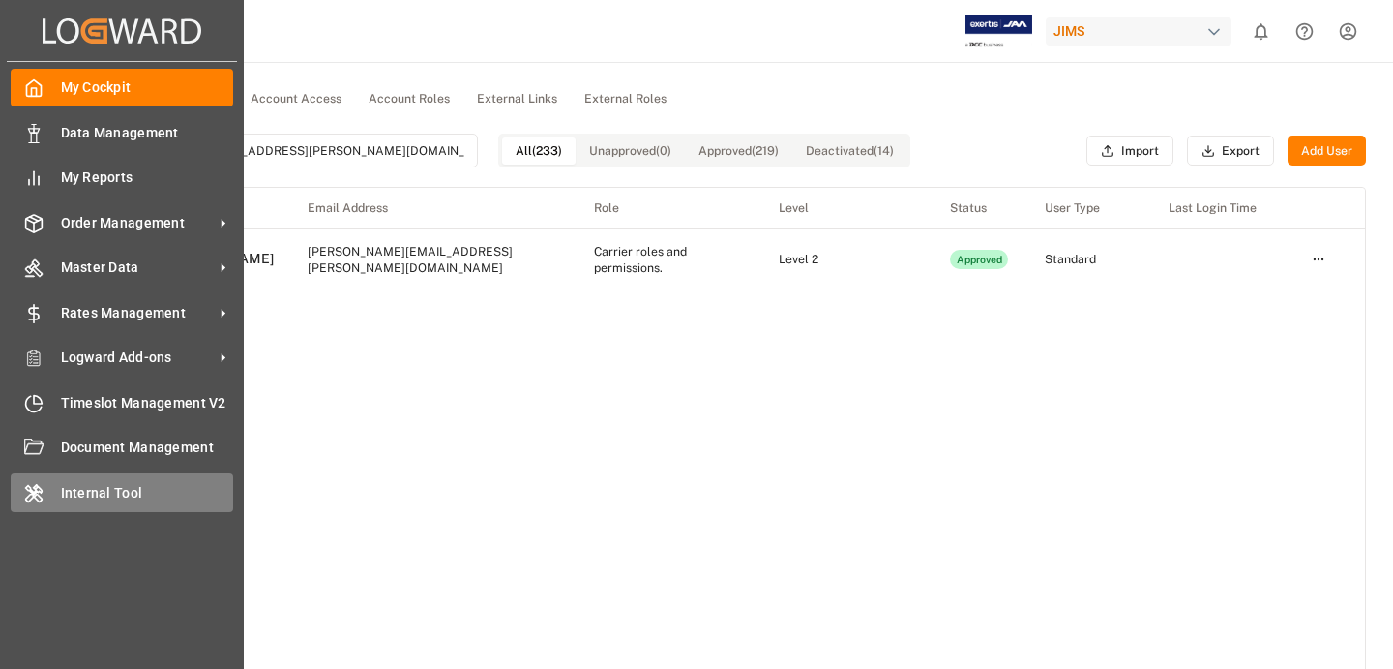
click at [45, 489] on div "Internal Tool Internal Tool" at bounding box center [122, 492] width 223 height 38
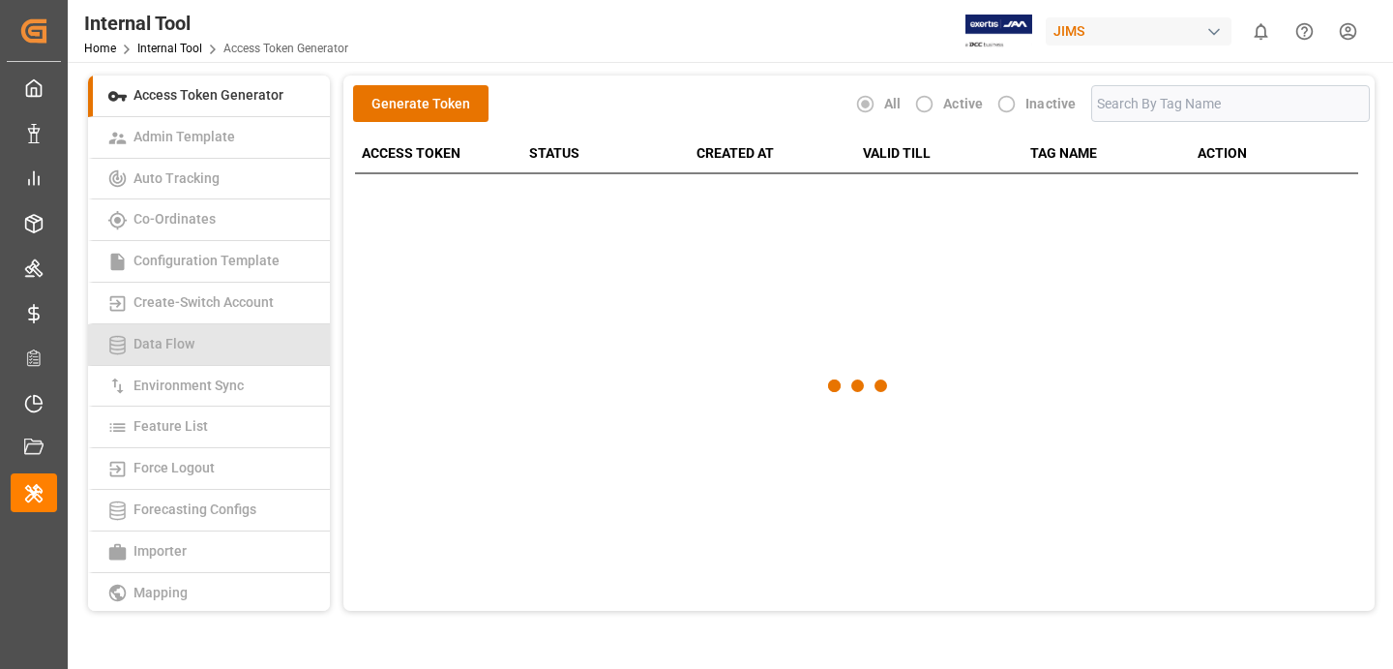
click at [226, 358] on link "Data Flow" at bounding box center [209, 345] width 242 height 42
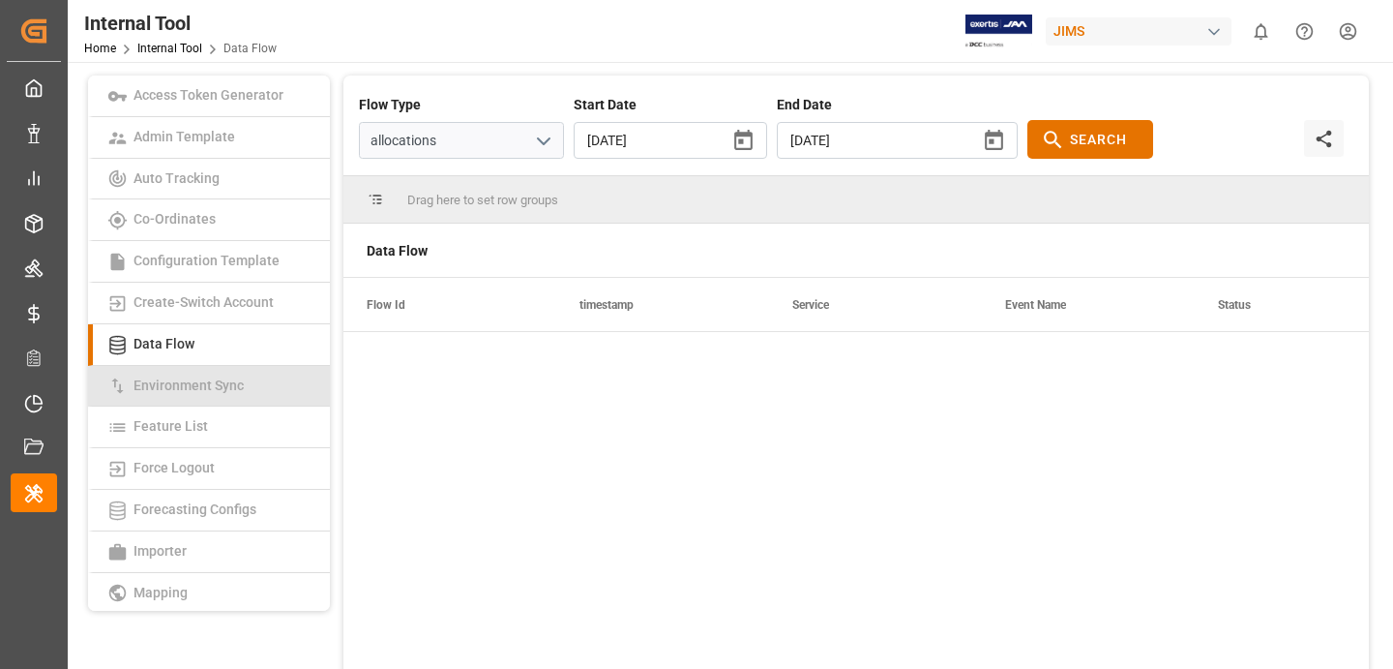
click at [254, 394] on link "Environment Sync" at bounding box center [209, 387] width 242 height 42
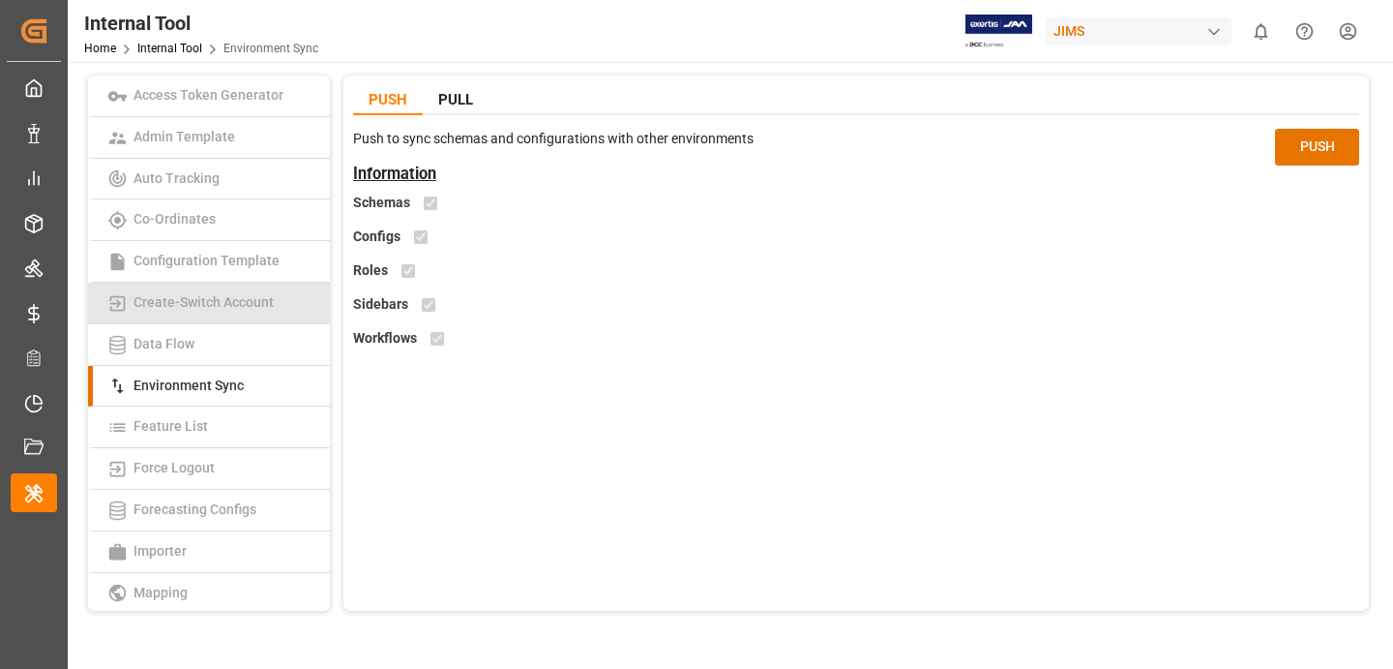
click at [303, 304] on link "Create-Switch Account" at bounding box center [209, 304] width 242 height 42
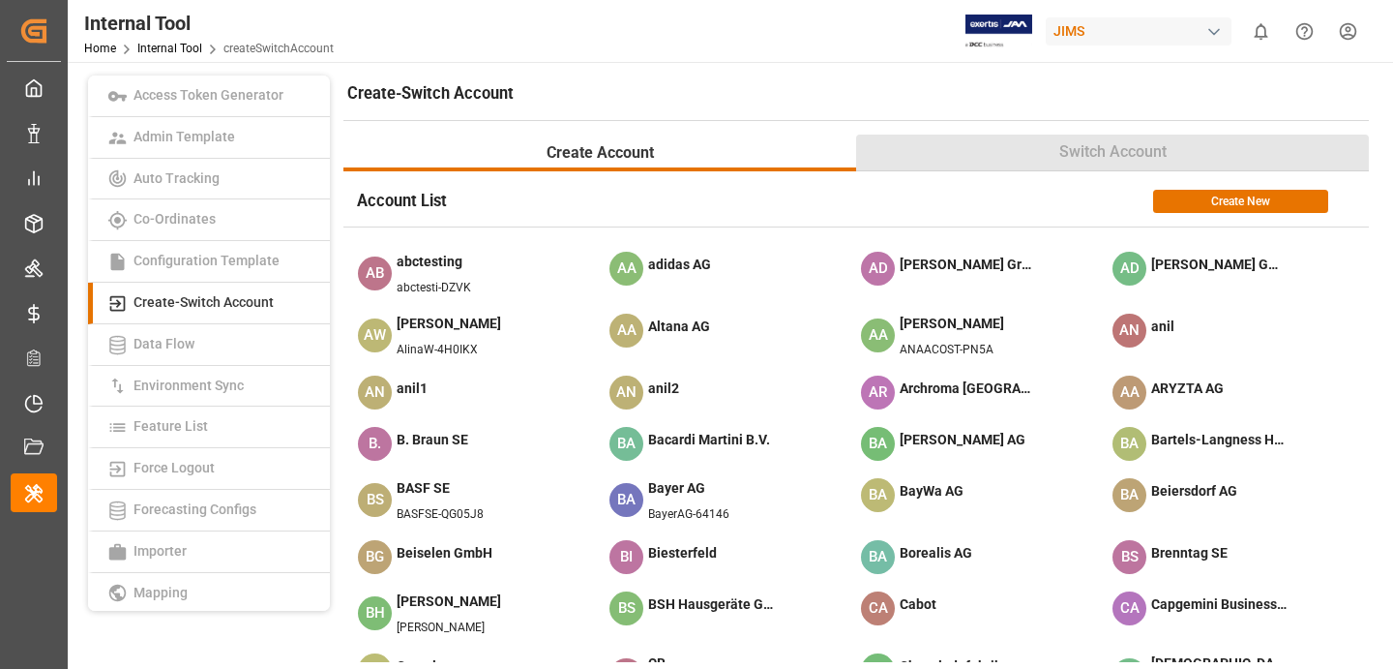
click at [1022, 135] on button "Switch Account" at bounding box center [1112, 152] width 513 height 37
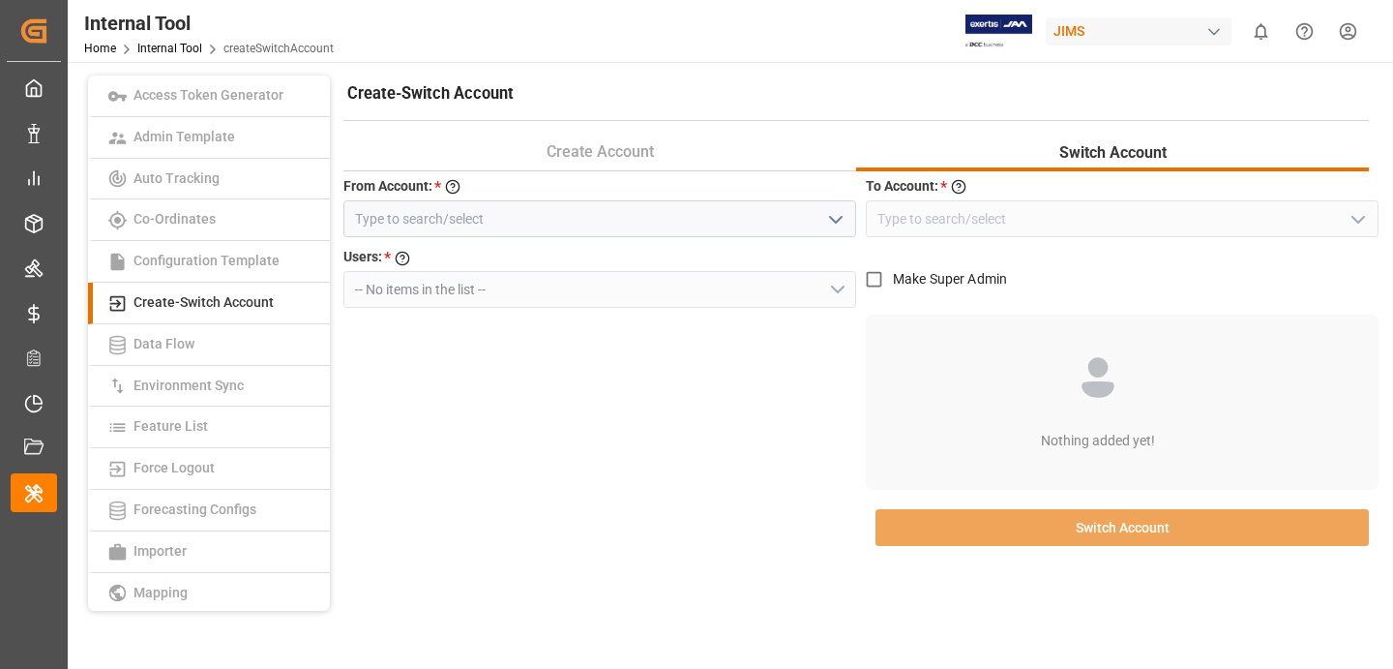
click at [834, 213] on icon "open menu" at bounding box center [835, 219] width 23 height 23
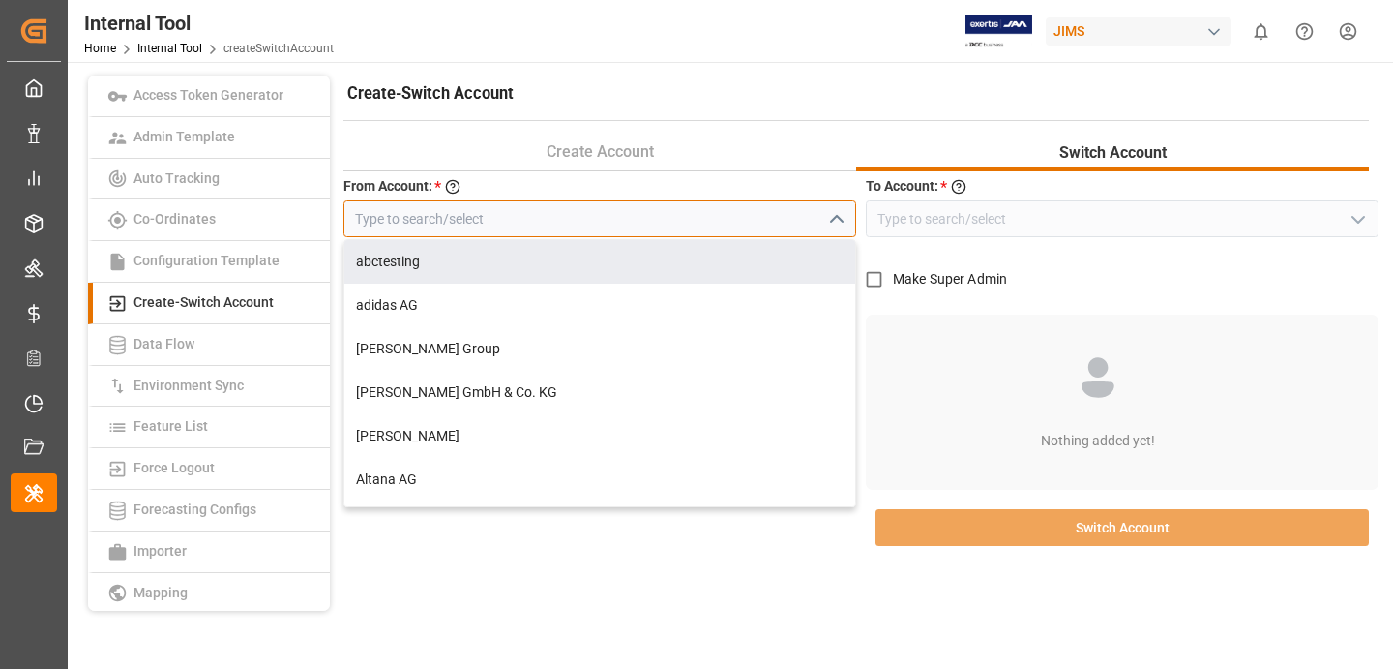
click at [535, 213] on input at bounding box center [599, 218] width 513 height 37
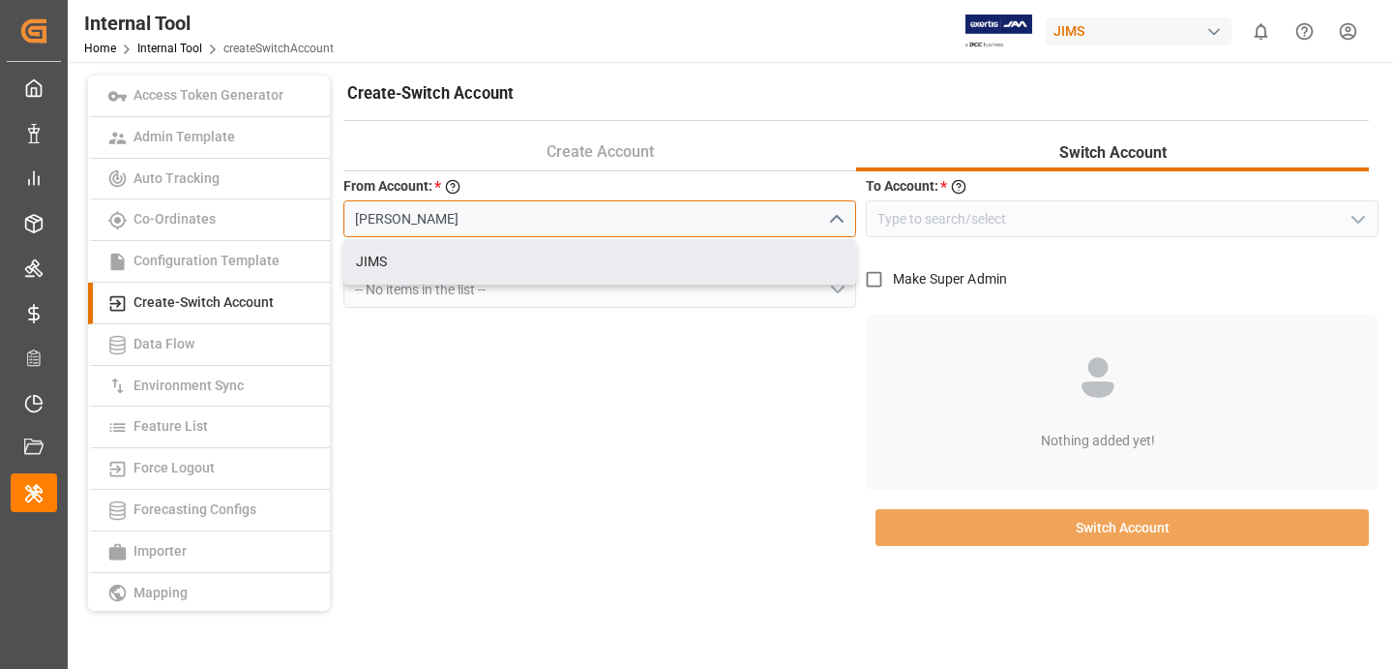
type input "JIMS"
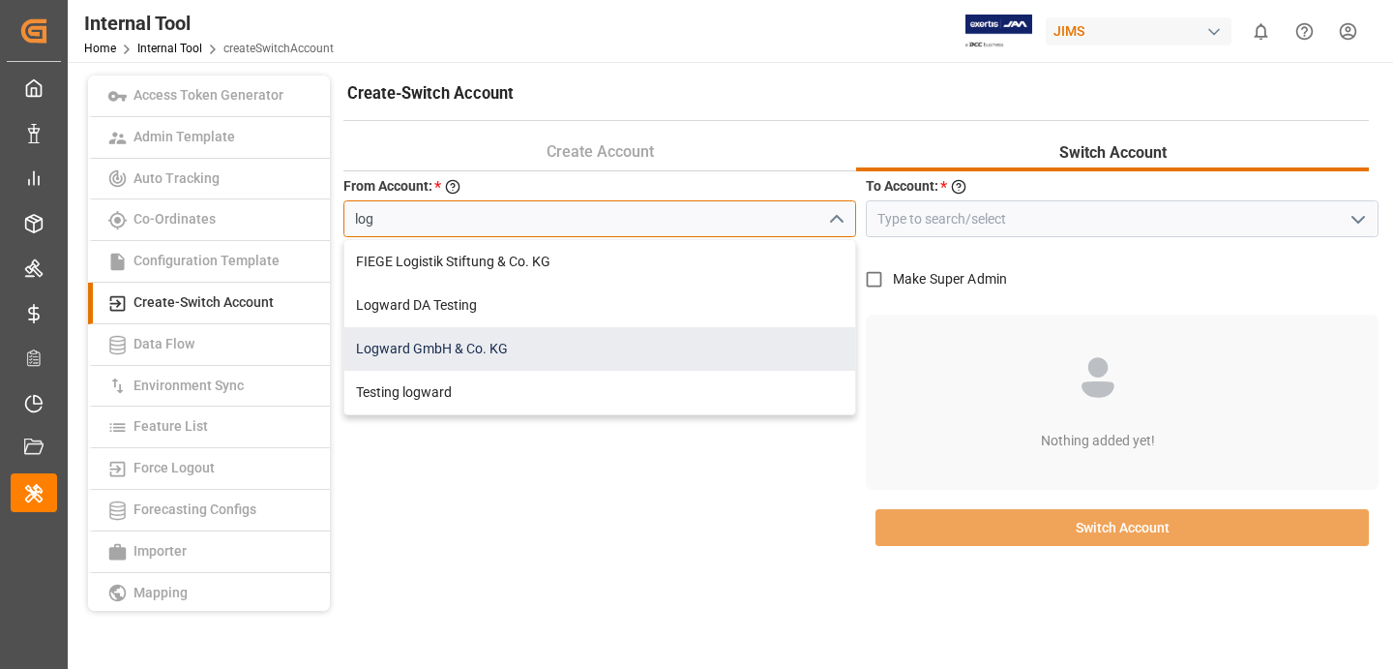
click at [701, 350] on div "Logward GmbH & Co. KG" at bounding box center [599, 349] width 511 height 44
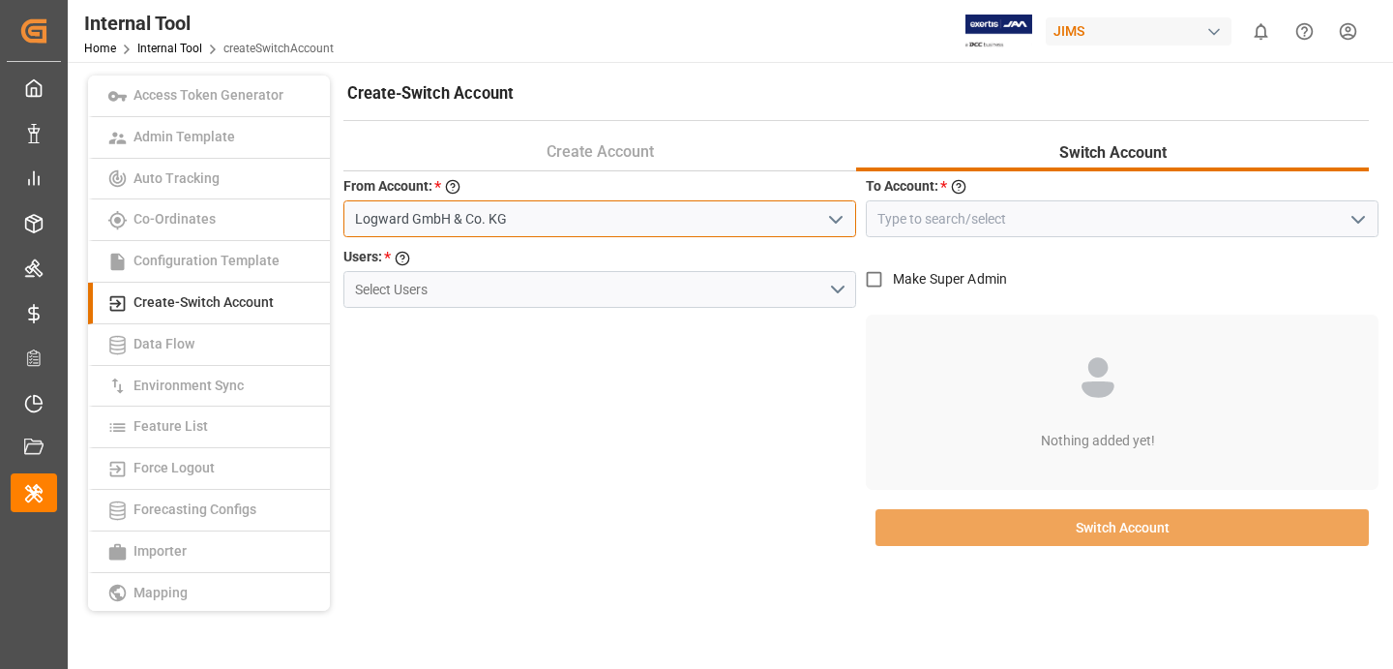
type input "Logward GmbH & Co. KG"
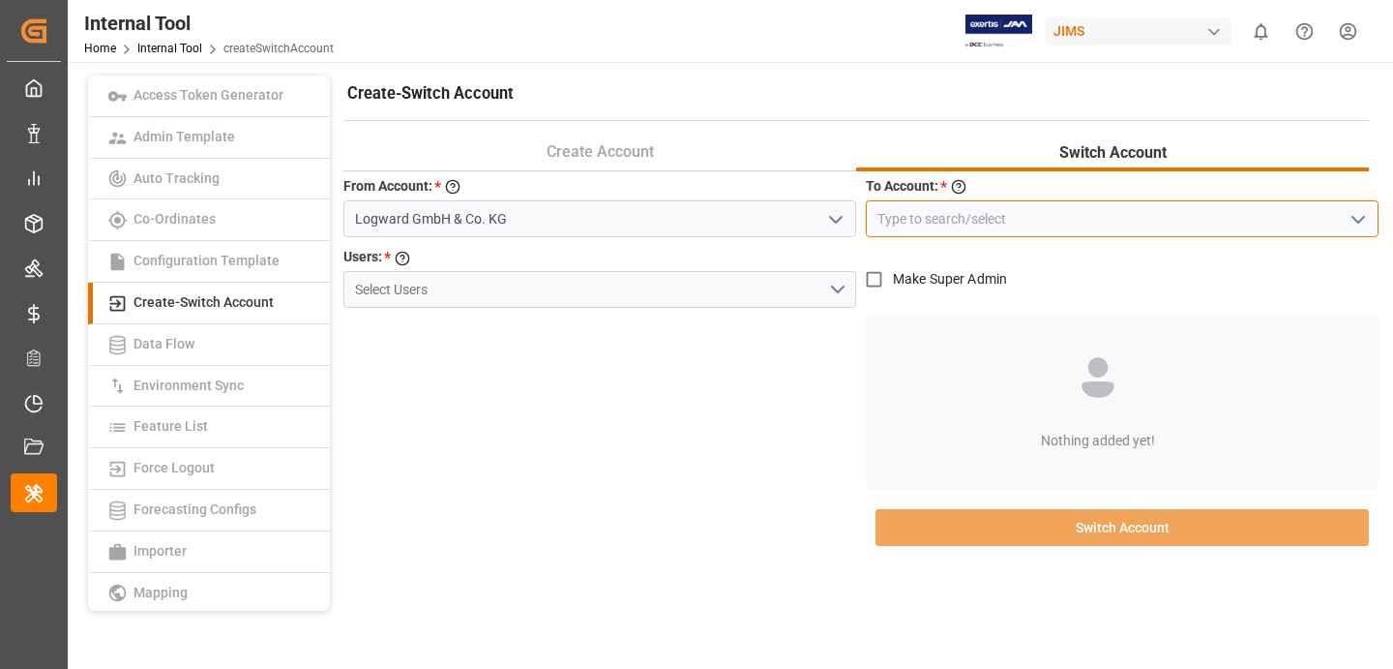
click at [989, 204] on input at bounding box center [1122, 218] width 513 height 37
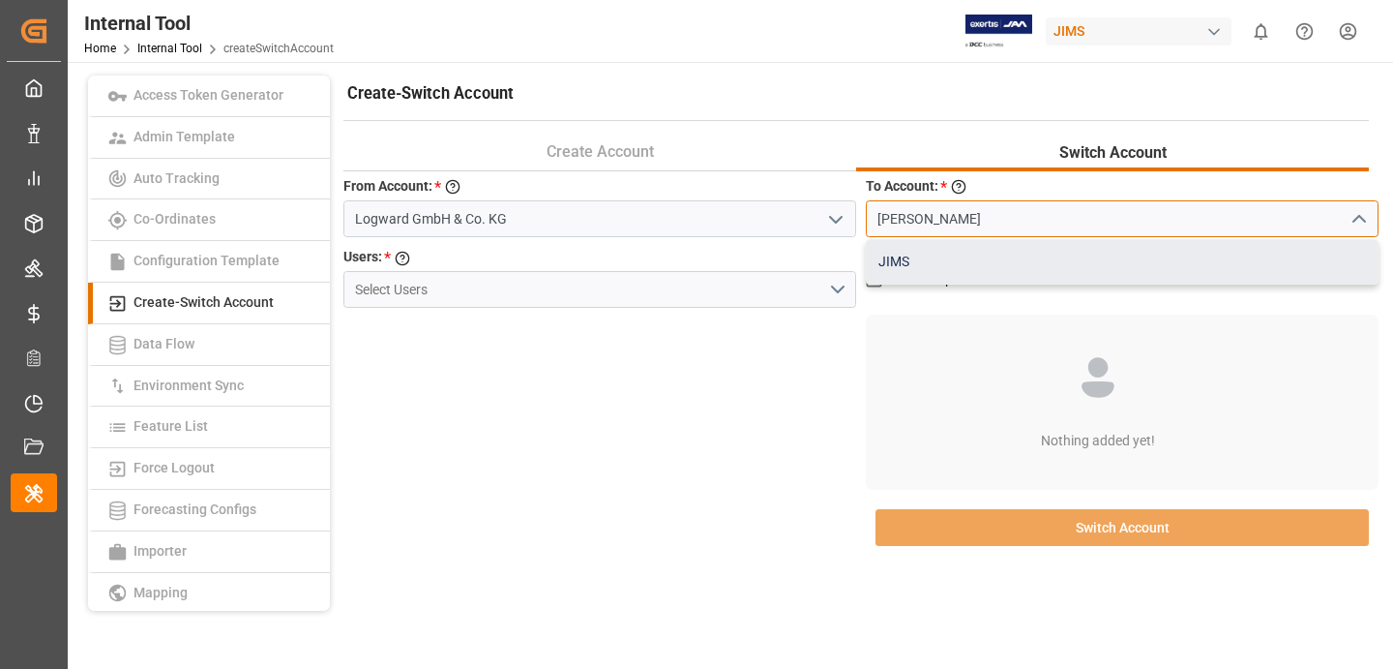
click at [1020, 257] on div "JIMS" at bounding box center [1122, 262] width 511 height 44
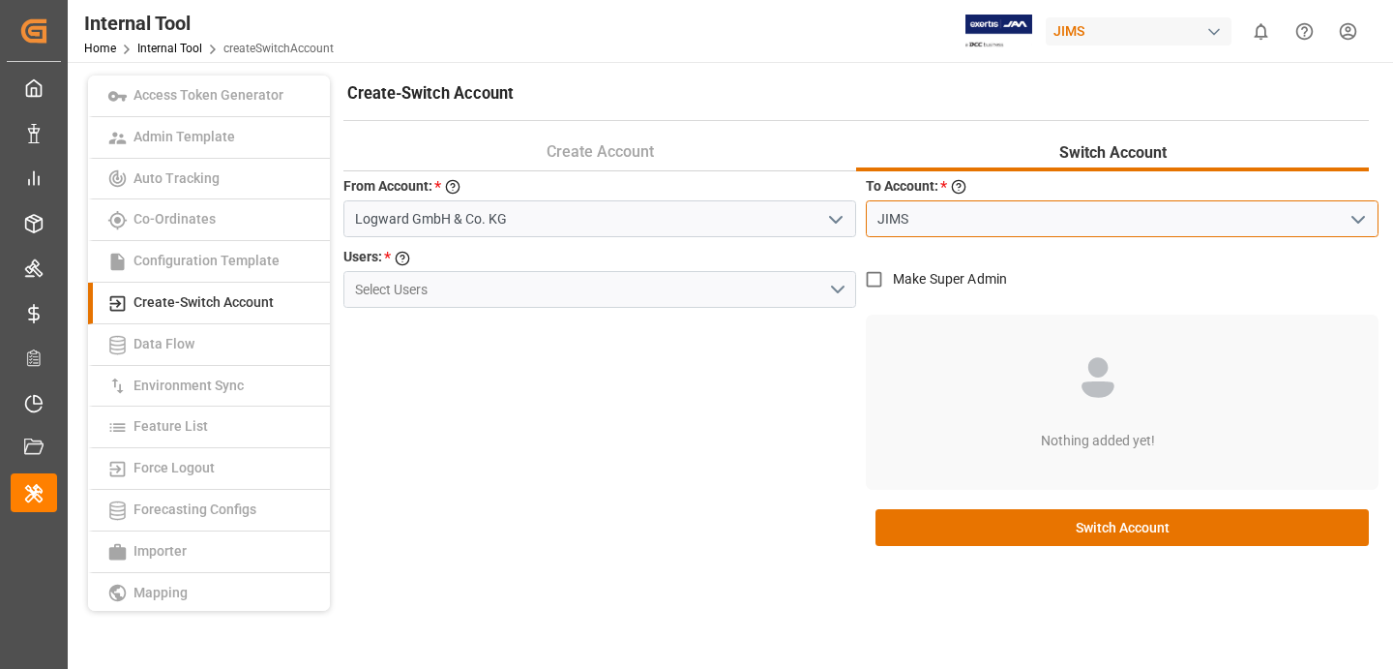
type input "JIMS"
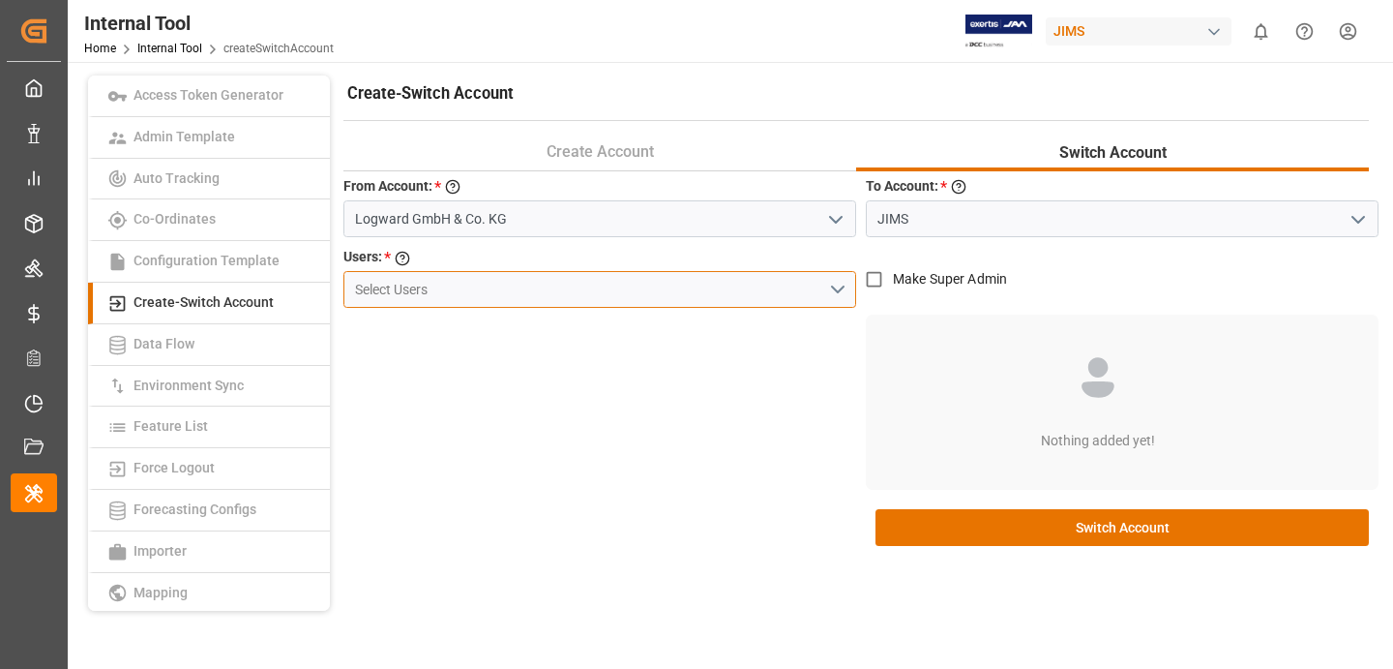
click at [832, 285] on button "Select Users" at bounding box center [599, 289] width 513 height 37
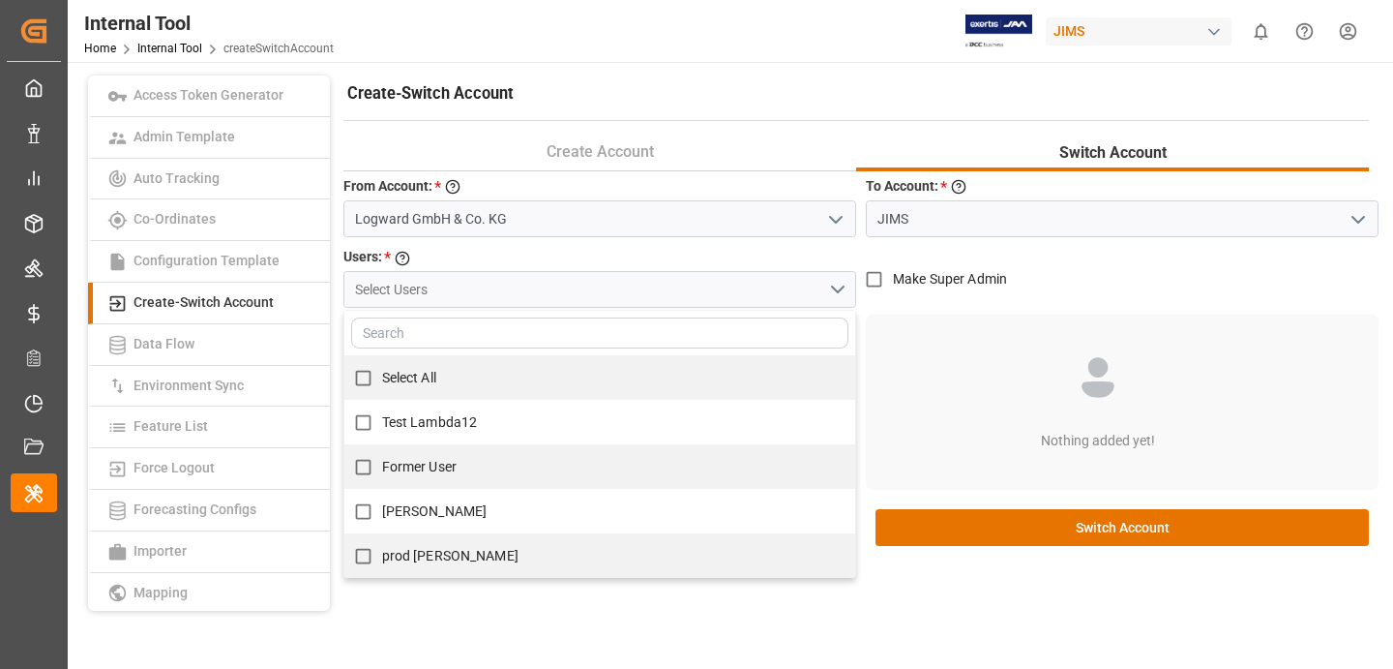
click at [519, 343] on input "text" at bounding box center [599, 332] width 497 height 31
type input "[PERSON_NAME][DOMAIN_NAME][EMAIL_ADDRESS][DOMAIN_NAME]"
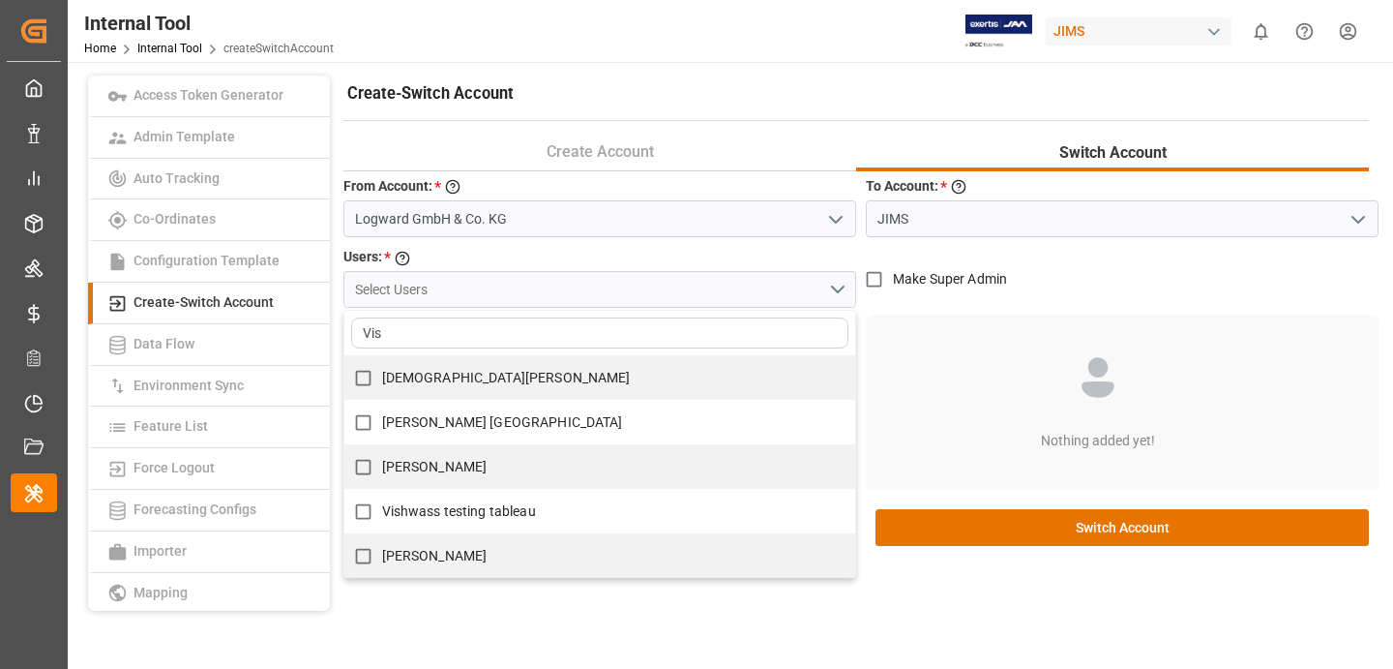
type input "Vis"
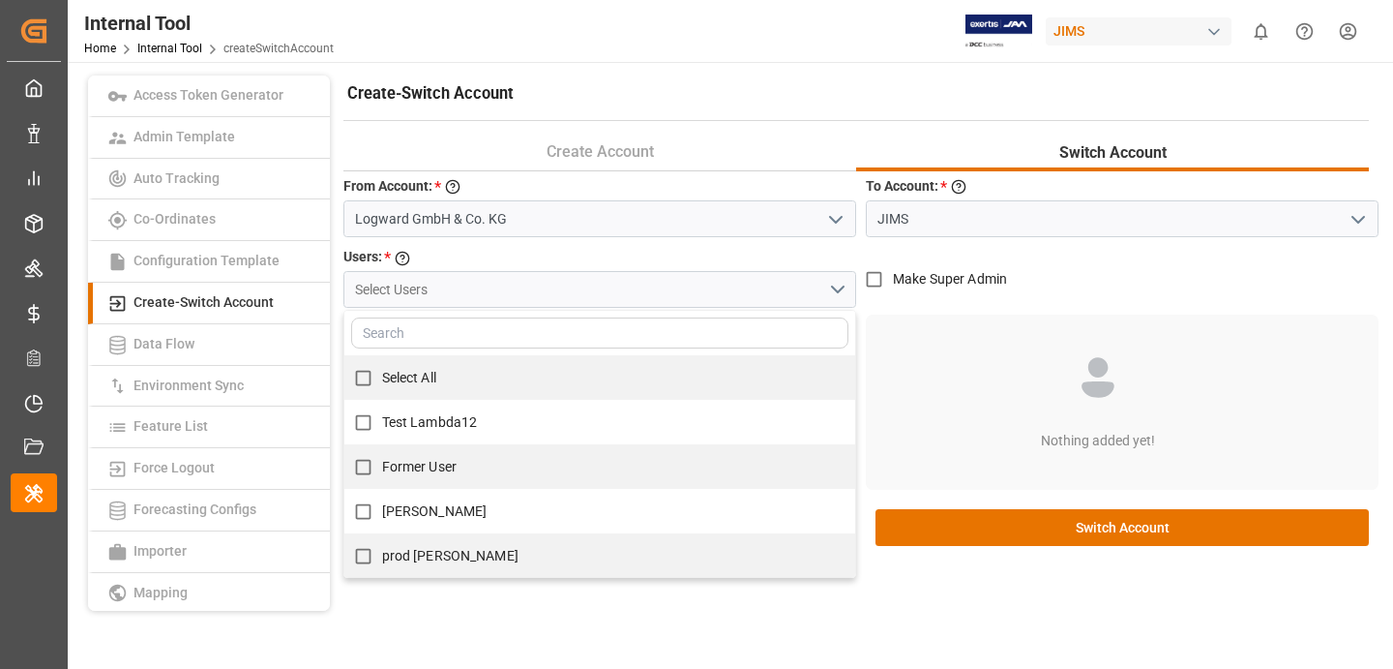
click at [430, 340] on input "text" at bounding box center [599, 332] width 497 height 31
click at [442, 333] on input "text" at bounding box center [599, 332] width 497 height 31
click at [384, 331] on input "text" at bounding box center [599, 332] width 497 height 31
click at [382, 329] on input "text" at bounding box center [599, 332] width 497 height 31
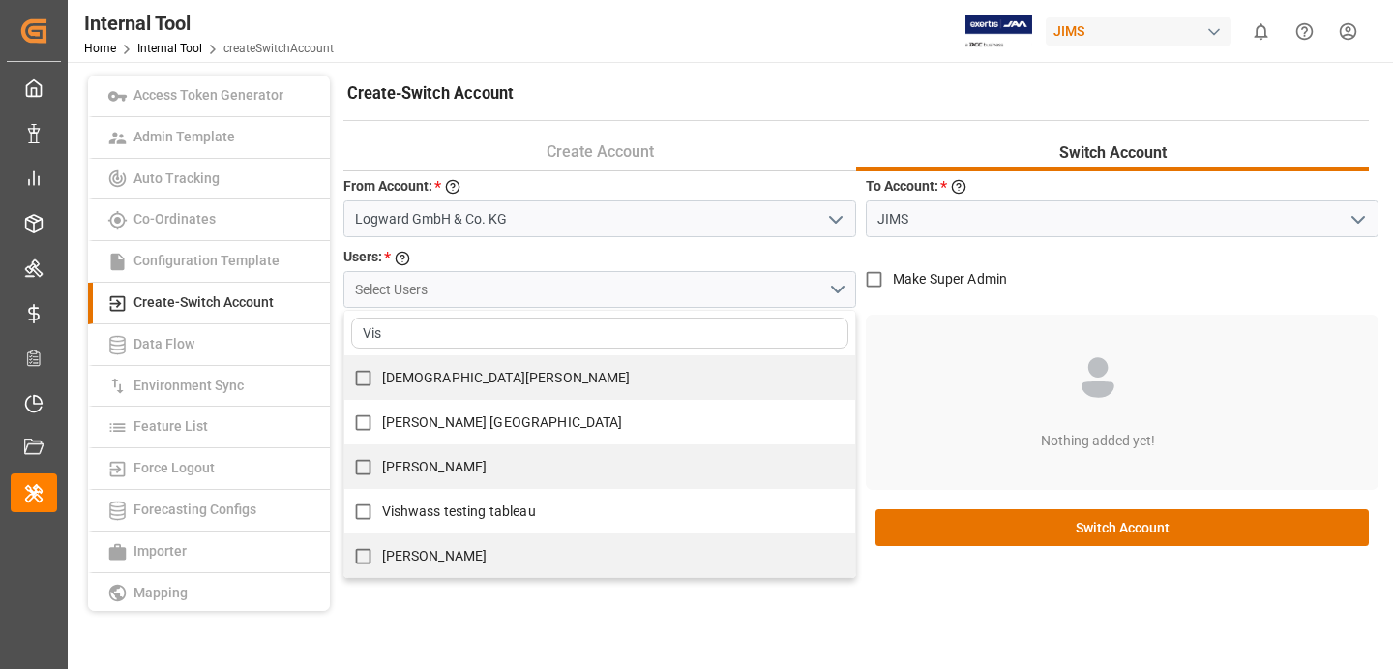
type input "Vis"
click at [442, 468] on span "[PERSON_NAME]" at bounding box center [434, 466] width 105 height 15
click at [382, 468] on input "[PERSON_NAME]" at bounding box center [363, 467] width 38 height 38
checkbox input "true"
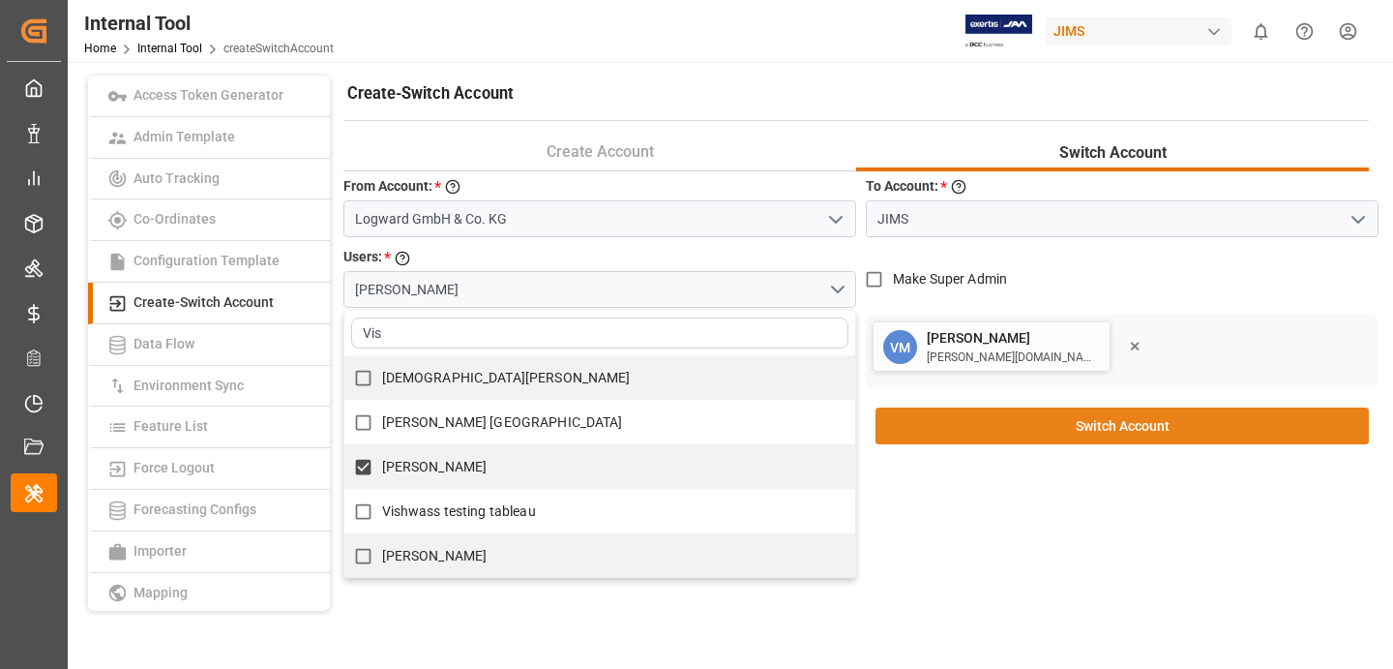
click at [1106, 433] on button "Switch Account" at bounding box center [1122, 425] width 493 height 37
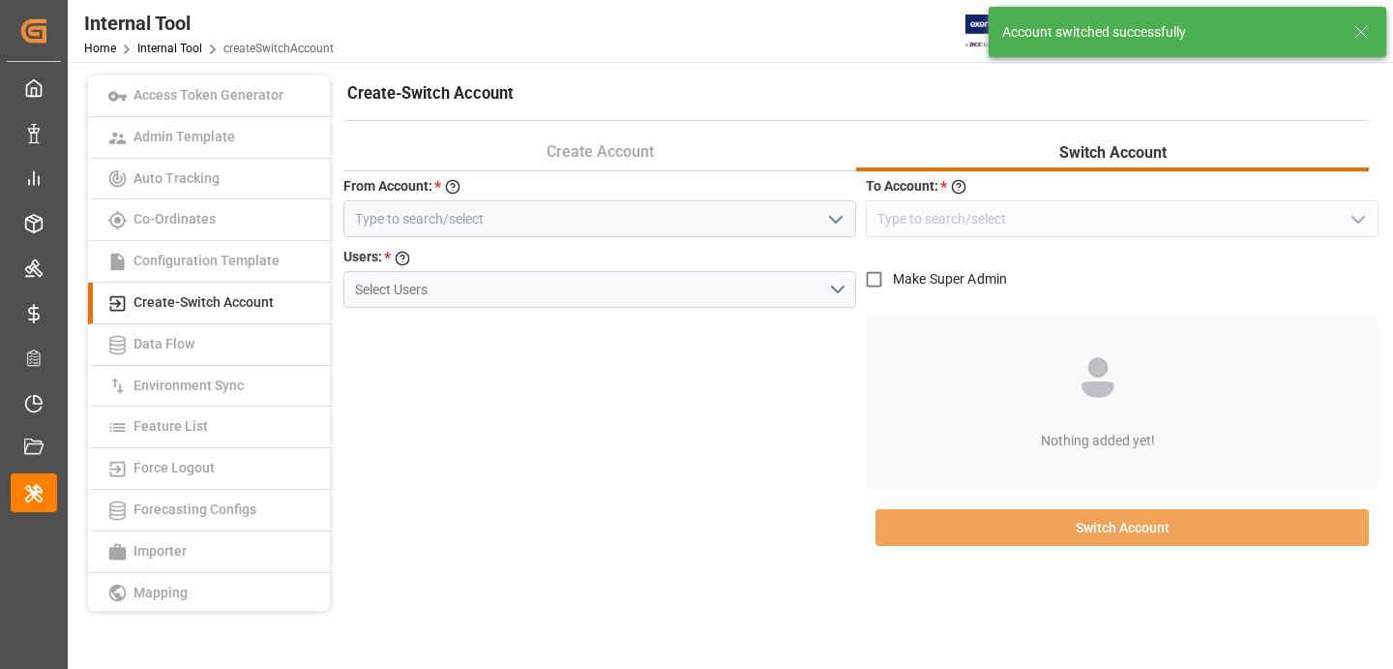
click at [1360, 39] on icon at bounding box center [1361, 31] width 23 height 23
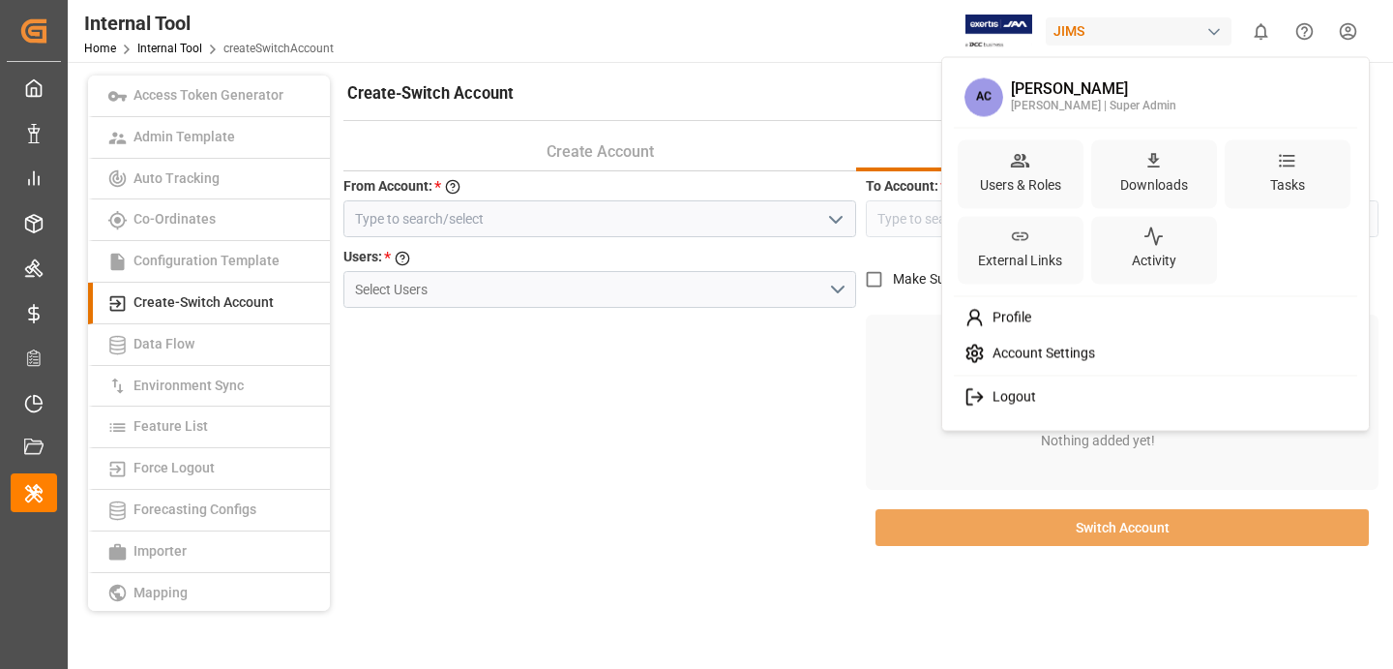
click at [1359, 30] on html "Created by potrace 1.15, written by [PERSON_NAME] [DATE]-[DATE] Created by potr…" at bounding box center [696, 334] width 1393 height 669
click at [1007, 195] on div "Users & Roles" at bounding box center [1020, 184] width 89 height 28
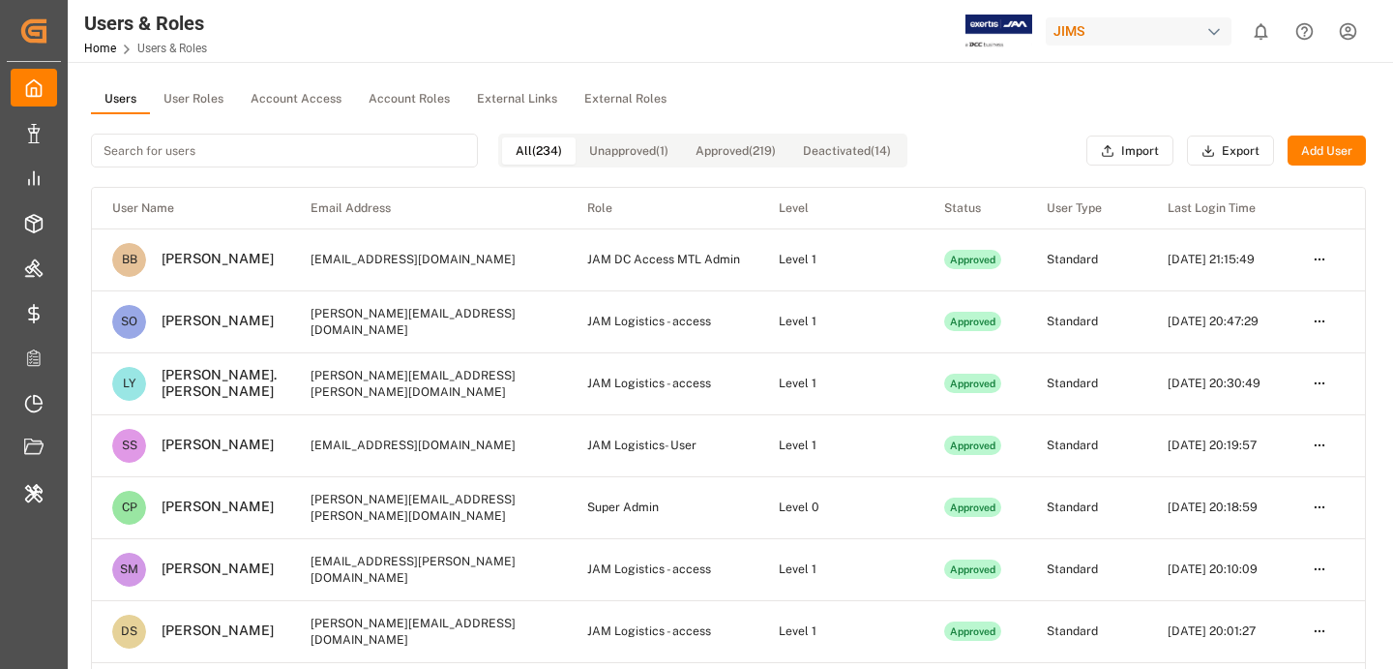
click at [181, 100] on button "User Roles" at bounding box center [193, 99] width 87 height 29
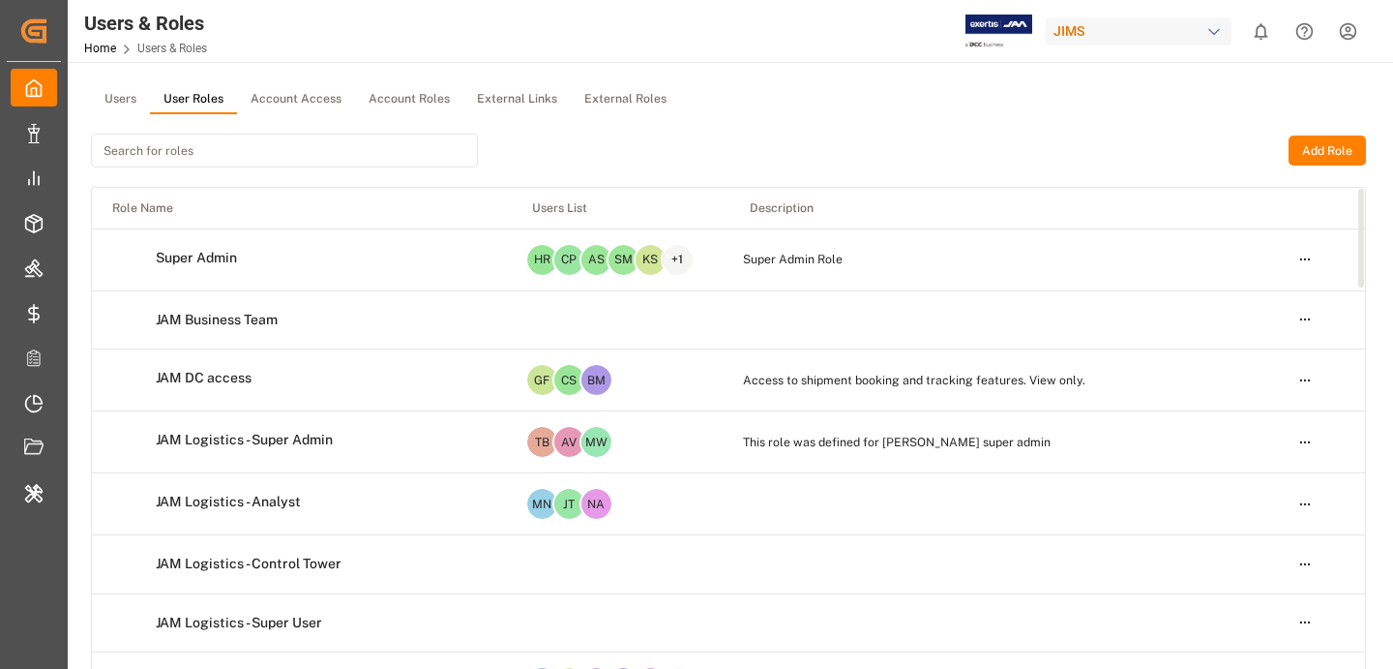
click at [131, 95] on button "Users" at bounding box center [120, 99] width 59 height 29
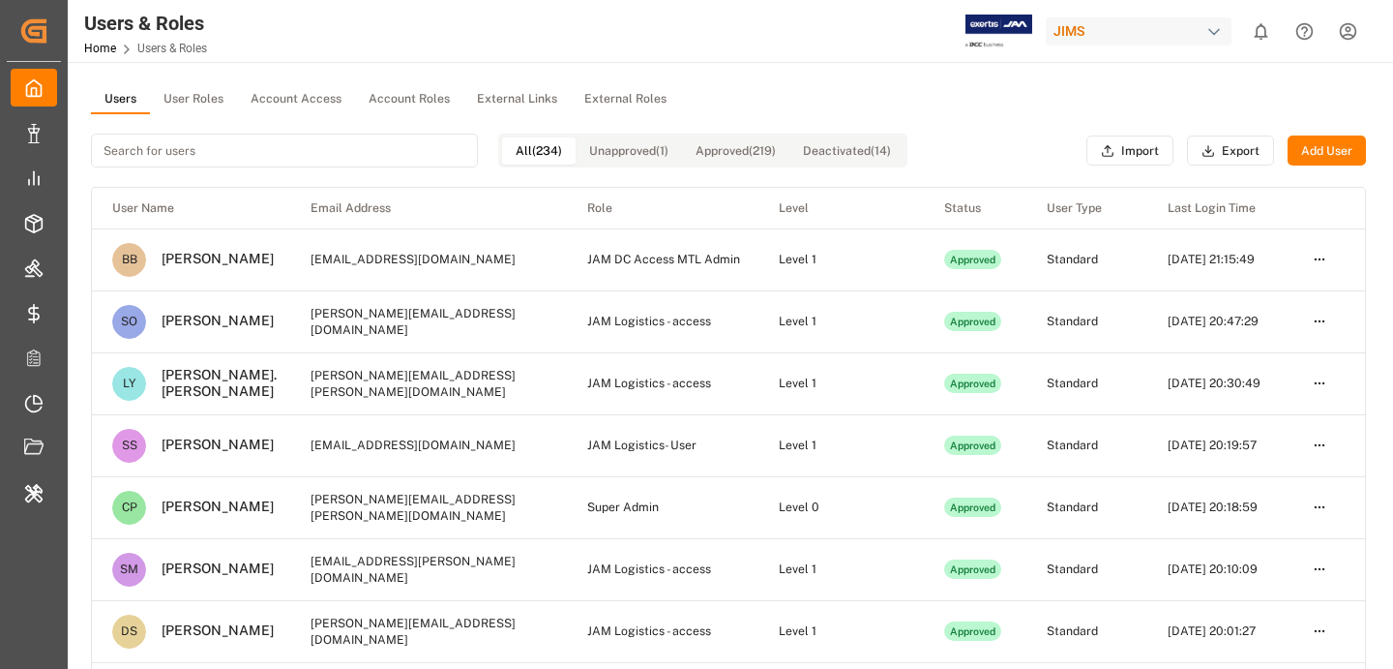
click at [324, 146] on input at bounding box center [284, 151] width 387 height 34
type input "v"
paste input "[PERSON_NAME][DOMAIN_NAME][EMAIL_ADDRESS][DOMAIN_NAME]"
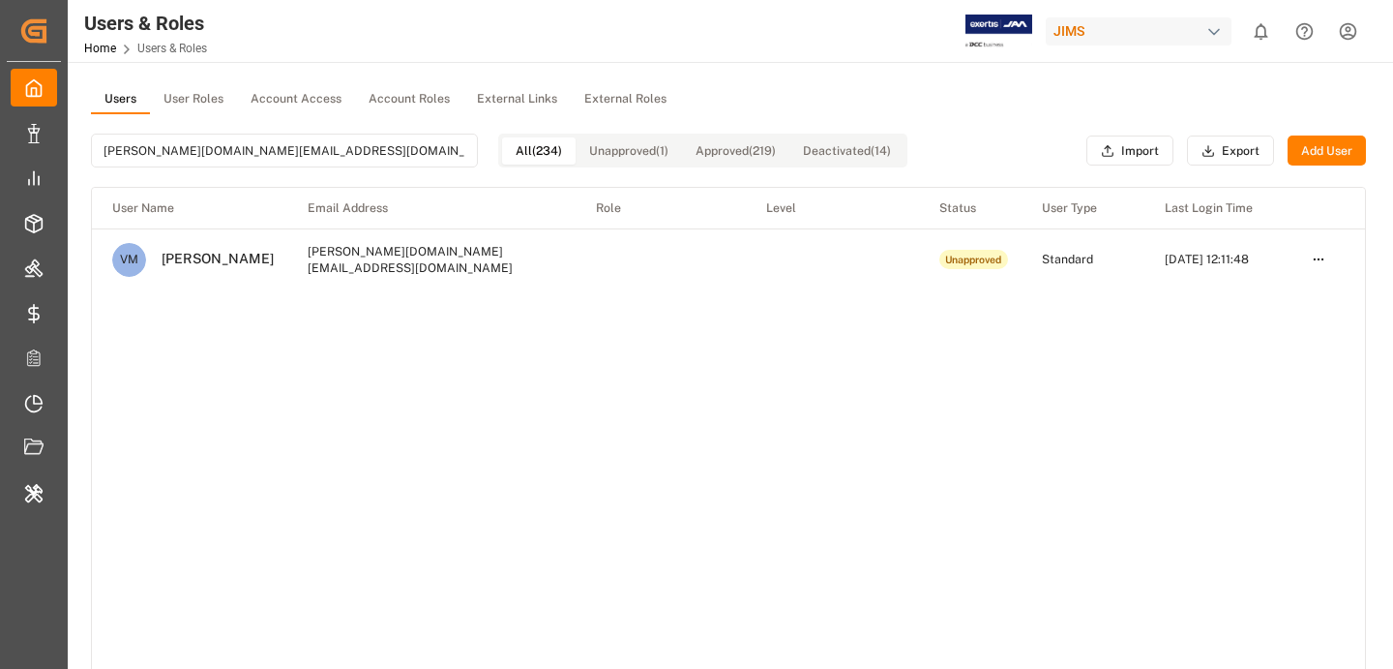
type input "[PERSON_NAME][DOMAIN_NAME][EMAIL_ADDRESS][DOMAIN_NAME]"
click at [1326, 254] on html "Created by potrace 1.15, written by [PERSON_NAME] [DATE]-[DATE] Created by potr…" at bounding box center [696, 334] width 1393 height 669
click at [1286, 292] on div "Edit" at bounding box center [1278, 295] width 100 height 27
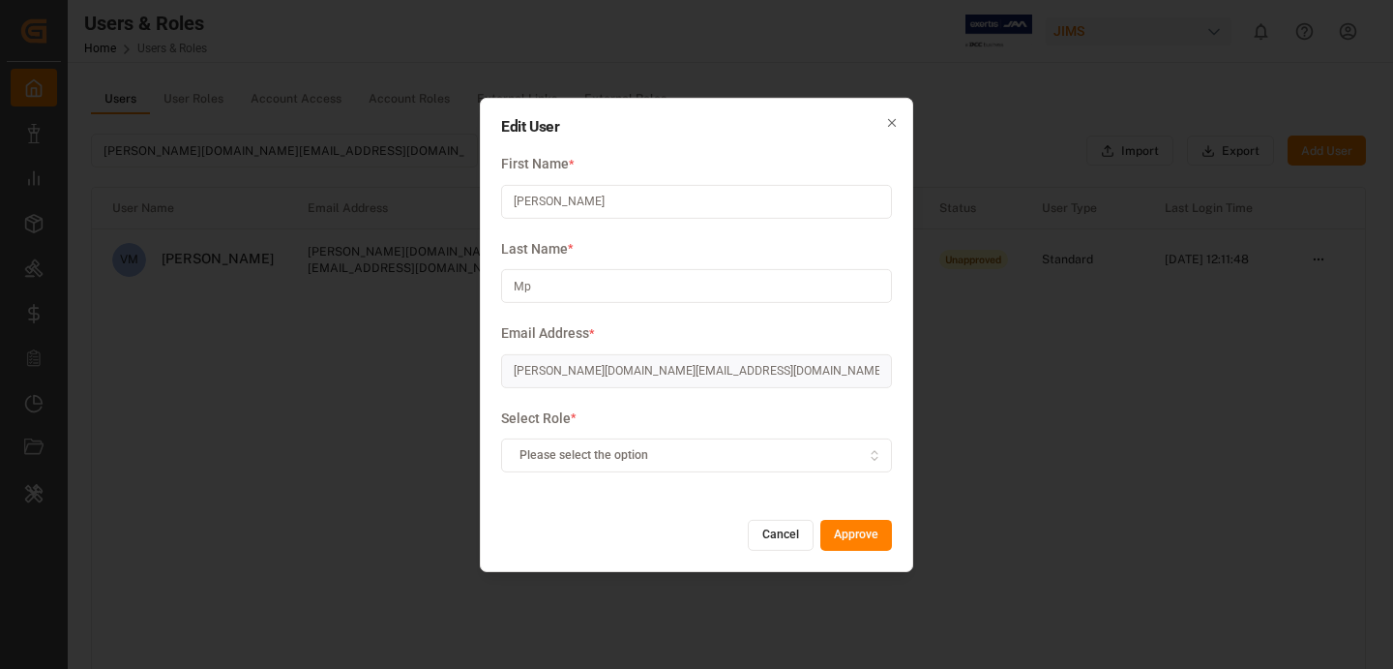
click at [798, 456] on div "Please select the option" at bounding box center [697, 455] width 382 height 17
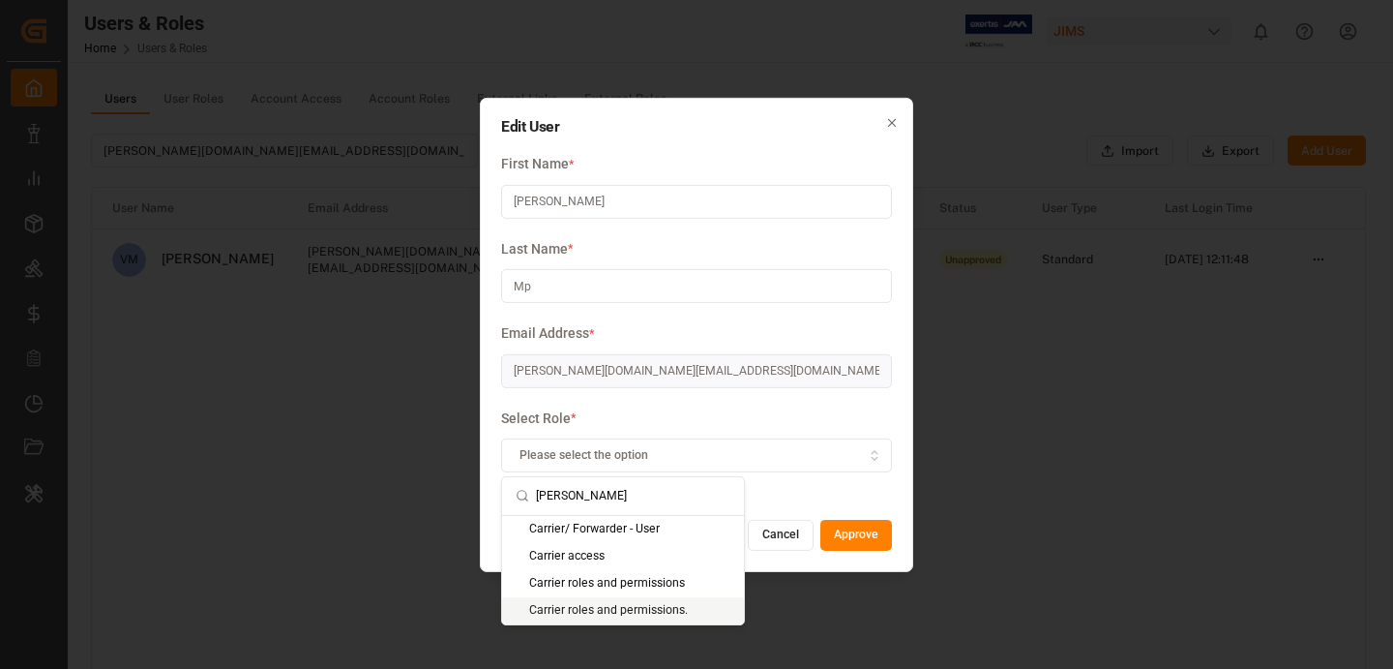
type input "[PERSON_NAME]"
click at [658, 606] on div "Carrier roles and permissions." at bounding box center [623, 610] width 242 height 27
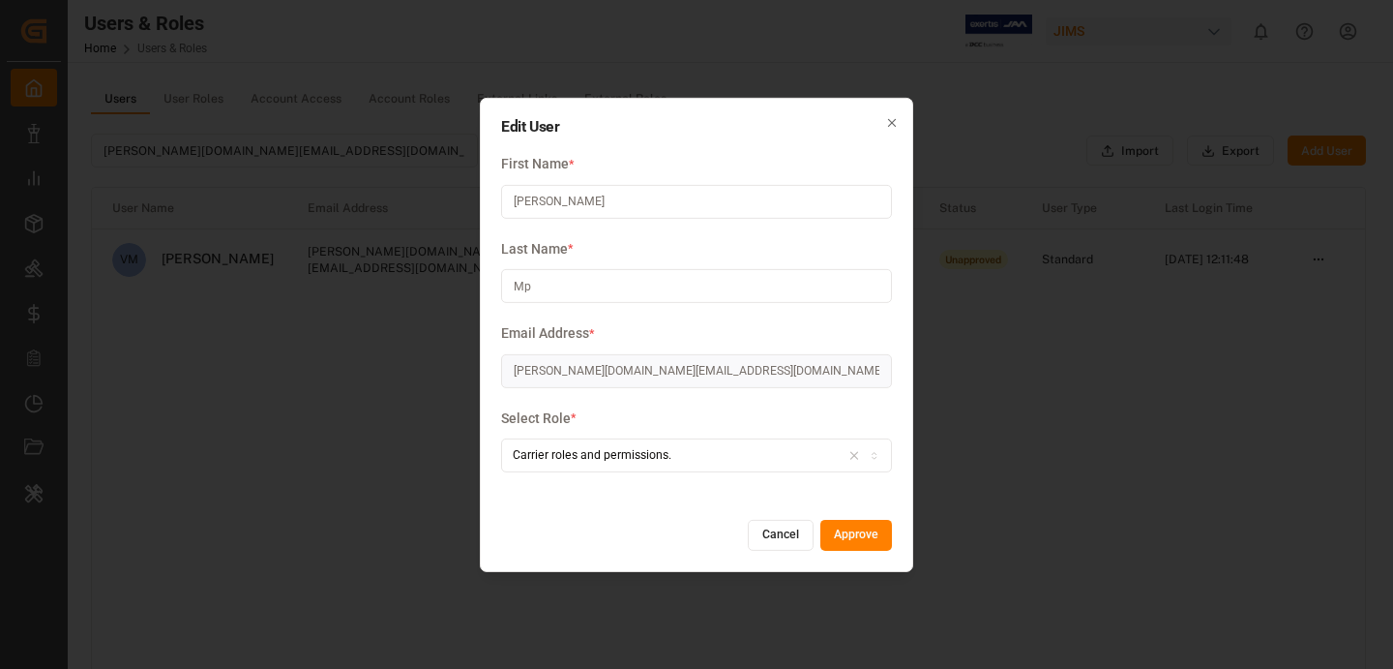
click at [844, 536] on button "Approve" at bounding box center [857, 535] width 72 height 31
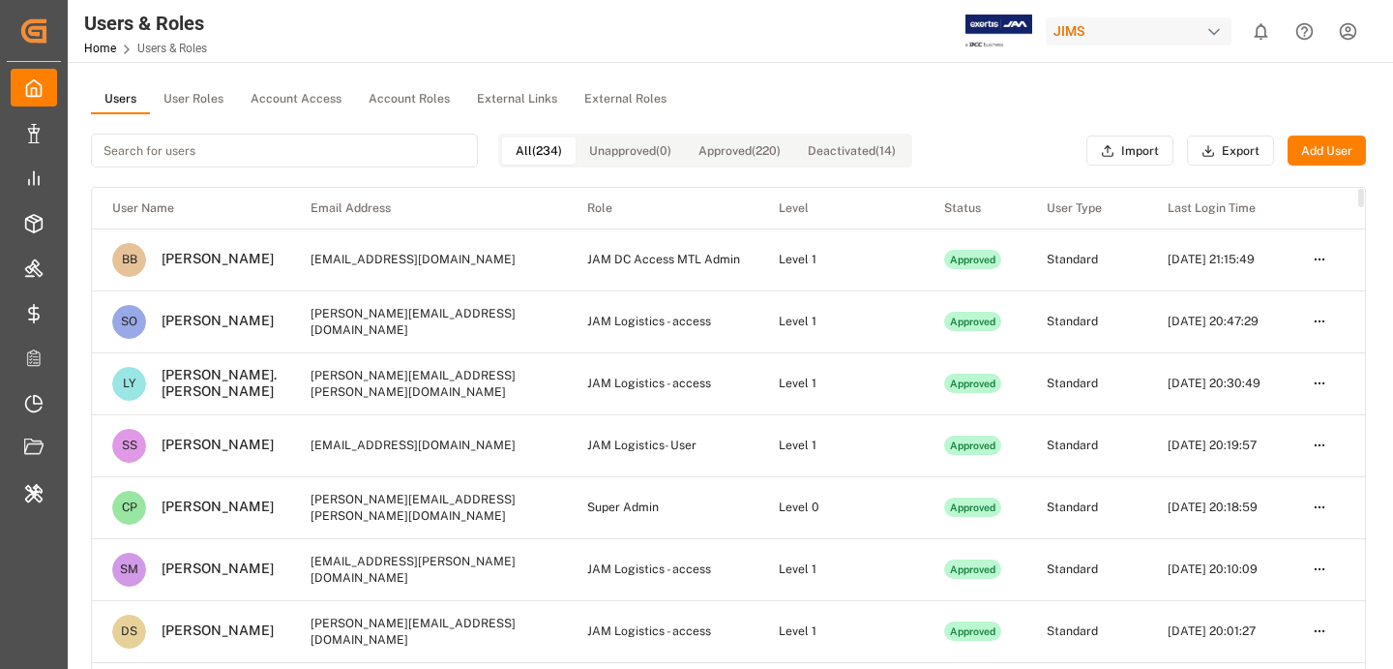
click at [256, 147] on input at bounding box center [284, 151] width 387 height 34
paste input "[PERSON_NAME][DOMAIN_NAME][EMAIL_ADDRESS][DOMAIN_NAME]"
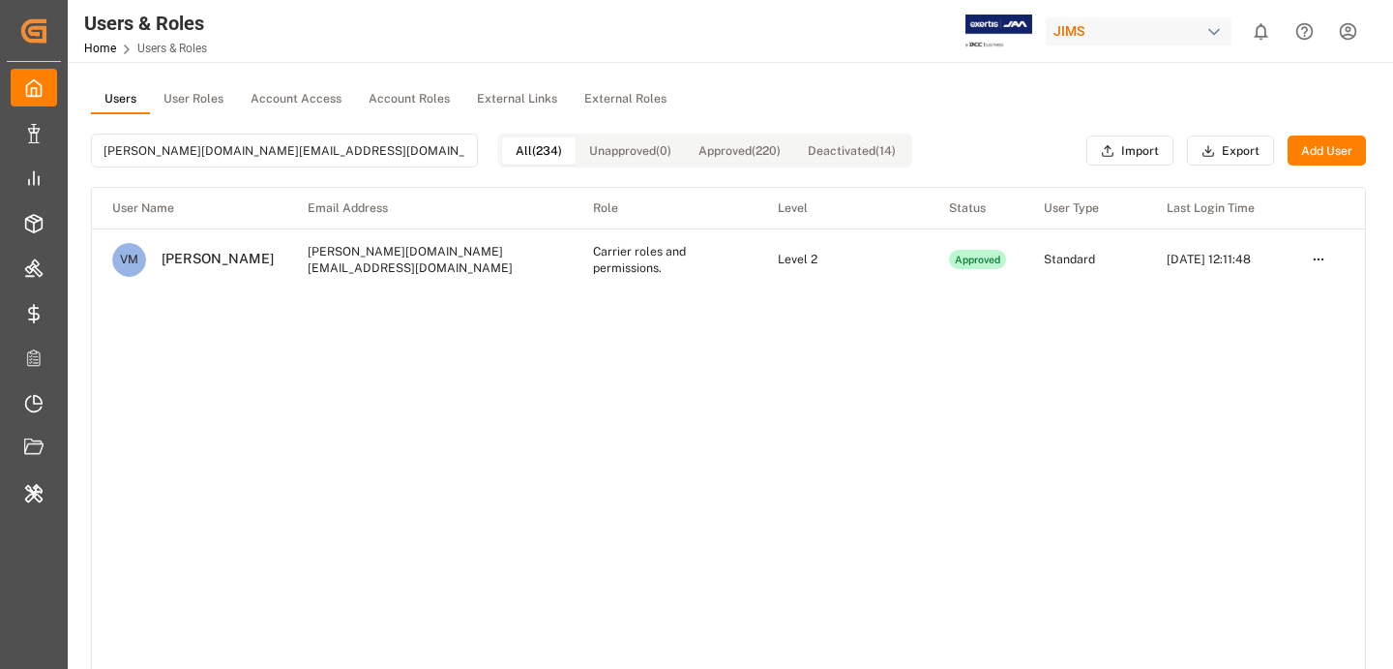
click at [535, 276] on td "[PERSON_NAME][DOMAIN_NAME][EMAIL_ADDRESS][DOMAIN_NAME]" at bounding box center [429, 259] width 285 height 62
click at [615, 273] on td "Carrier roles and permissions." at bounding box center [665, 259] width 185 height 62
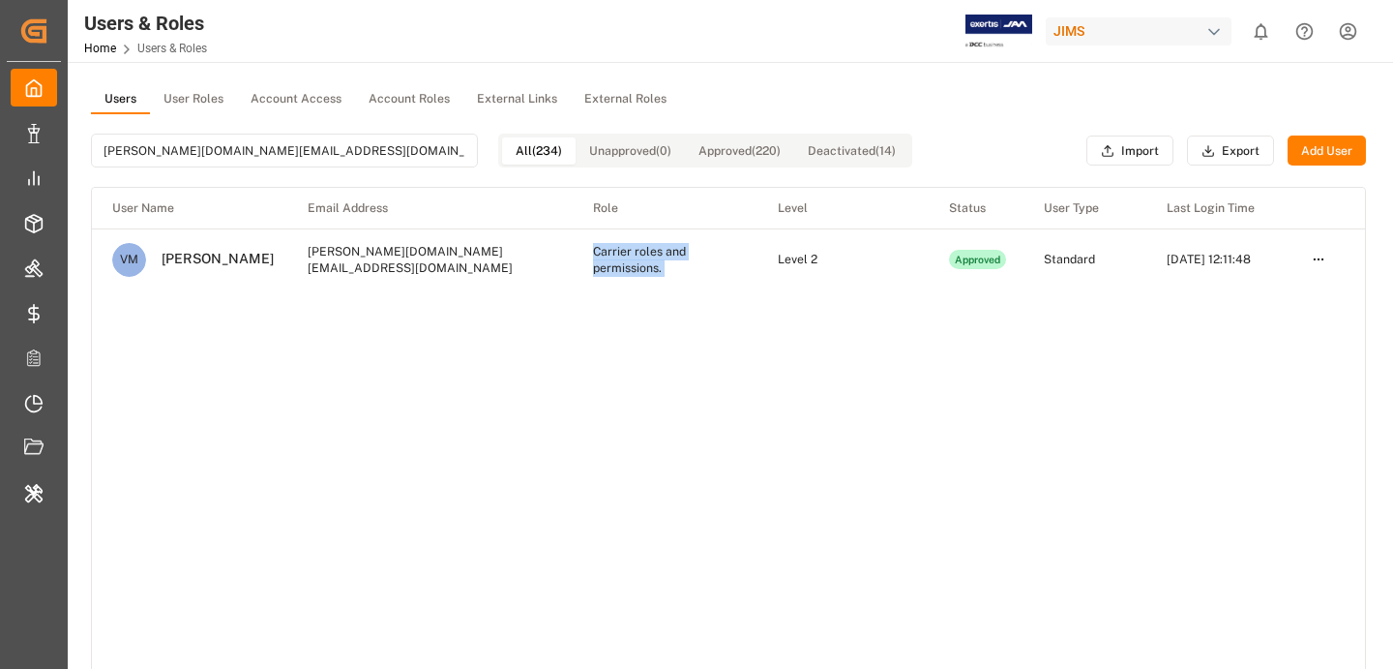
click at [615, 273] on td "Carrier roles and permissions." at bounding box center [665, 259] width 185 height 62
click at [356, 162] on input "[PERSON_NAME][DOMAIN_NAME][EMAIL_ADDRESS][DOMAIN_NAME]" at bounding box center [284, 151] width 387 height 34
type input "v"
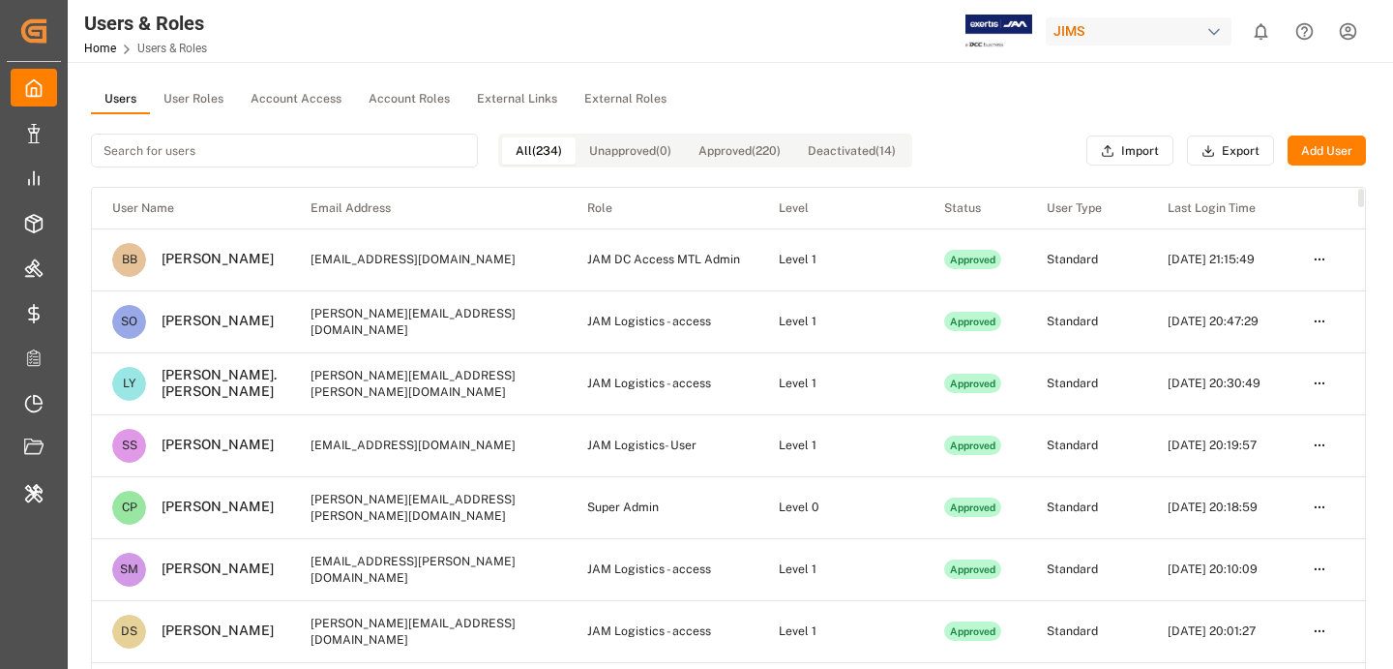
paste input "[PERSON_NAME][EMAIL_ADDRESS][PERSON_NAME][DOMAIN_NAME]"
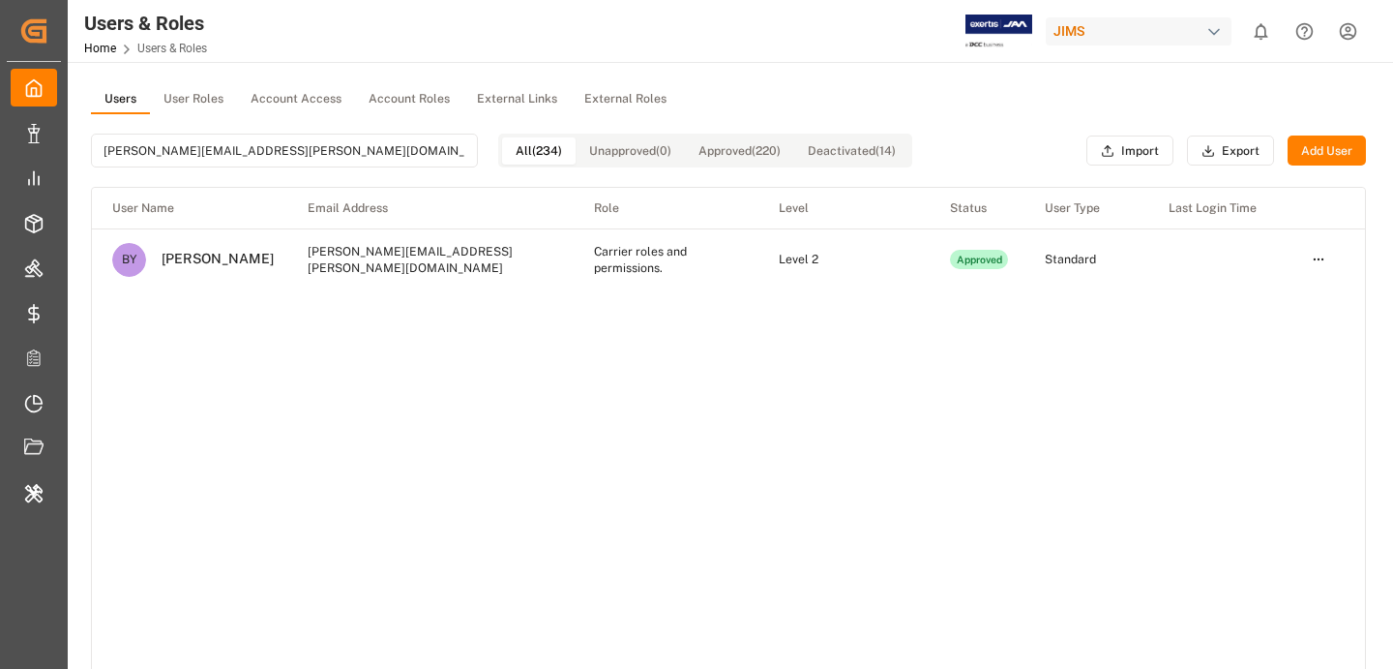
type input "[PERSON_NAME][EMAIL_ADDRESS][PERSON_NAME][DOMAIN_NAME]"
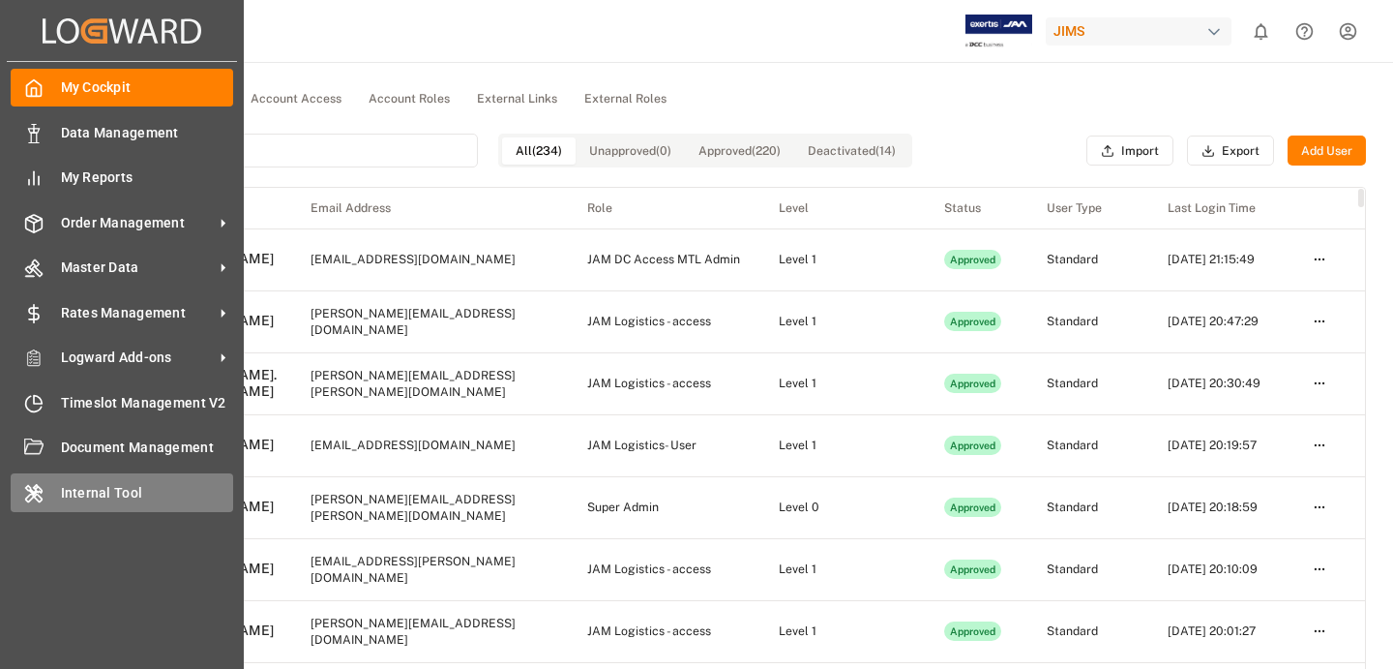
click at [94, 495] on span "Internal Tool" at bounding box center [147, 493] width 173 height 20
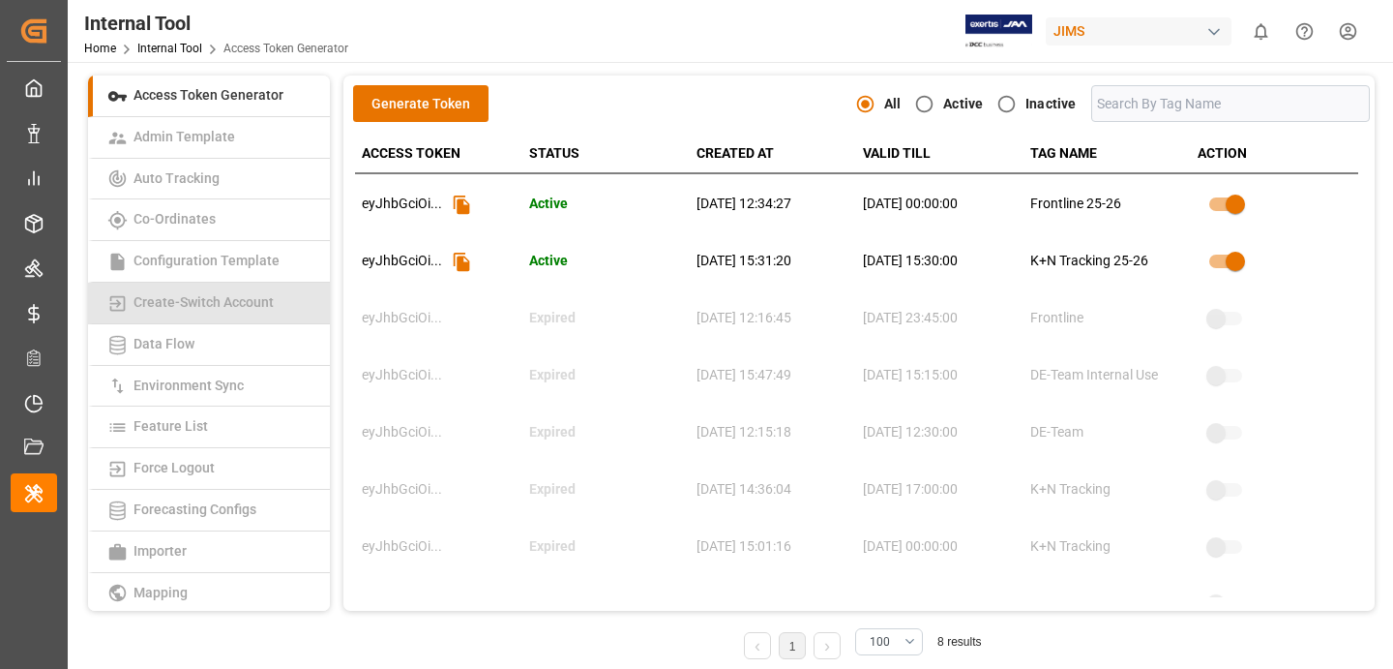
click at [255, 315] on link "Create-Switch Account" at bounding box center [209, 304] width 242 height 42
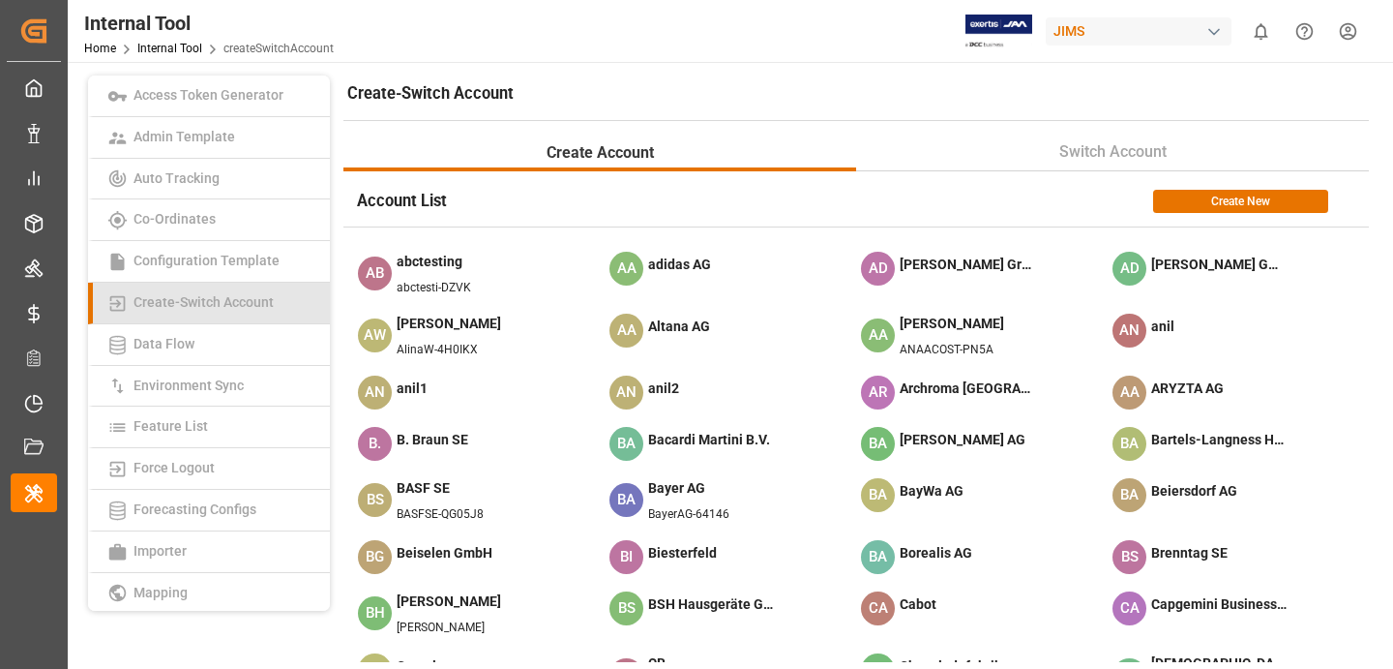
click at [263, 287] on link "Create-Switch Account" at bounding box center [209, 304] width 242 height 42
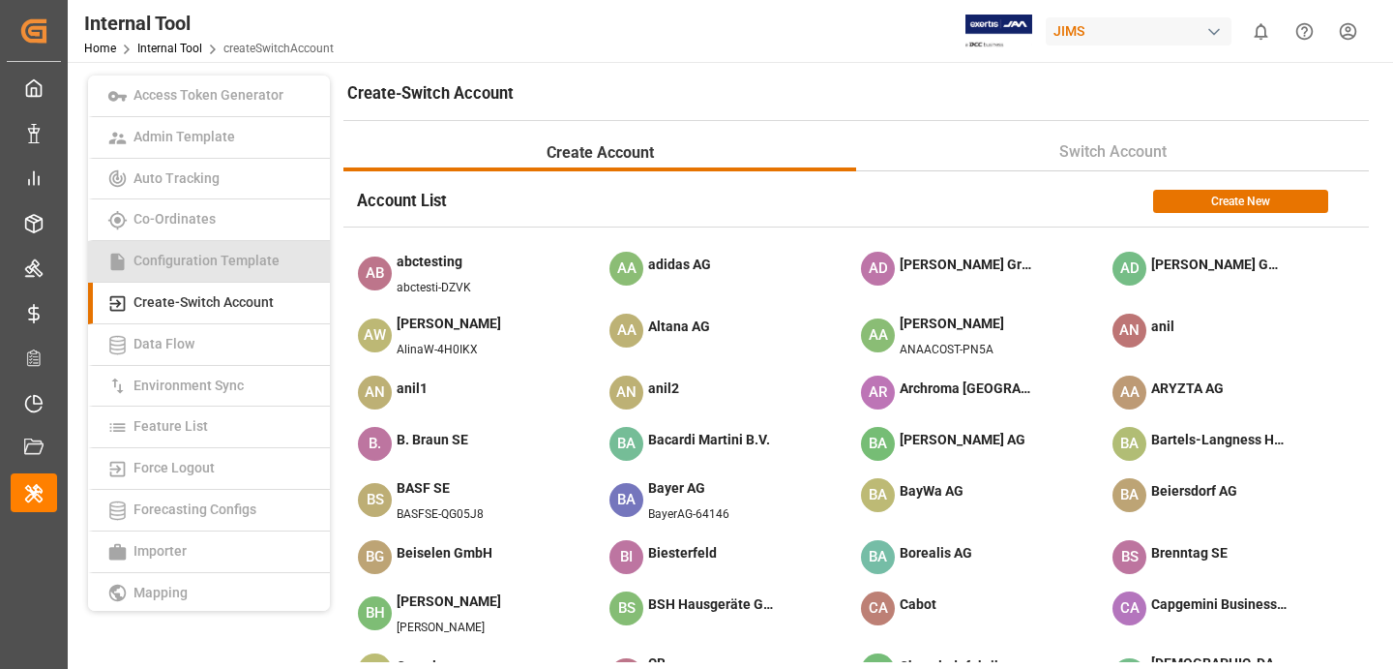
click at [266, 274] on link "Configuration Template" at bounding box center [209, 262] width 242 height 42
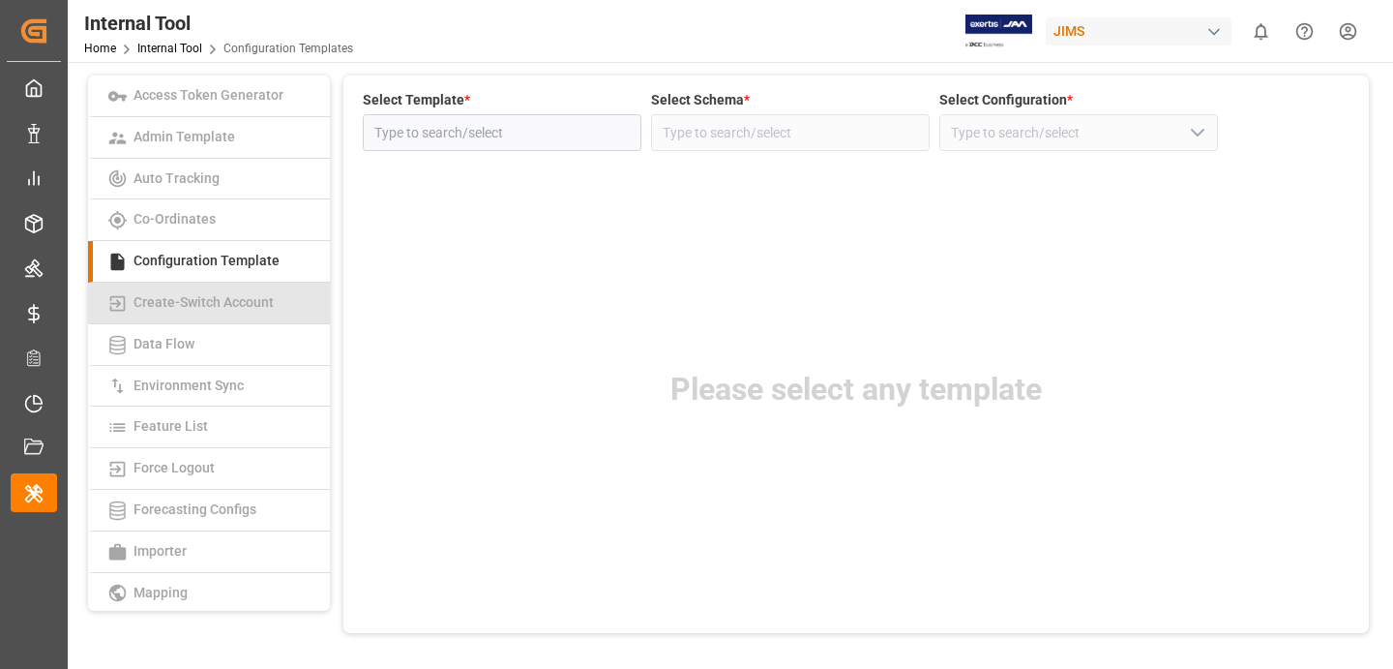
click at [264, 299] on span "Create-Switch Account" at bounding box center [204, 301] width 152 height 15
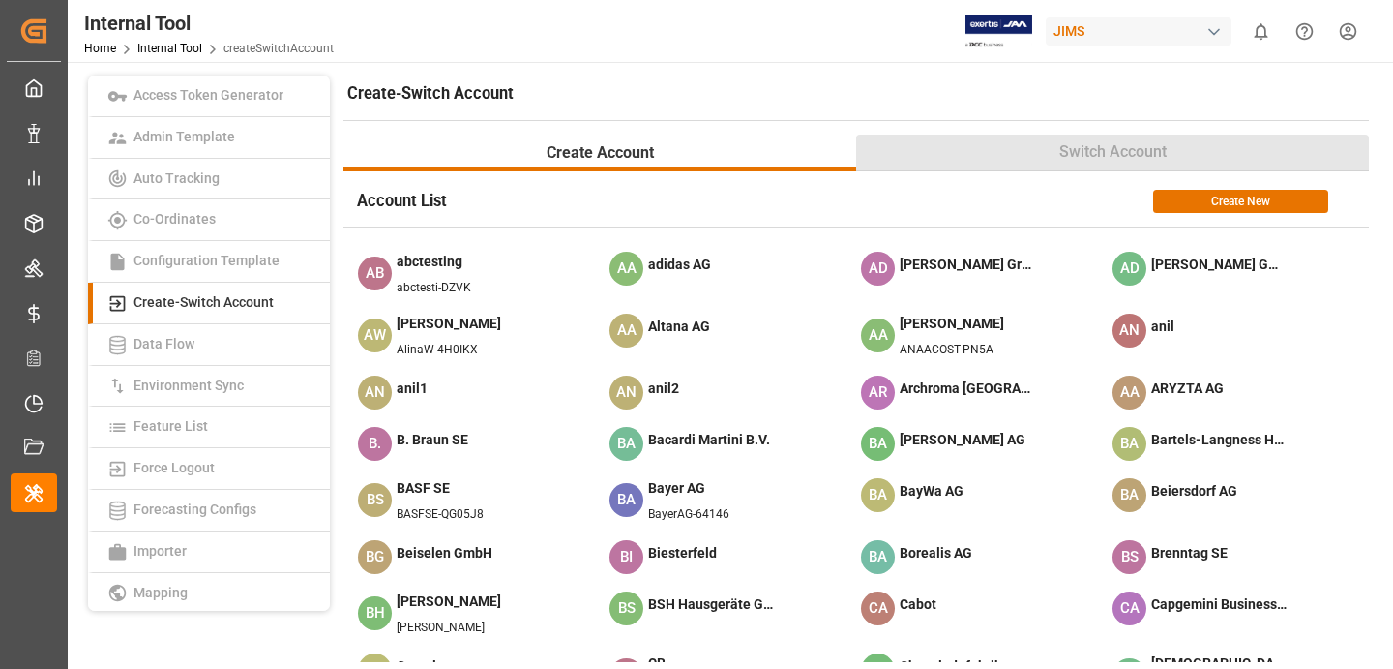
click at [1130, 146] on span "Switch Account" at bounding box center [1113, 151] width 123 height 23
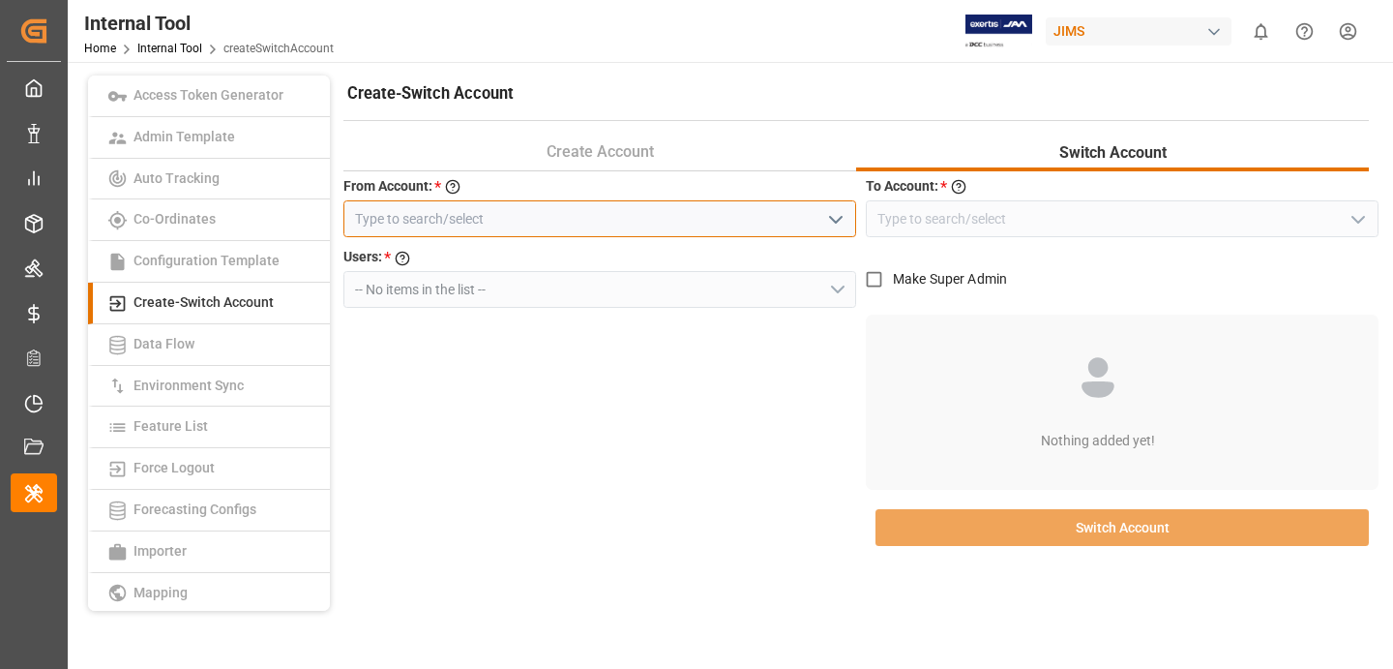
click at [810, 209] on input at bounding box center [599, 218] width 513 height 37
click at [838, 214] on icon "open menu" at bounding box center [835, 219] width 23 height 23
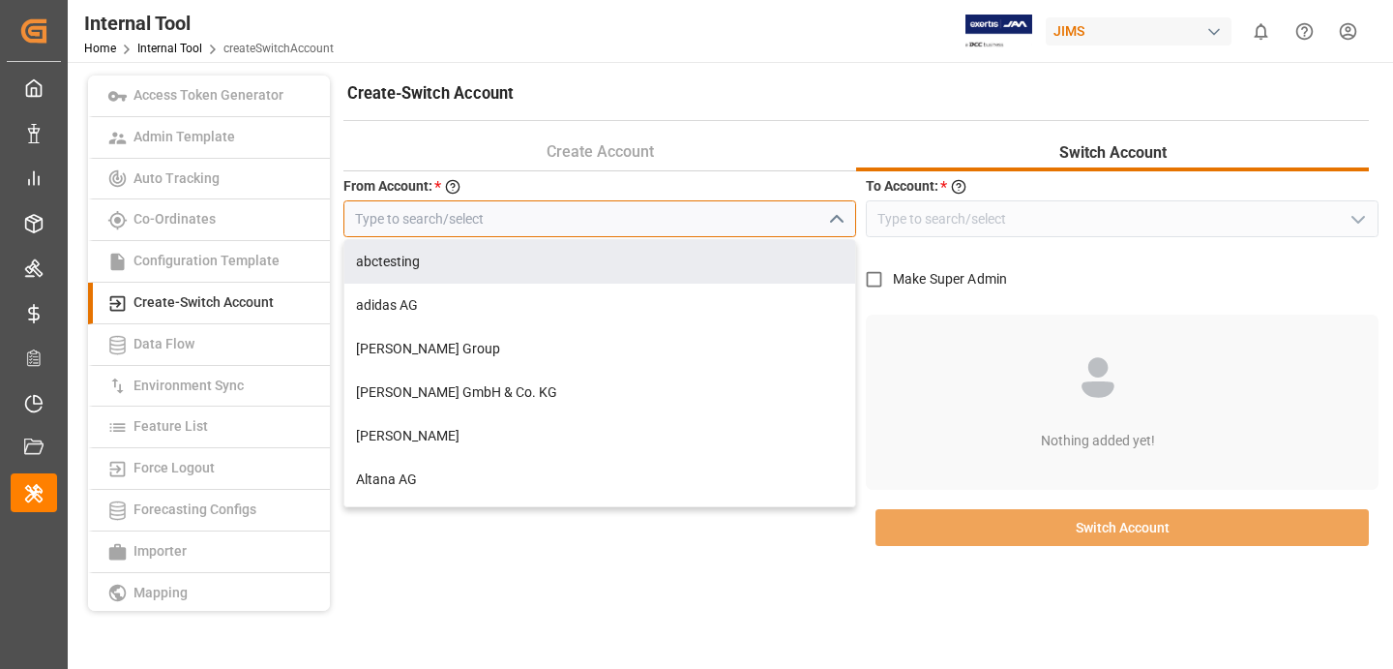
click at [517, 224] on input at bounding box center [599, 218] width 513 height 37
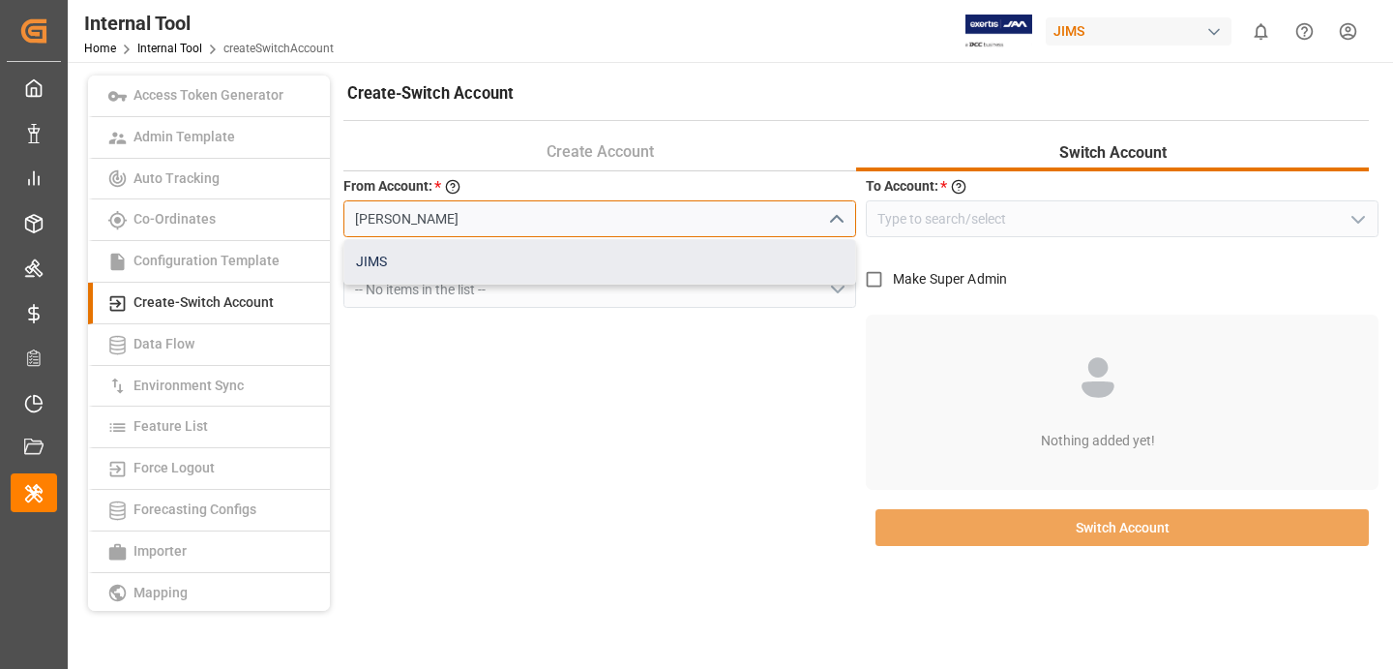
click at [459, 256] on div "JIMS" at bounding box center [599, 262] width 511 height 44
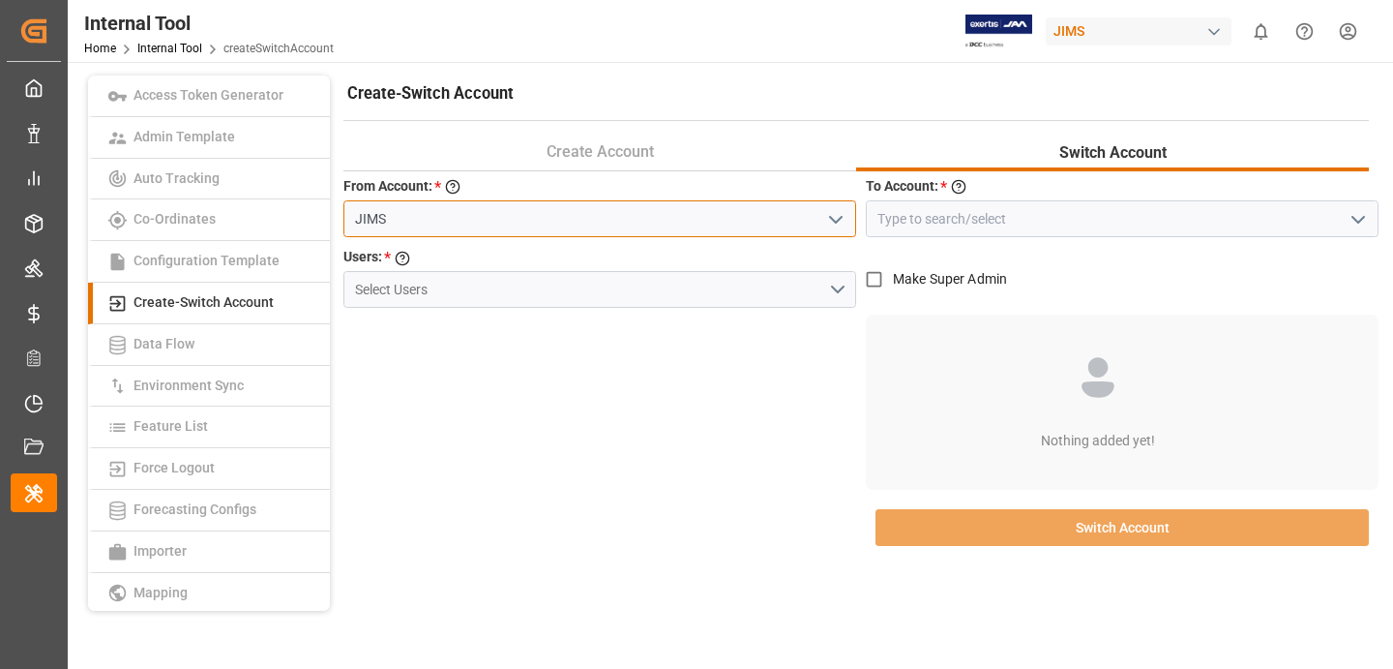
type input "JIMS"
click at [1348, 222] on icon "open menu" at bounding box center [1358, 219] width 23 height 23
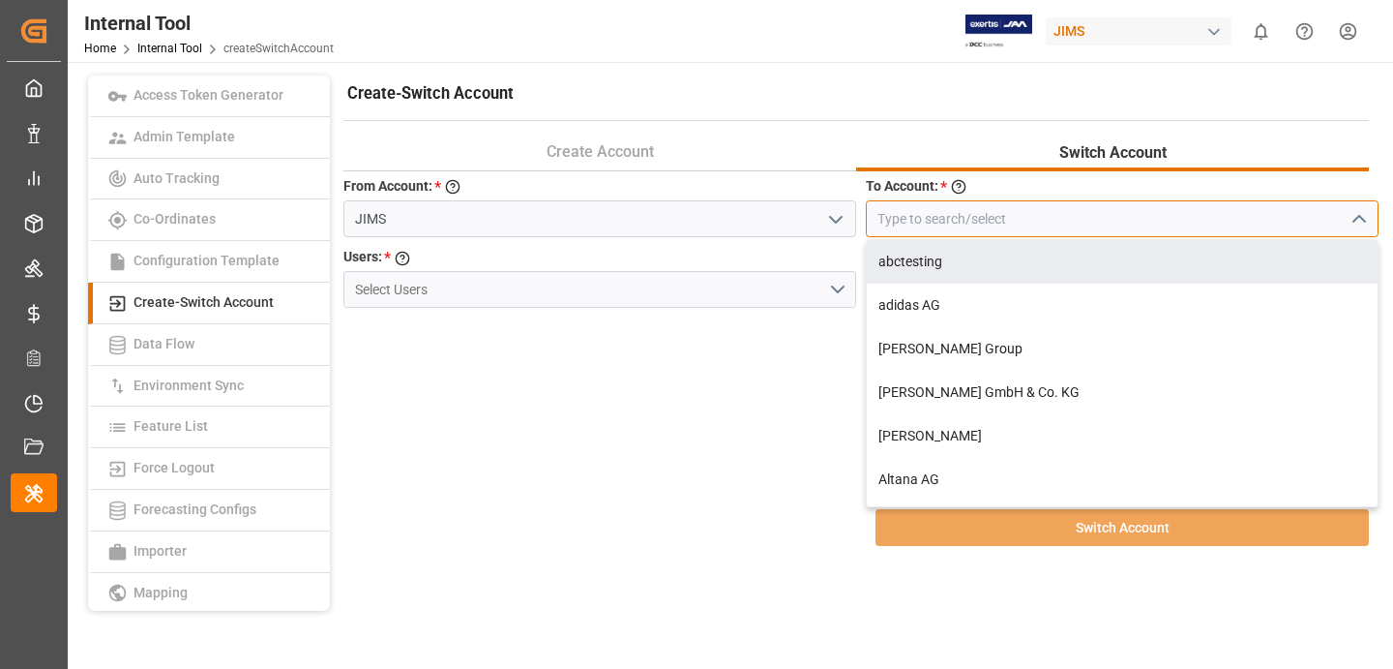
click at [970, 207] on input at bounding box center [1122, 218] width 513 height 37
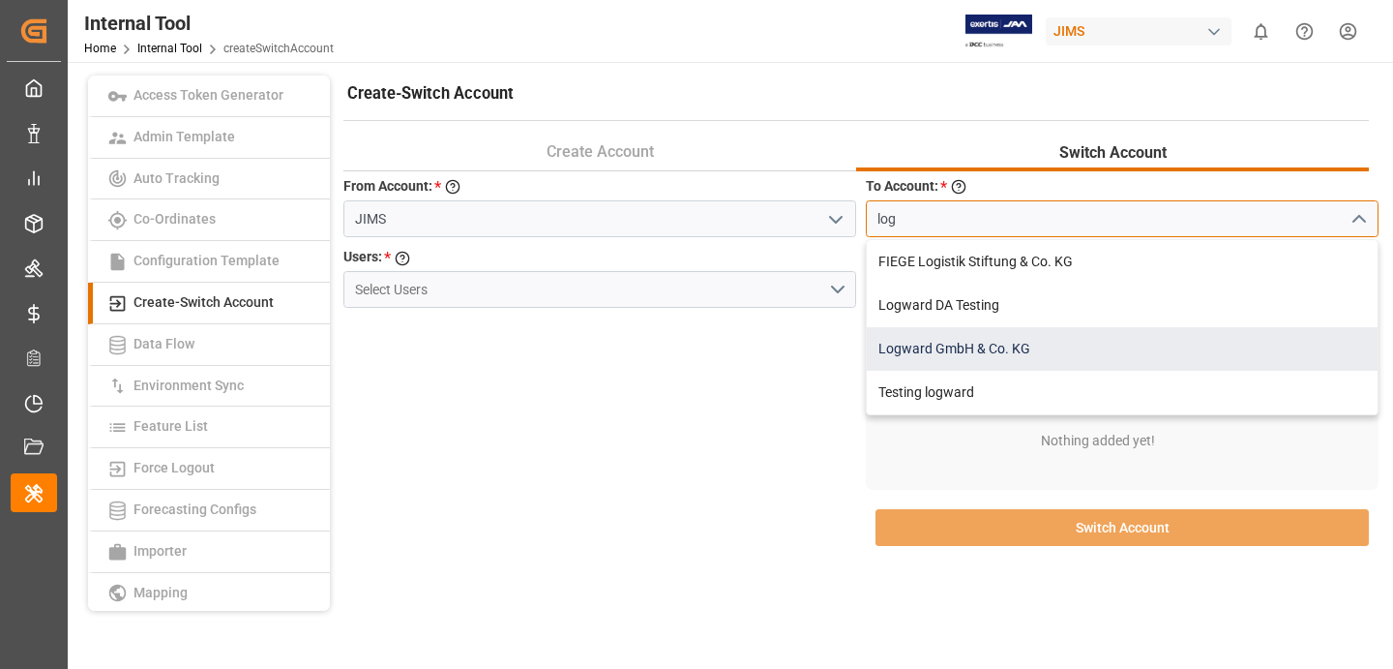
click at [1032, 356] on div "Logward GmbH & Co. KG" at bounding box center [1122, 349] width 511 height 44
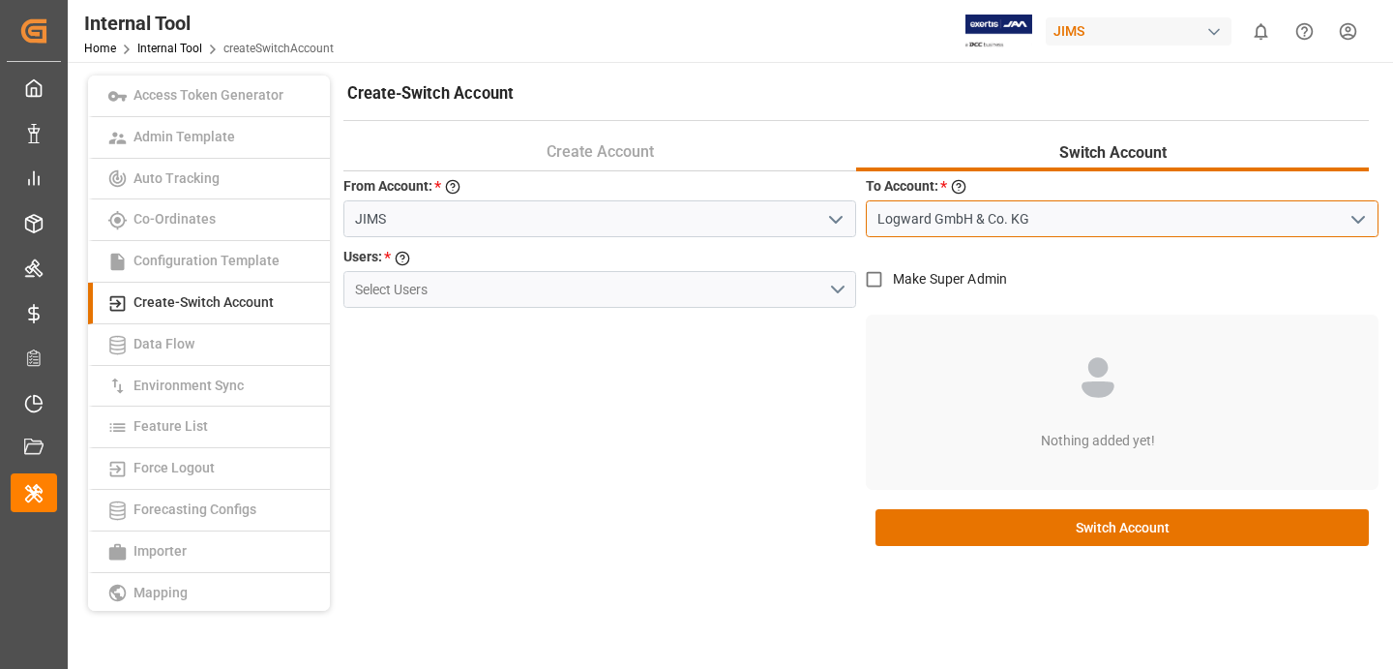
type input "Logward GmbH & Co. KG"
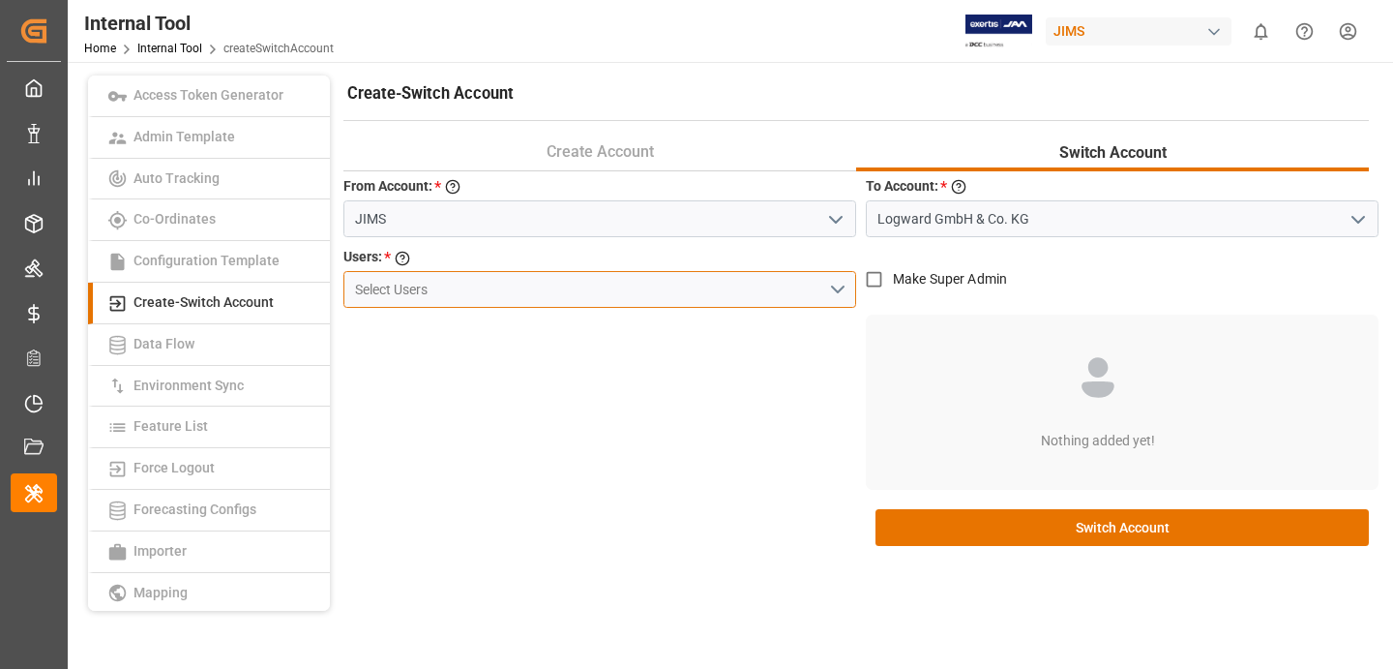
click at [833, 279] on button "Select Users" at bounding box center [599, 289] width 513 height 37
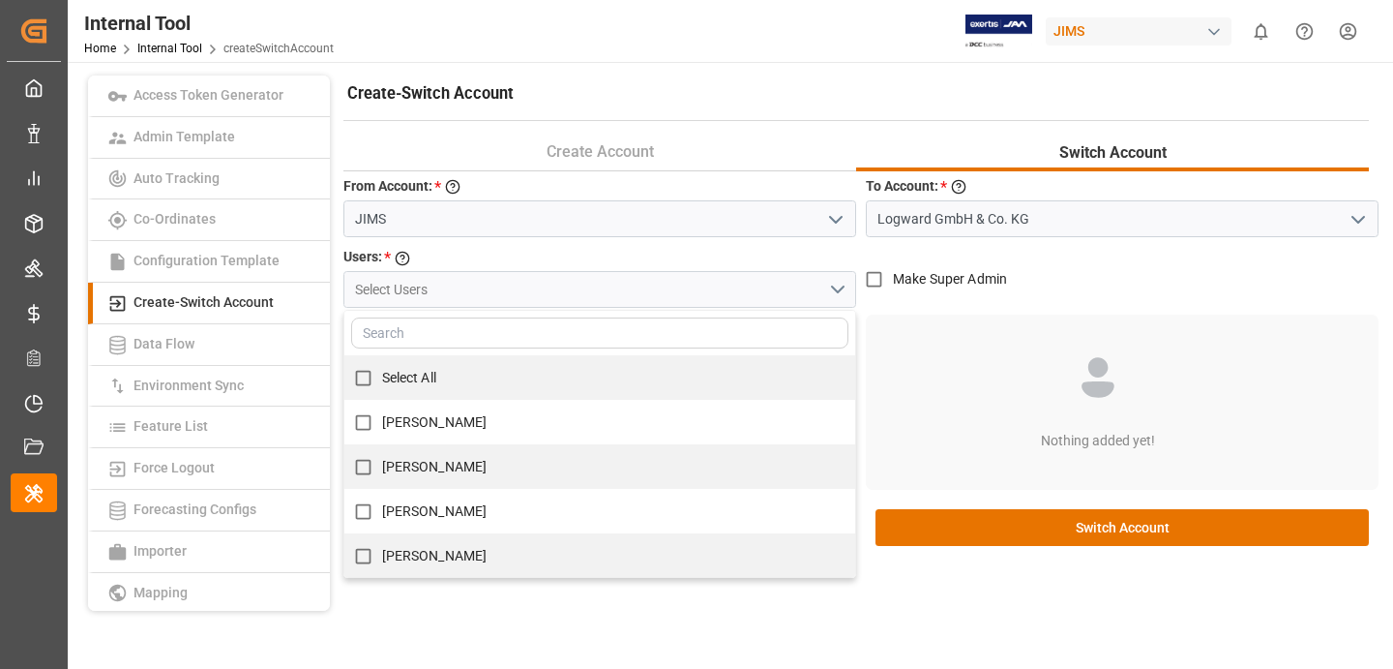
type input "[PERSON_NAME][DOMAIN_NAME][EMAIL_ADDRESS][DOMAIN_NAME]"
type input "vi"
click at [505, 430] on div "[PERSON_NAME]" at bounding box center [599, 422] width 511 height 45
click at [460, 426] on span "[PERSON_NAME]" at bounding box center [434, 421] width 105 height 15
click at [382, 426] on input "[PERSON_NAME]" at bounding box center [363, 422] width 38 height 38
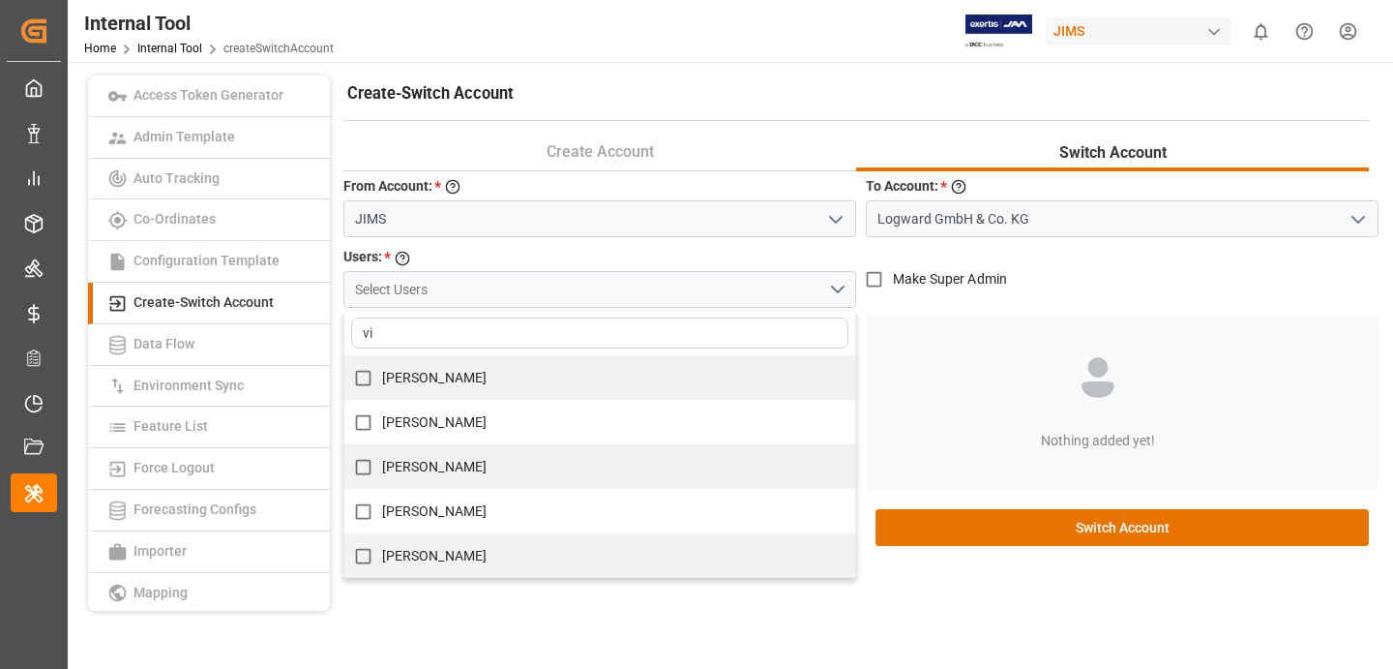
checkbox input "true"
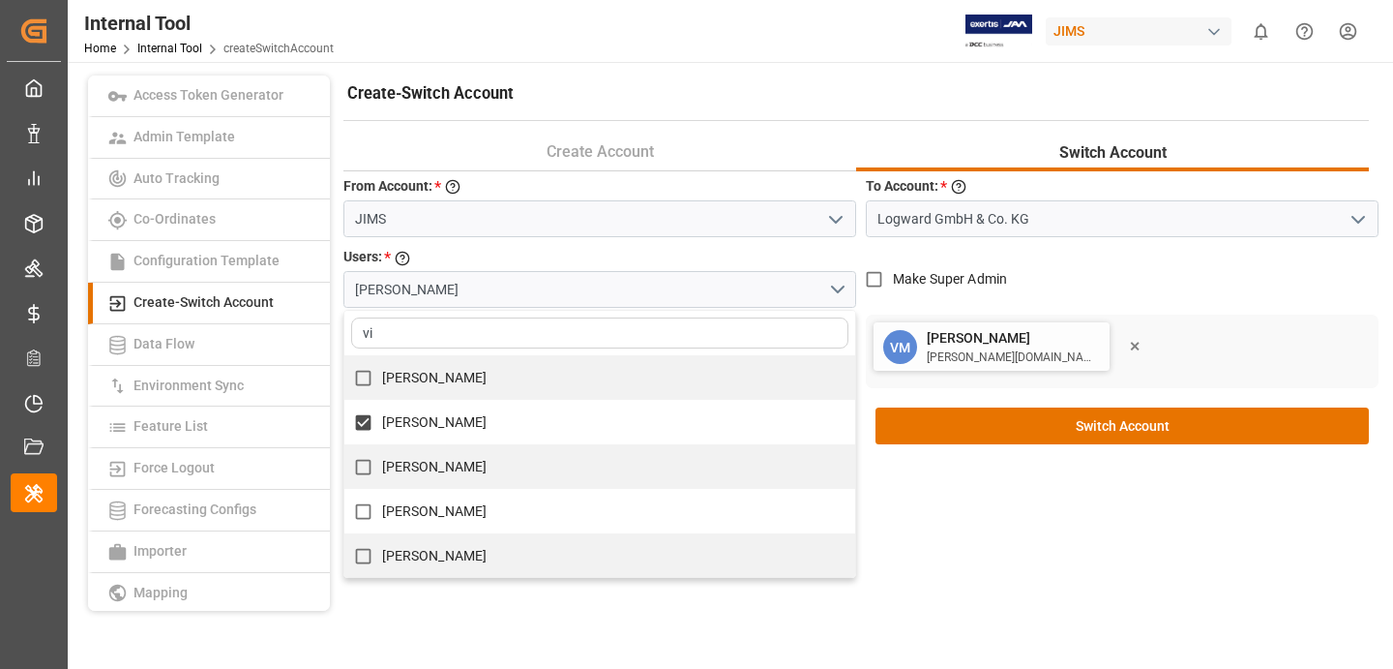
drag, startPoint x: 878, startPoint y: 277, endPoint x: 901, endPoint y: 304, distance: 35.7
click at [877, 277] on input "Make Super Admin" at bounding box center [874, 279] width 38 height 38
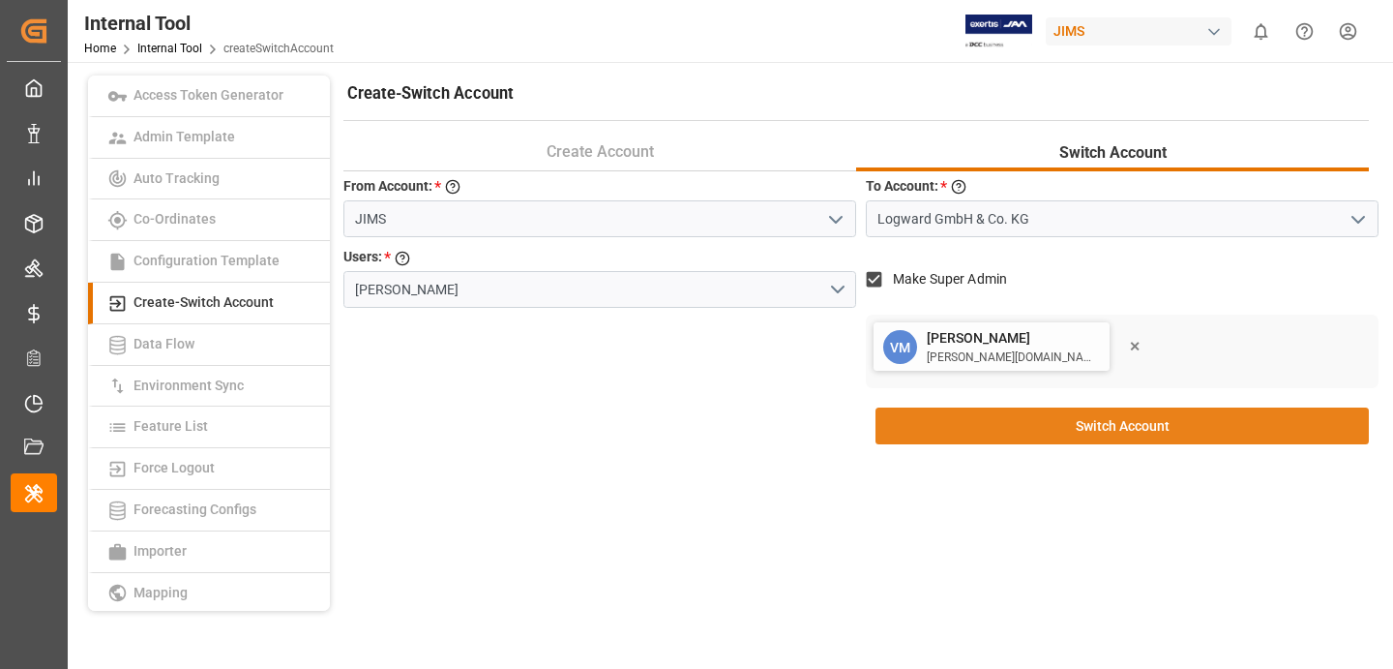
click at [1036, 426] on button "Switch Account" at bounding box center [1122, 425] width 493 height 37
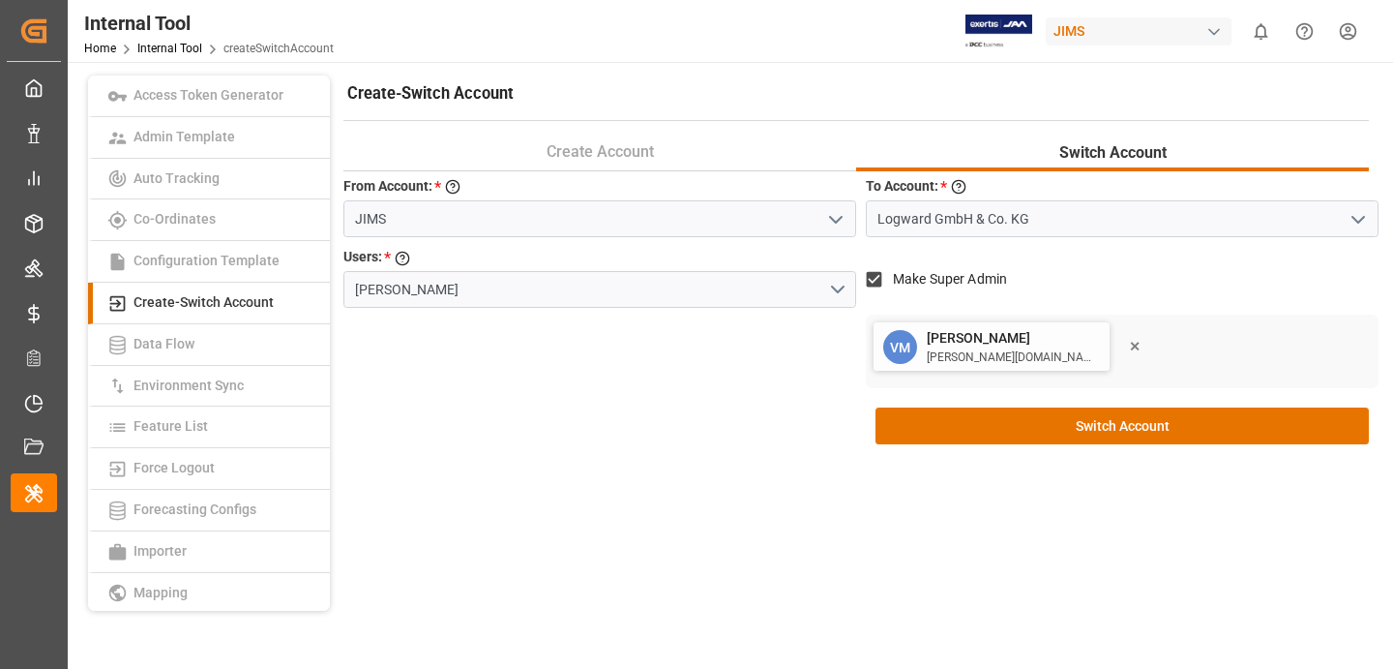
checkbox input "false"
